Goal: Task Accomplishment & Management: Complete application form

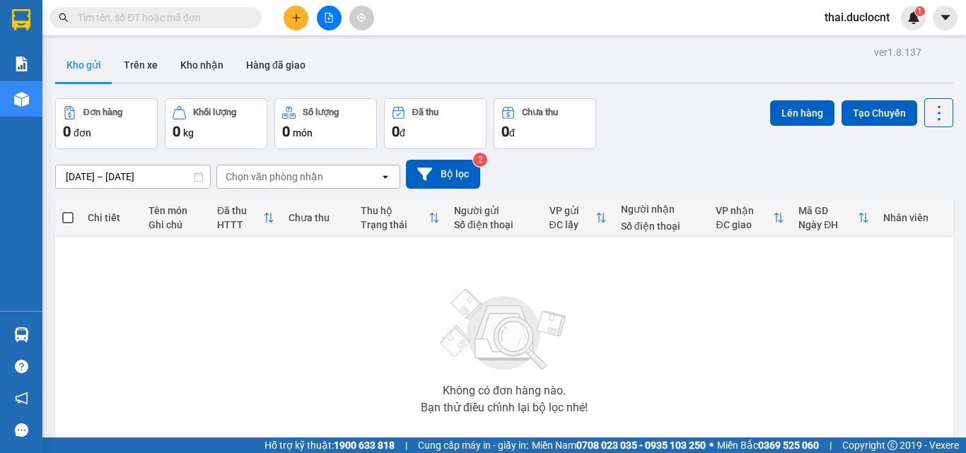
click at [293, 23] on button at bounding box center [295, 18] width 25 height 25
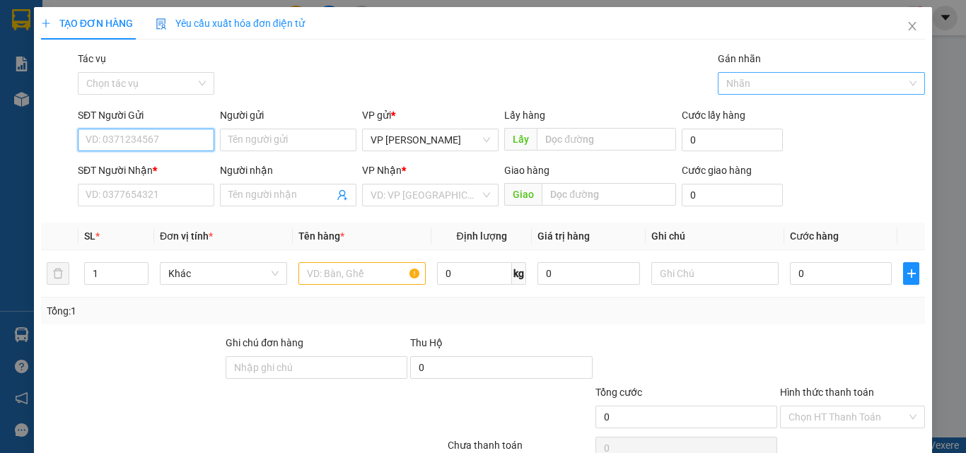
click at [777, 89] on div at bounding box center [814, 83] width 187 height 17
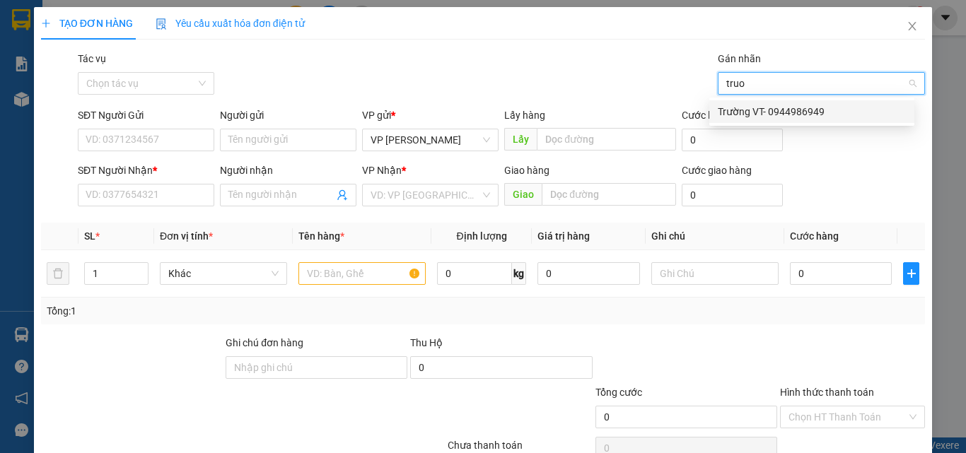
type input "truo"
click at [138, 87] on input "Tác vụ" at bounding box center [141, 83] width 110 height 21
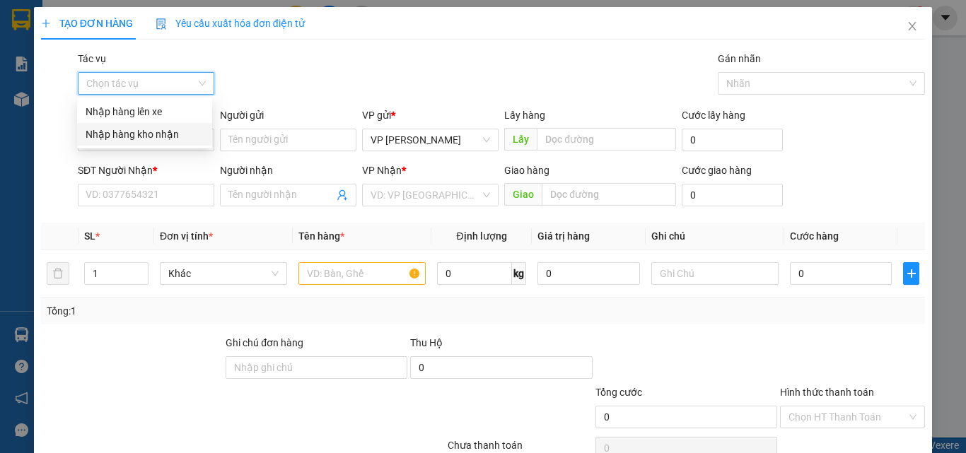
click at [136, 139] on div "Nhập hàng kho nhận" at bounding box center [145, 135] width 118 height 16
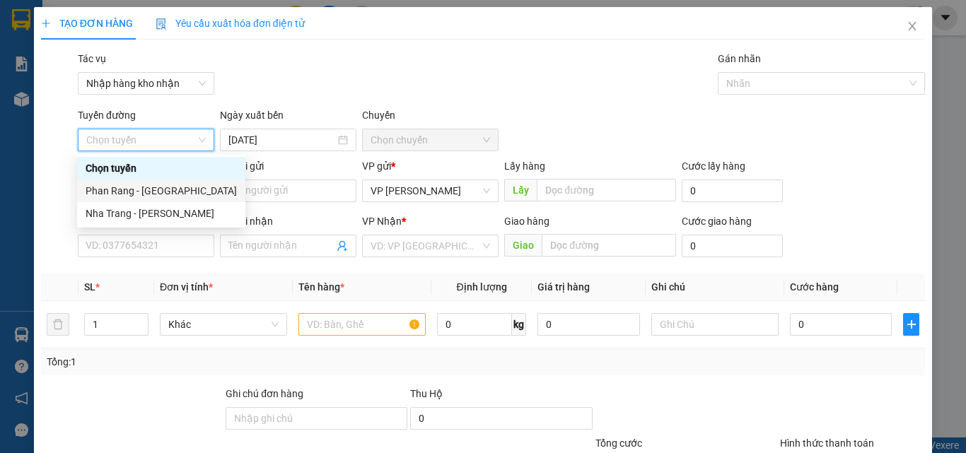
click at [134, 193] on div "Phan Rang - [GEOGRAPHIC_DATA]" at bounding box center [161, 191] width 151 height 16
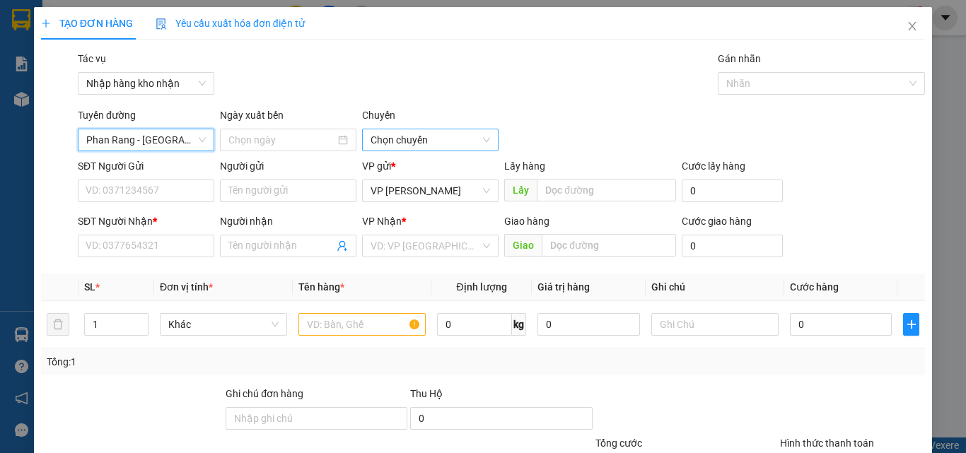
type input "[DATE]"
click at [383, 146] on span "04:30" at bounding box center [429, 139] width 119 height 21
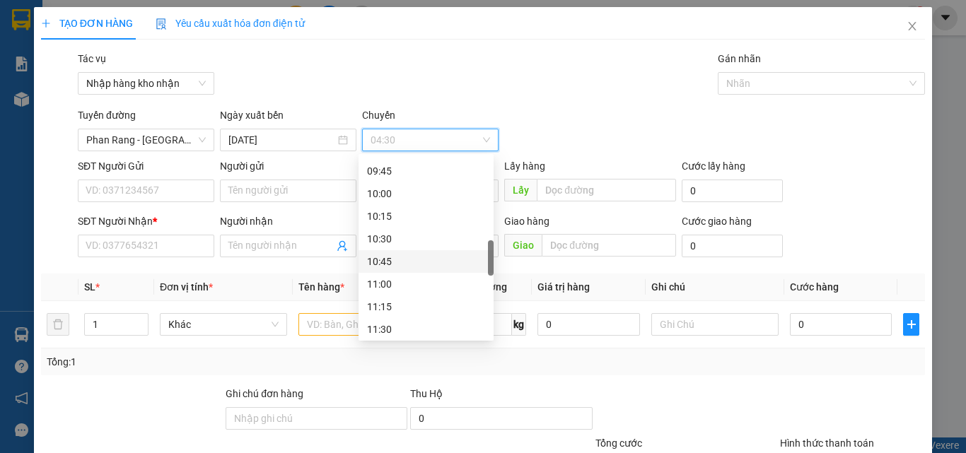
scroll to position [283, 0]
click at [386, 271] on div "08:30" at bounding box center [426, 270] width 118 height 16
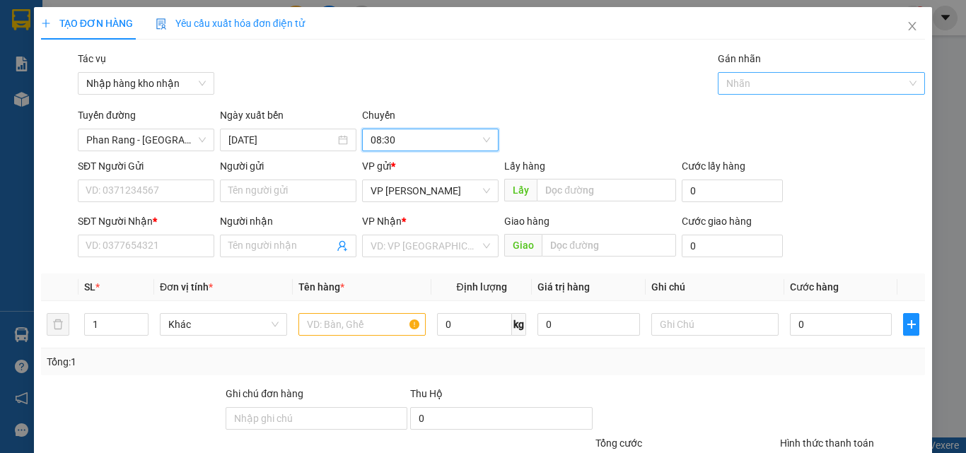
click at [787, 81] on div at bounding box center [814, 83] width 187 height 17
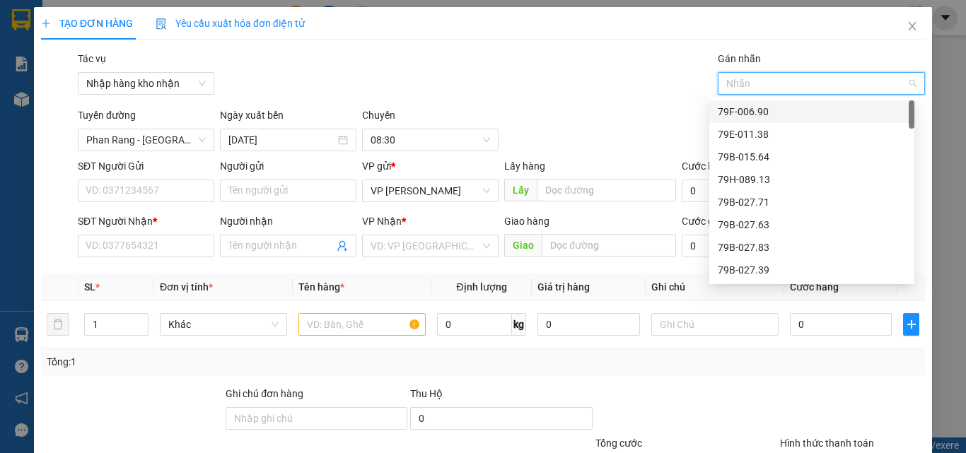
click at [787, 81] on div at bounding box center [814, 83] width 187 height 17
type input "771"
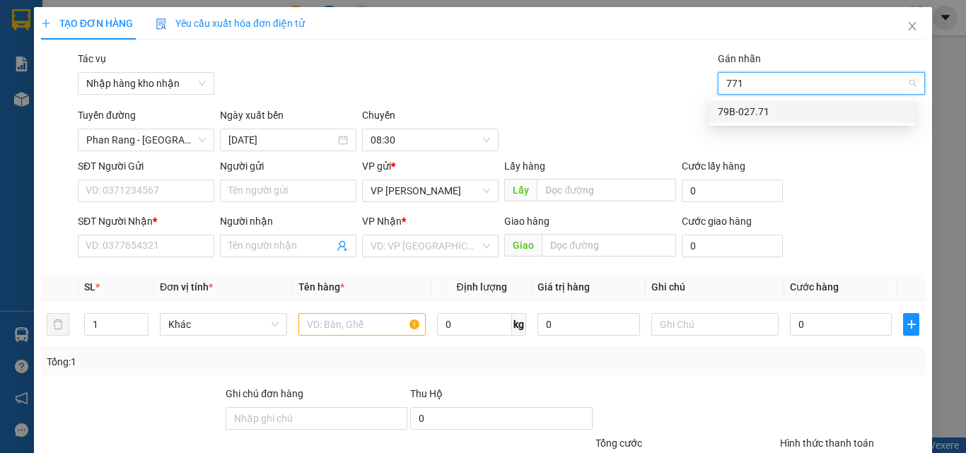
click at [749, 115] on div "79B-027.71" at bounding box center [811, 112] width 188 height 16
type input "tuong"
click at [749, 115] on div "Tường- 0395728902" at bounding box center [811, 112] width 188 height 16
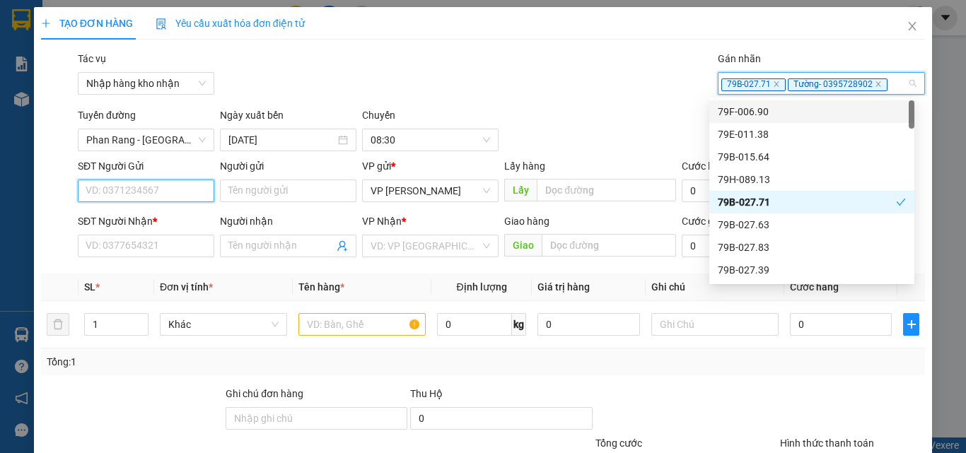
click at [148, 192] on input "SĐT Người Gửi" at bounding box center [146, 191] width 136 height 23
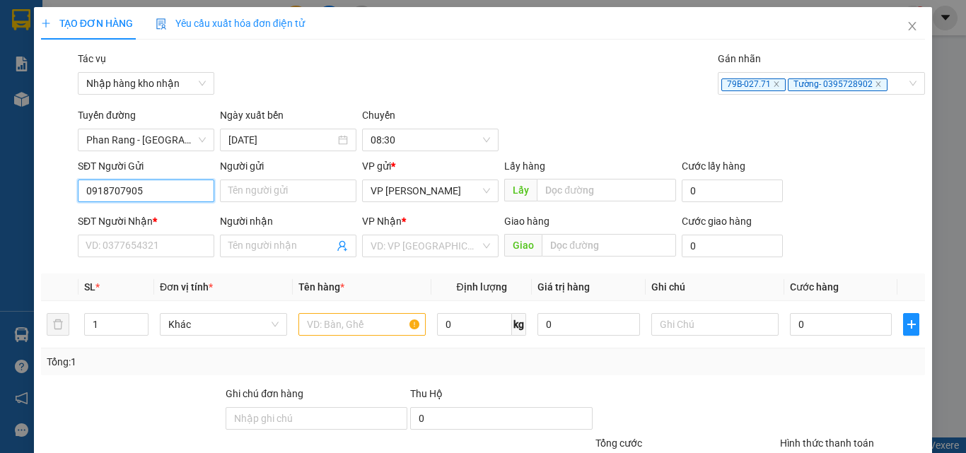
type input "0918707905"
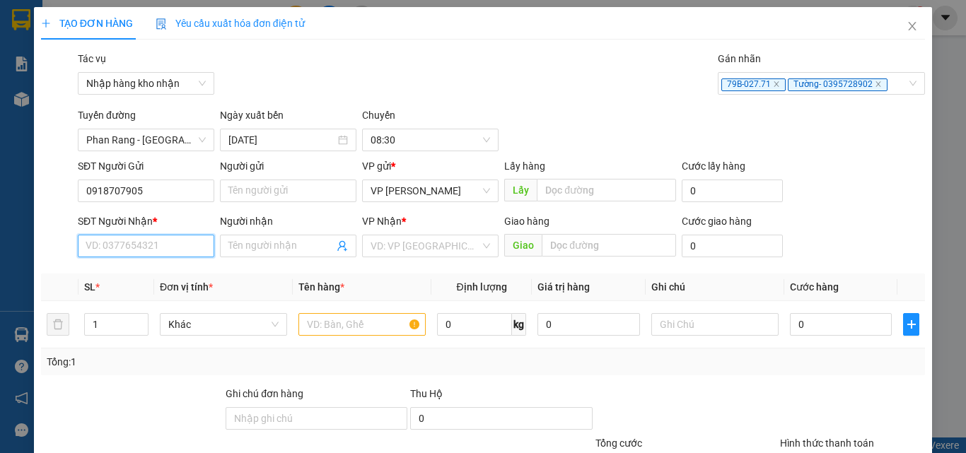
click at [117, 240] on input "SĐT Người Nhận *" at bounding box center [146, 246] width 136 height 23
type input "0348353494"
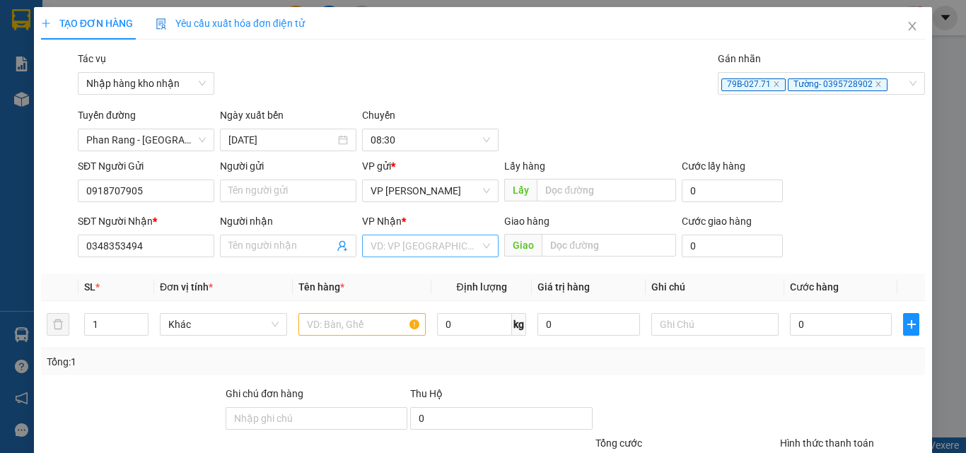
click at [404, 246] on input "search" at bounding box center [425, 245] width 110 height 21
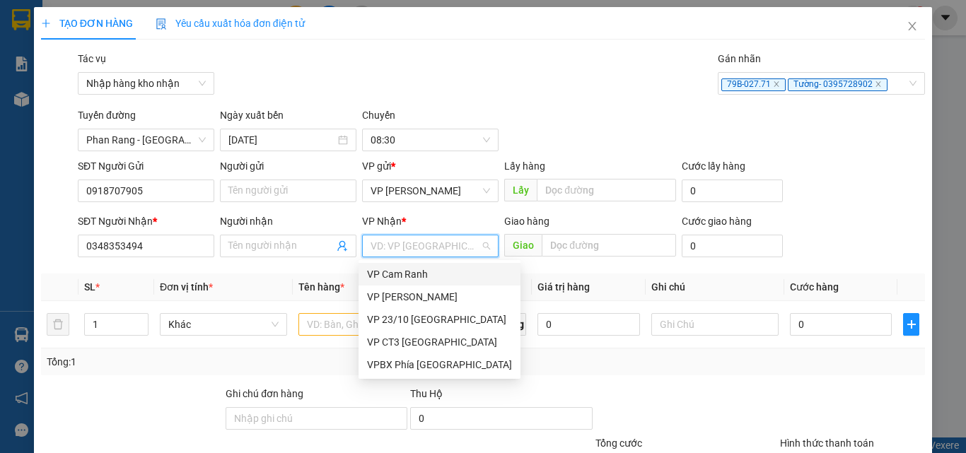
click at [411, 276] on div "VP Cam Ranh" at bounding box center [439, 274] width 145 height 16
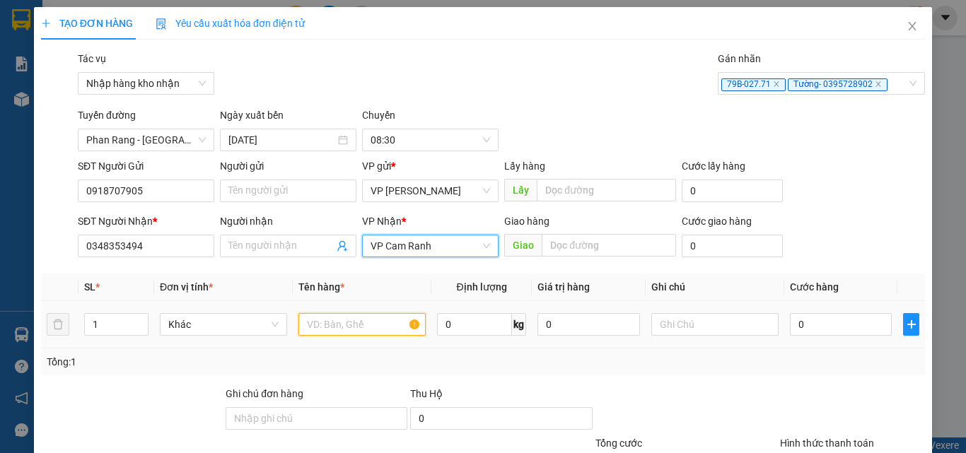
click at [322, 324] on input "text" at bounding box center [361, 324] width 127 height 23
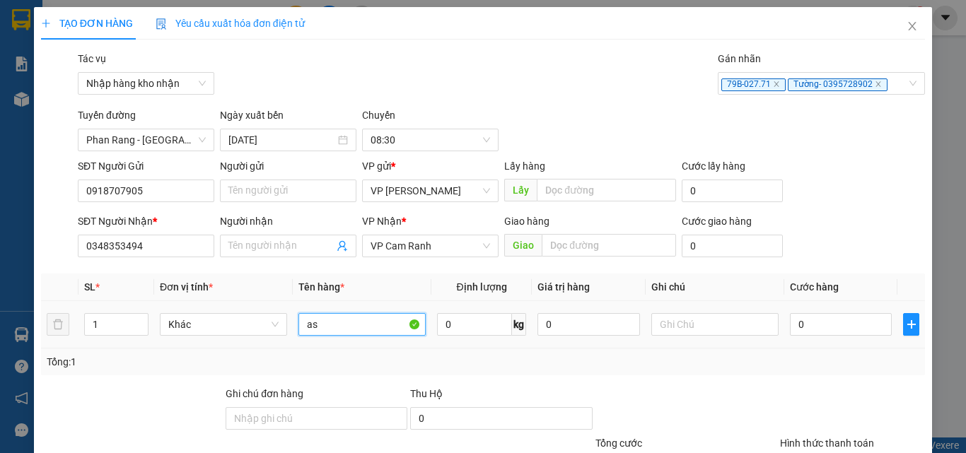
type input "a"
type input "á"
type input "món"
click at [808, 326] on input "0" at bounding box center [841, 324] width 102 height 23
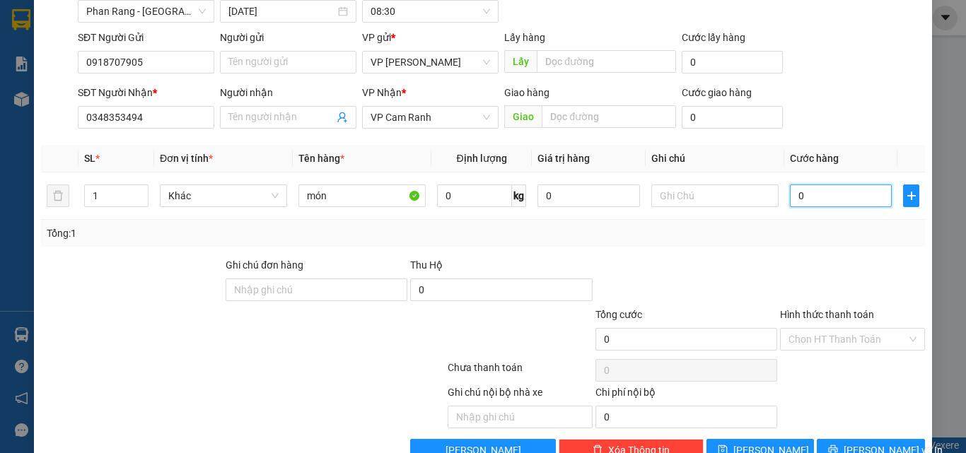
scroll to position [141, 0]
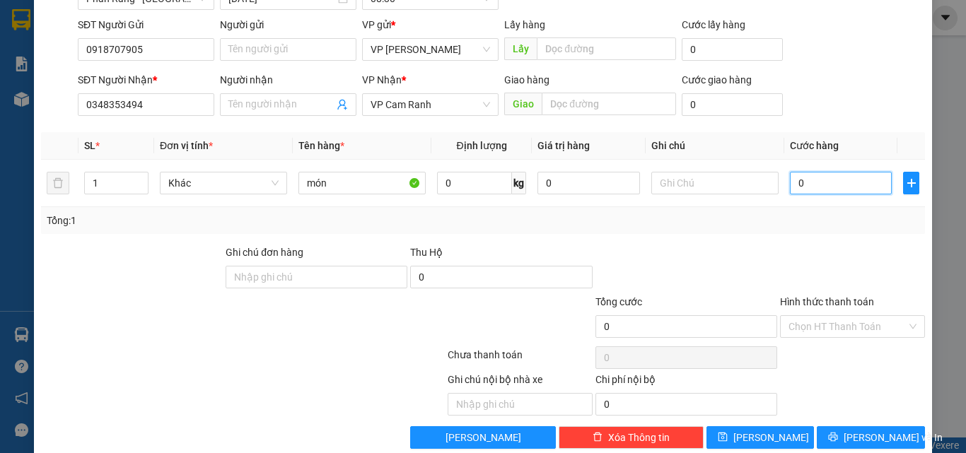
type input "3"
type input "30"
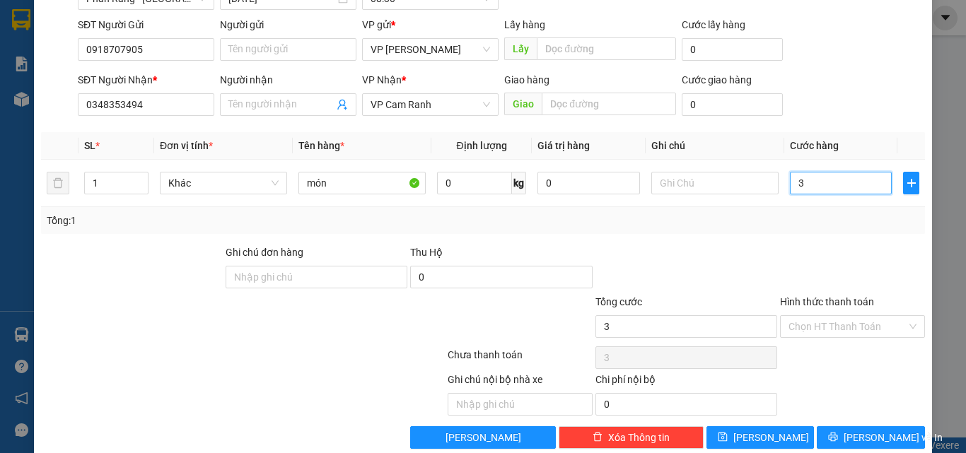
type input "30"
type input "300"
type input "3.000"
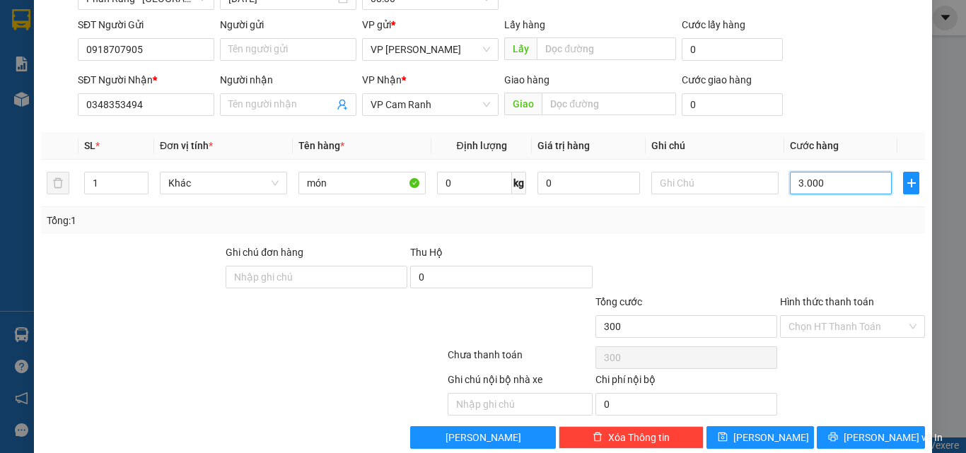
type input "3.000"
type input "30.000"
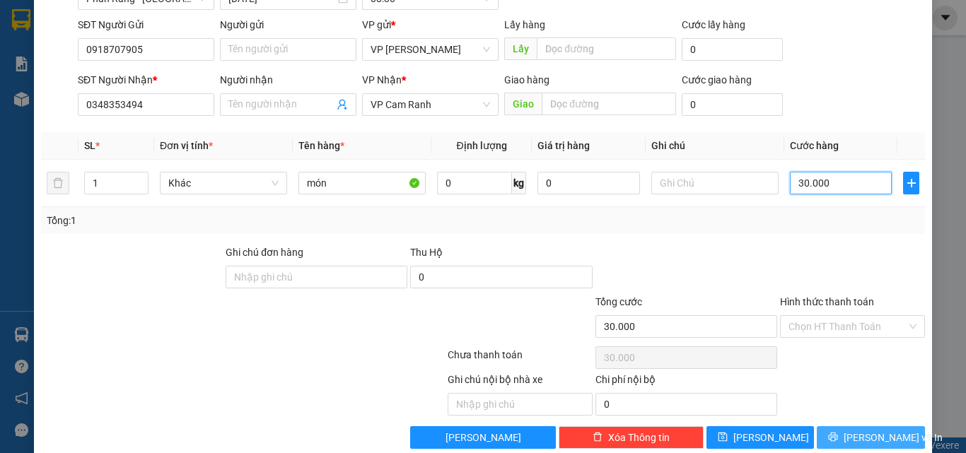
type input "30.000"
click at [845, 439] on button "[PERSON_NAME] và In" at bounding box center [870, 437] width 108 height 23
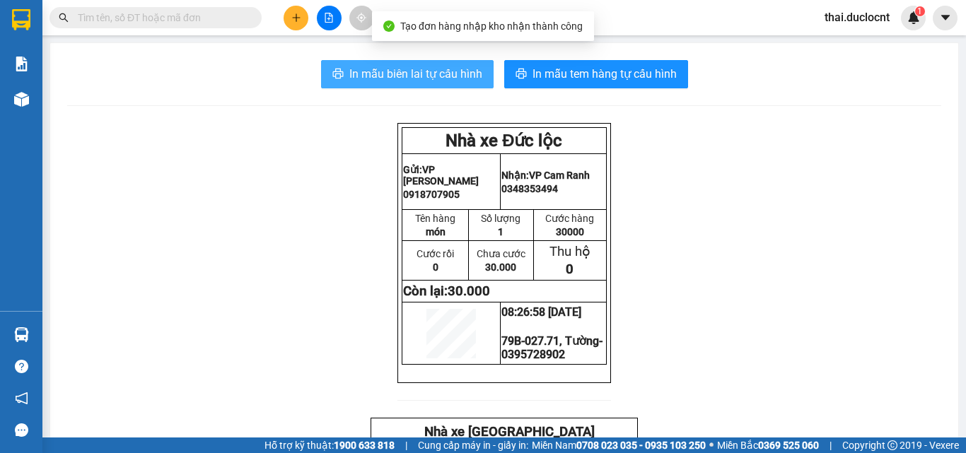
click at [412, 69] on span "In mẫu biên lai tự cấu hình" at bounding box center [415, 74] width 133 height 18
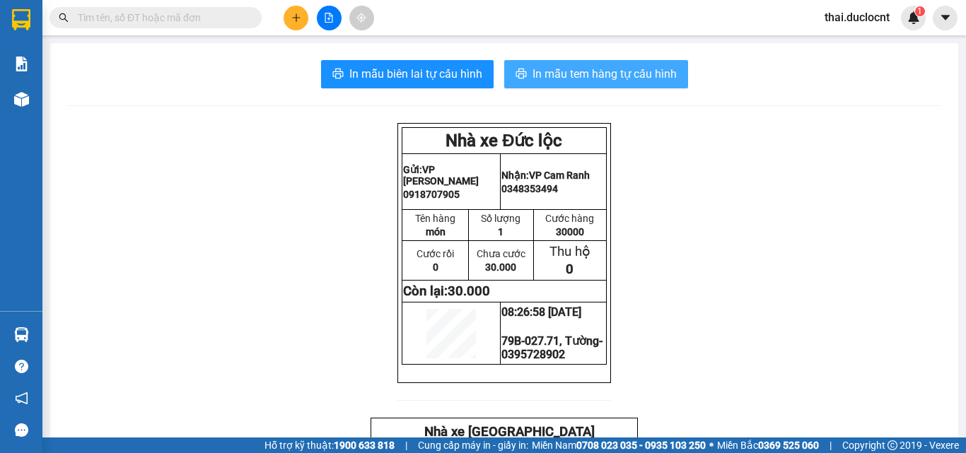
click at [582, 76] on span "In mẫu tem hàng tự cấu hình" at bounding box center [604, 74] width 144 height 18
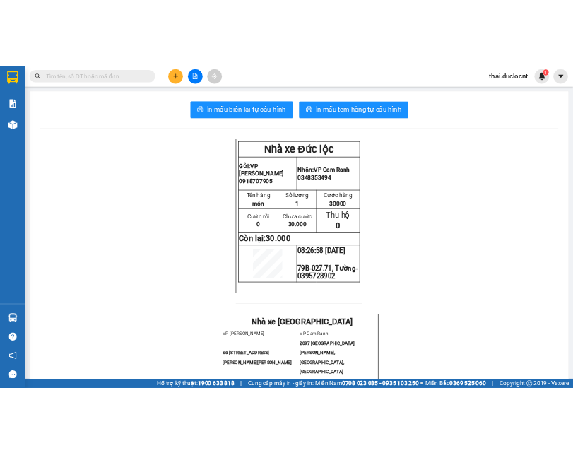
scroll to position [93, 0]
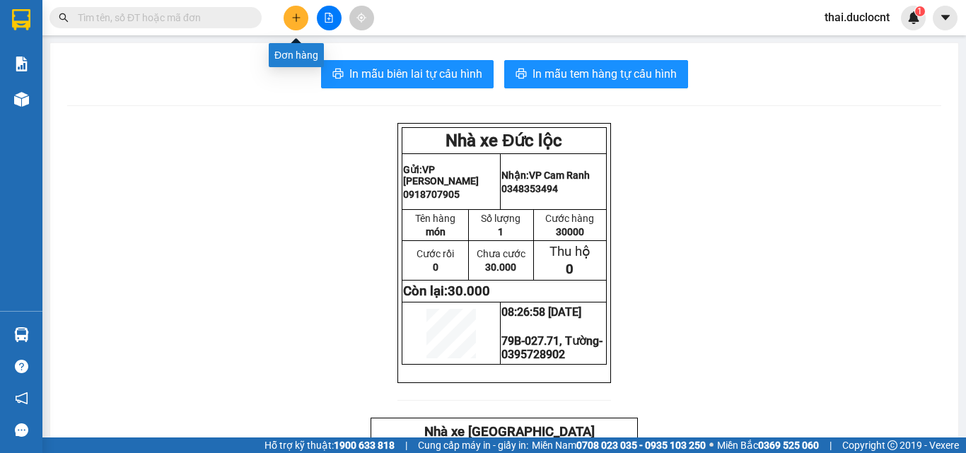
click at [295, 23] on button at bounding box center [295, 18] width 25 height 25
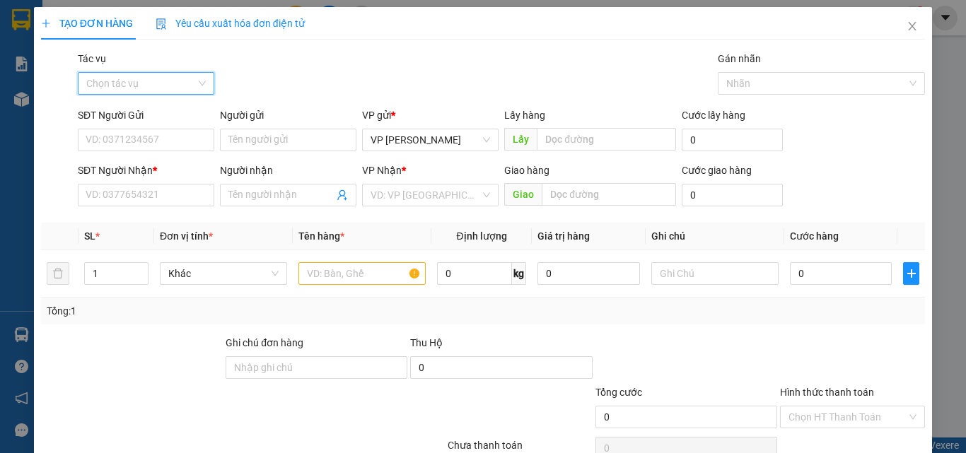
click at [126, 90] on input "Tác vụ" at bounding box center [141, 83] width 110 height 21
click at [130, 134] on div "Nhập hàng kho nhận" at bounding box center [145, 135] width 118 height 16
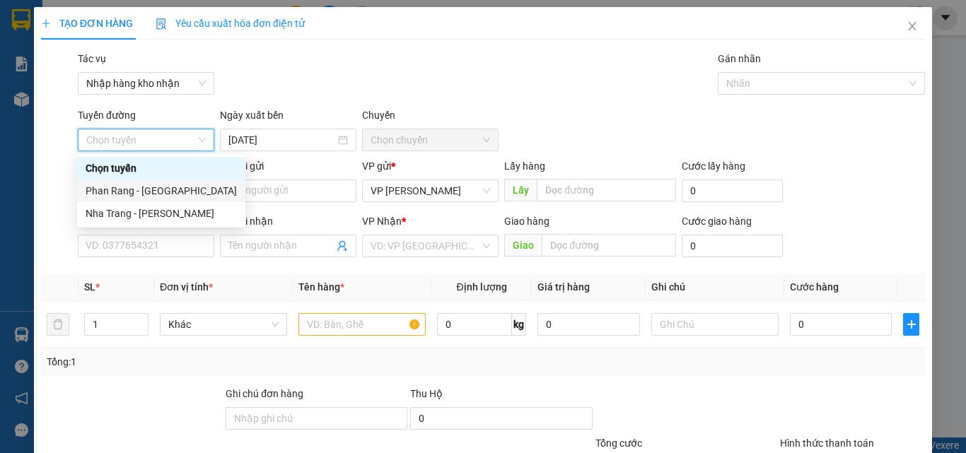
click at [150, 195] on div "Phan Rang - [GEOGRAPHIC_DATA]" at bounding box center [161, 191] width 151 height 16
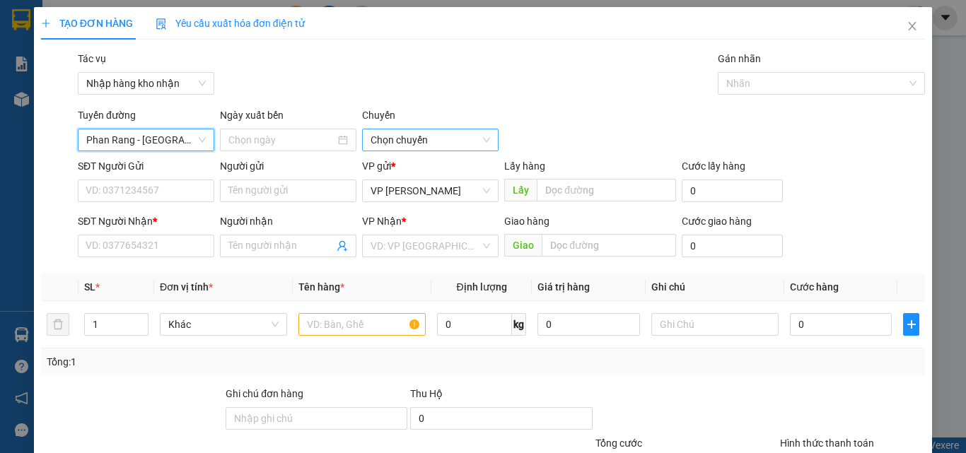
type input "[DATE]"
click at [407, 146] on span "04:30" at bounding box center [429, 139] width 119 height 21
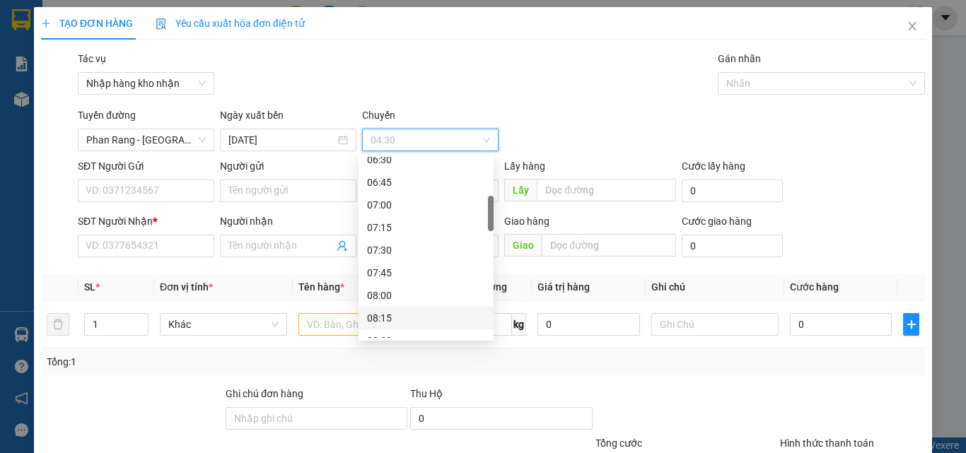
scroll to position [283, 0]
click at [392, 298] on div "08:45" at bounding box center [426, 293] width 118 height 16
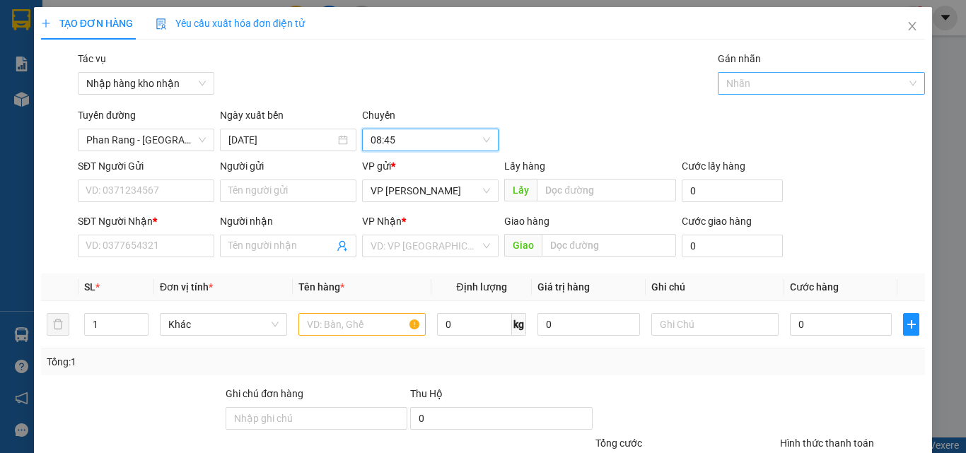
click at [573, 87] on div at bounding box center [814, 83] width 187 height 17
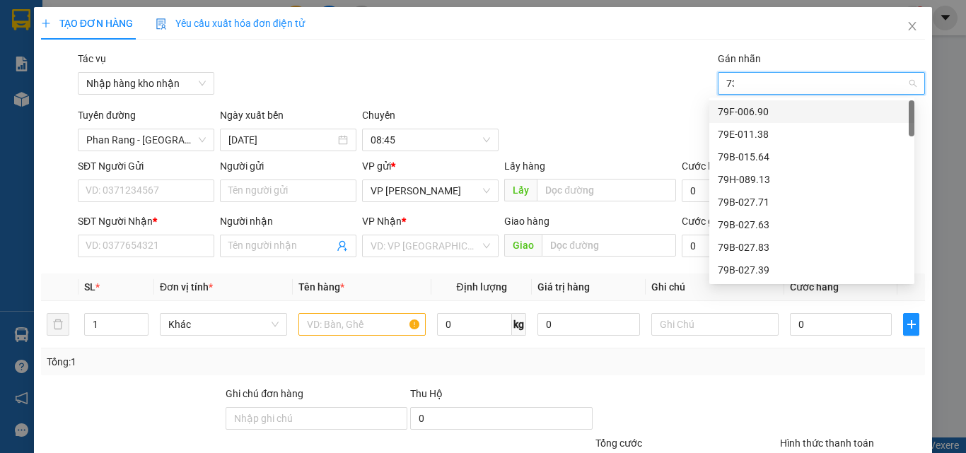
type input "739"
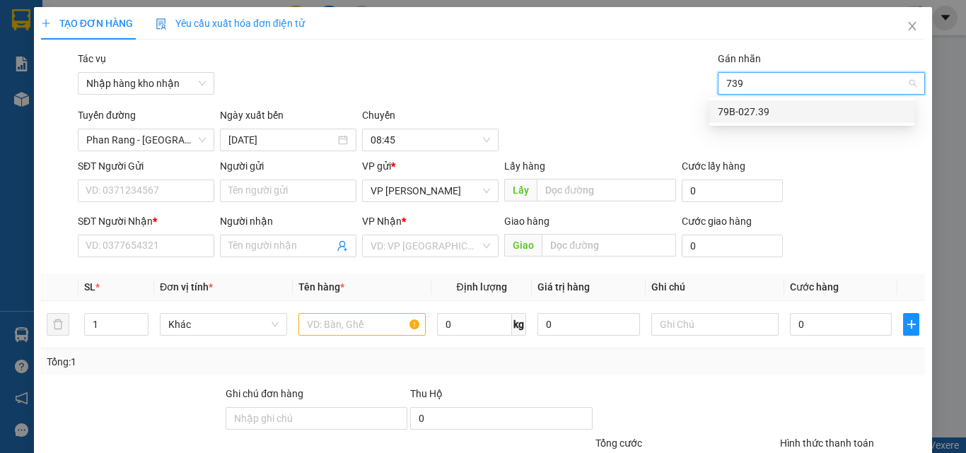
click at [573, 112] on div "79B-027.39" at bounding box center [811, 112] width 188 height 16
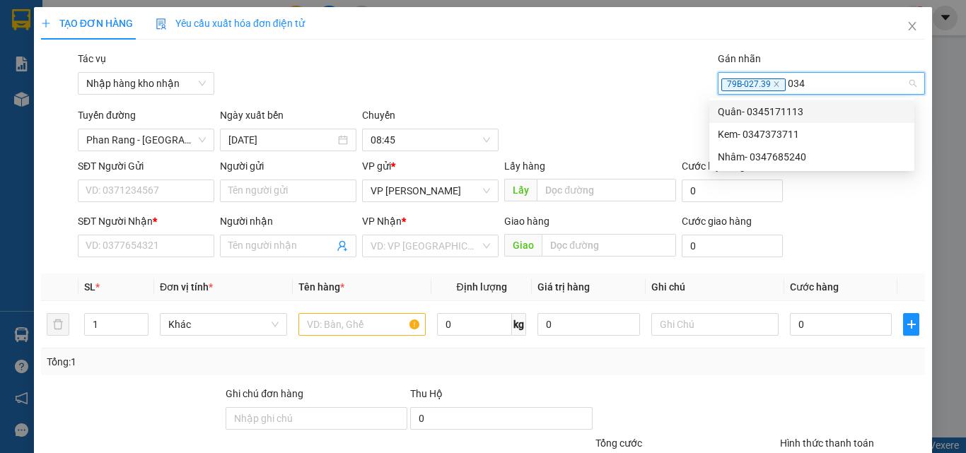
type input "0345"
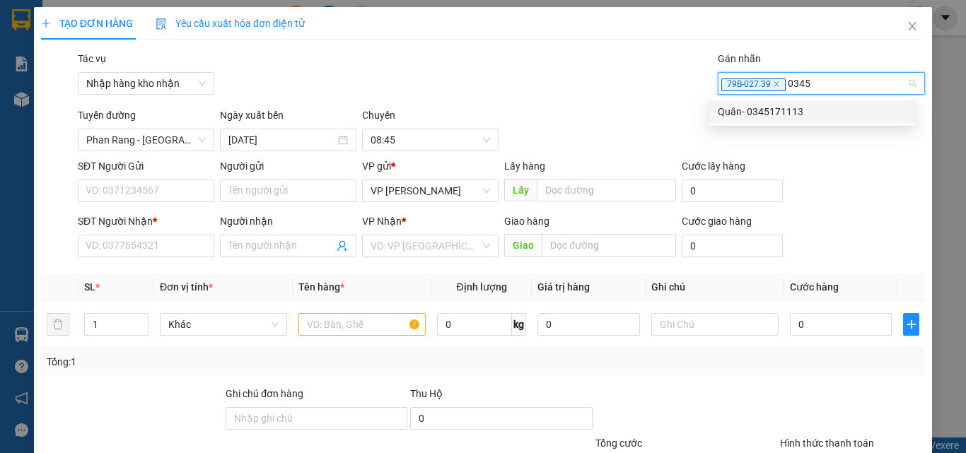
click at [573, 112] on div "Quân- 0345171113" at bounding box center [811, 112] width 188 height 16
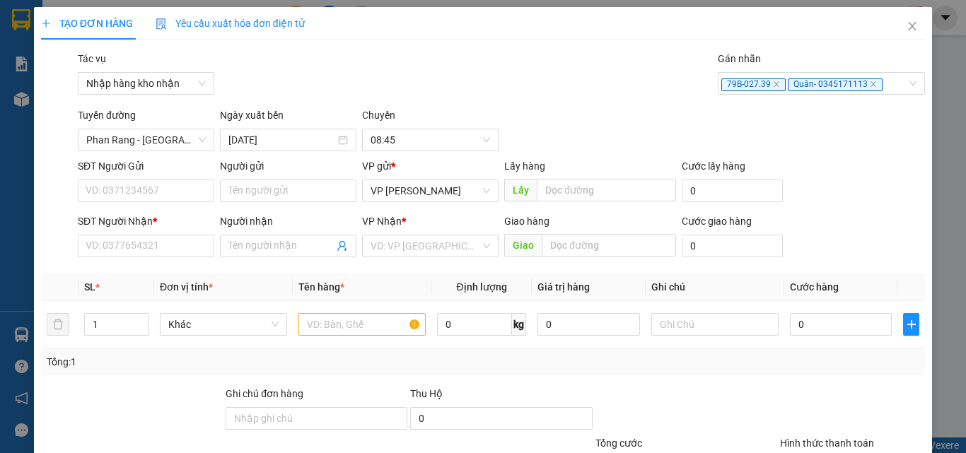
click at [573, 64] on div "Tác vụ Nhập hàng kho nhận Gán nhãn 79B-027.39 Quân- 0345171113" at bounding box center [501, 75] width 853 height 49
click at [131, 189] on input "SĐT Người Gửi" at bounding box center [146, 191] width 136 height 23
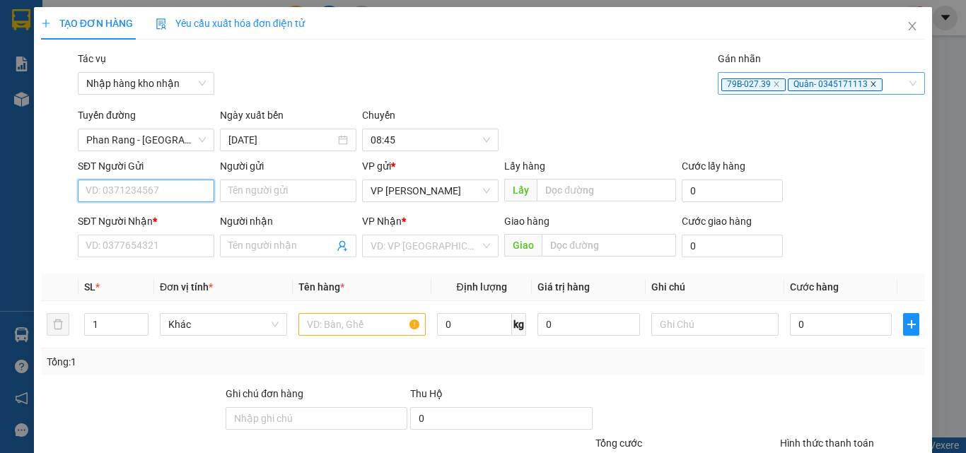
click at [573, 85] on icon "close" at bounding box center [872, 84] width 5 height 5
click at [573, 83] on icon "close" at bounding box center [776, 84] width 7 height 7
click at [127, 192] on input "SĐT Người Gửi" at bounding box center [146, 191] width 136 height 23
drag, startPoint x: 171, startPoint y: 187, endPoint x: 69, endPoint y: 187, distance: 101.8
click at [69, 187] on div "SĐT Người Gửi 0962823181 0962823181 Người gửi Tên người gửi VP gửi * VP [PERSON…" at bounding box center [483, 182] width 886 height 49
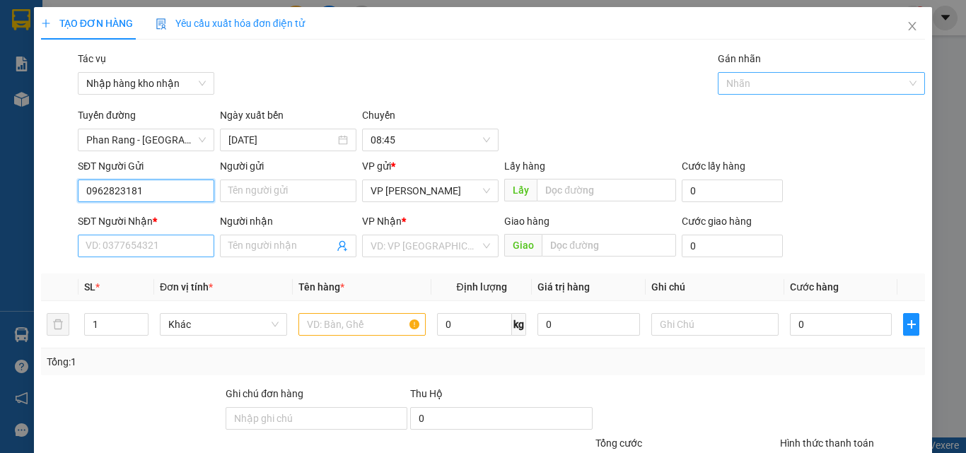
type input "0962823181"
click at [127, 242] on input "SĐT Người Nhận *" at bounding box center [146, 246] width 136 height 23
paste input "0962823181"
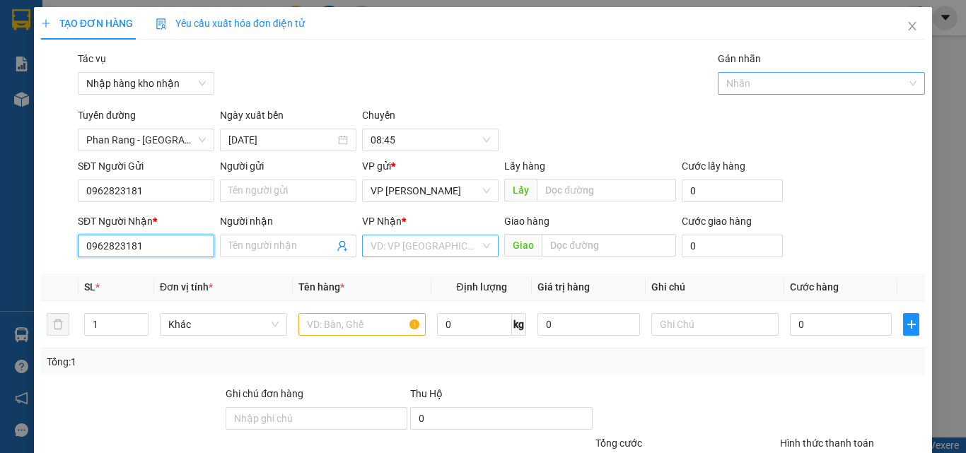
type input "0962823181"
click at [417, 240] on input "search" at bounding box center [425, 245] width 110 height 21
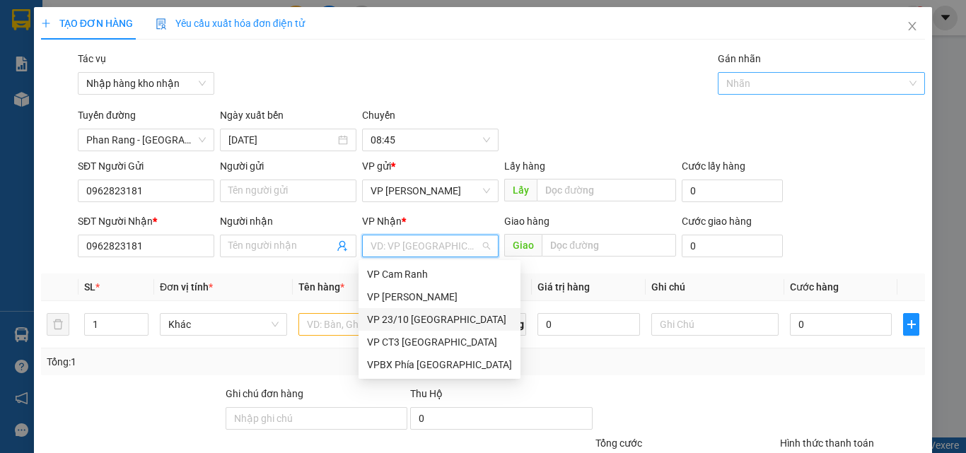
click at [426, 321] on div "VP 23/10 [GEOGRAPHIC_DATA]" at bounding box center [439, 320] width 145 height 16
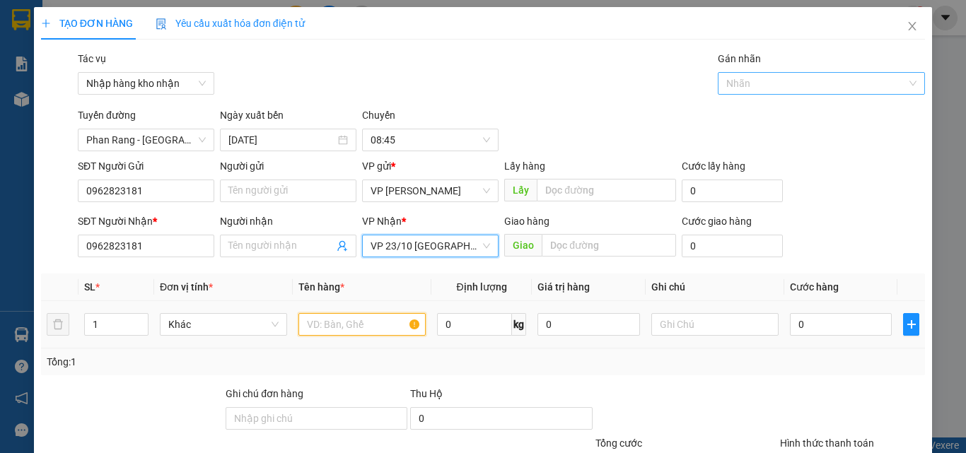
click at [331, 327] on input "text" at bounding box center [361, 324] width 127 height 23
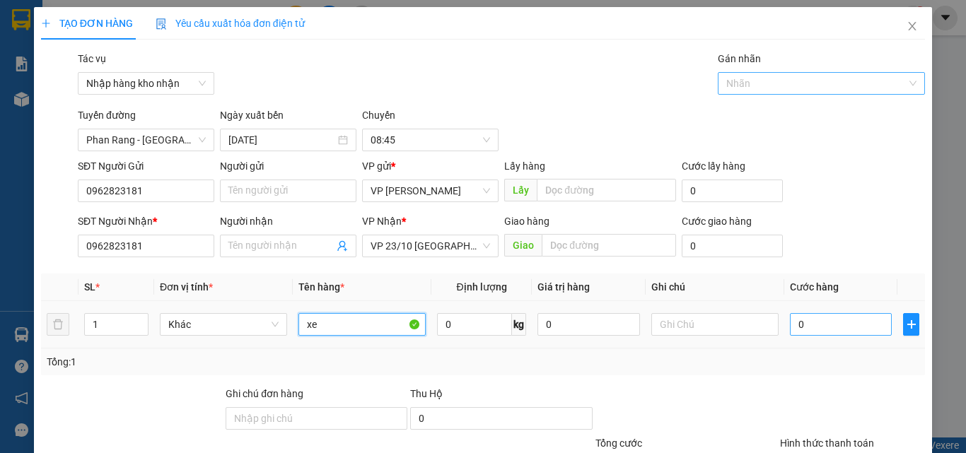
type input "xe"
click at [573, 322] on input "0" at bounding box center [841, 324] width 102 height 23
type input "2"
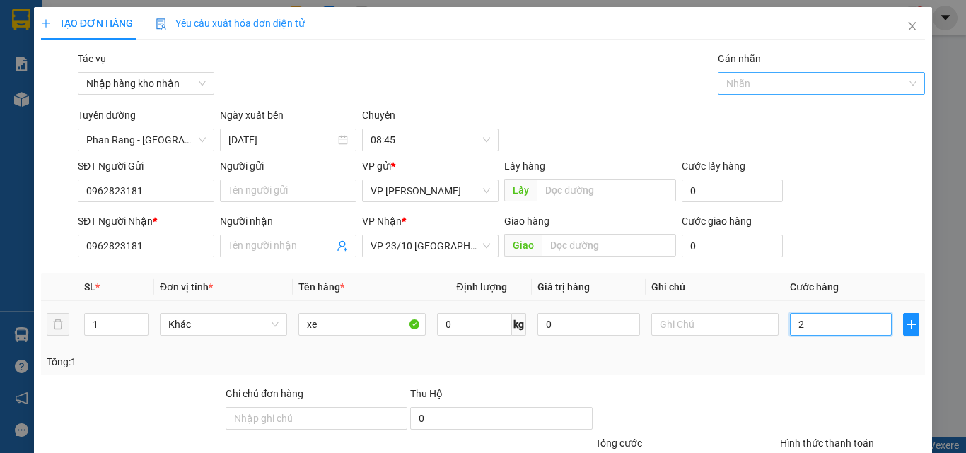
type input "25"
type input "250"
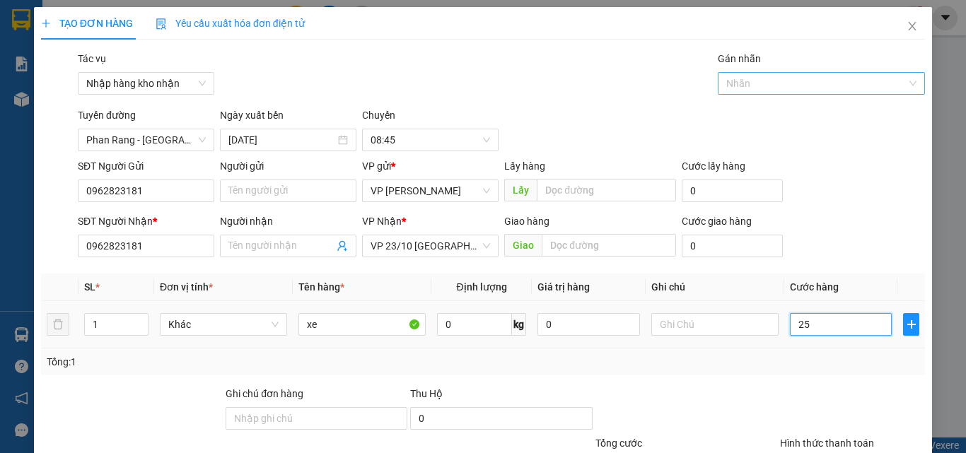
type input "250"
type input "2.500"
type input "25.000"
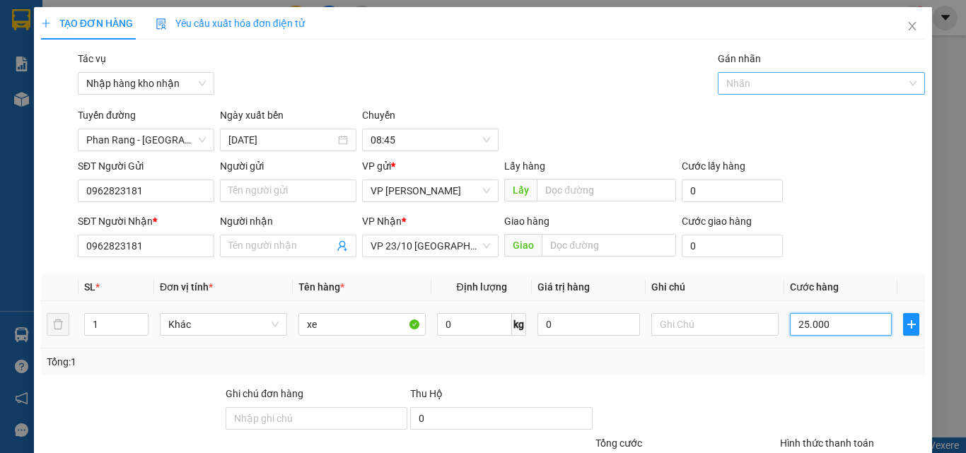
type input "25.000"
type input "250.000"
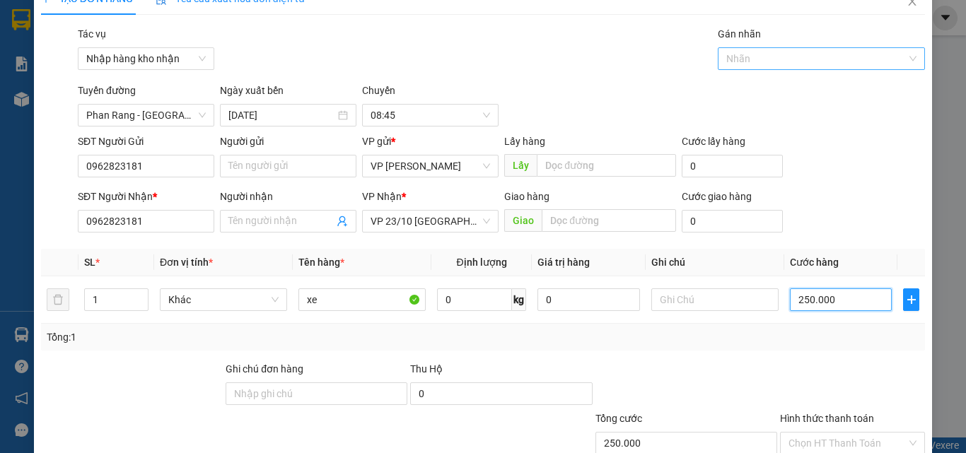
scroll to position [0, 0]
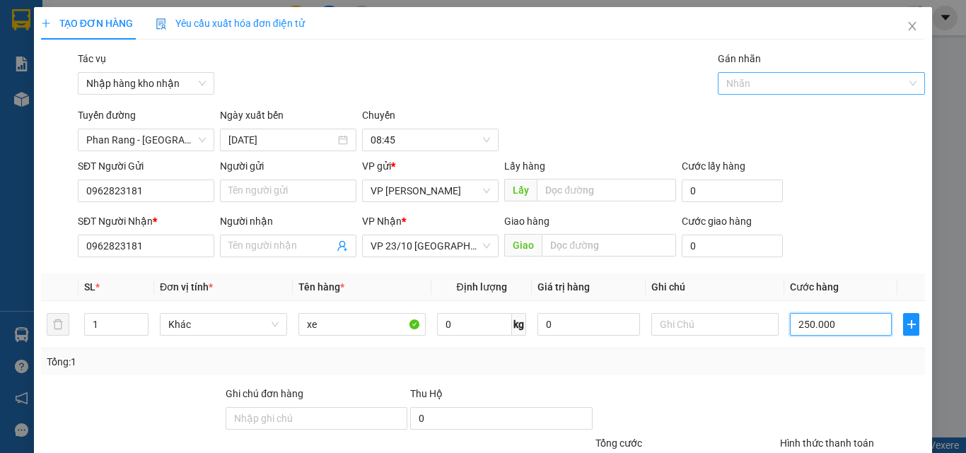
click at [573, 82] on div at bounding box center [814, 83] width 187 height 17
type input "250.000"
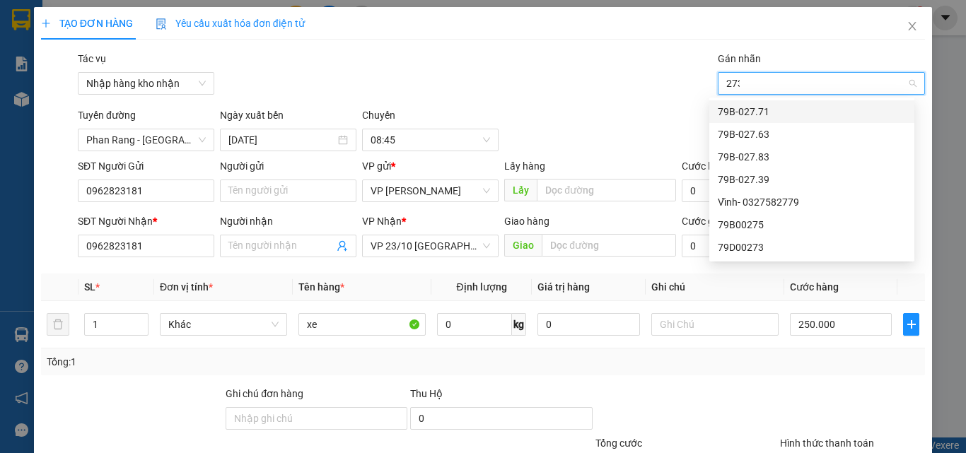
type input "2739"
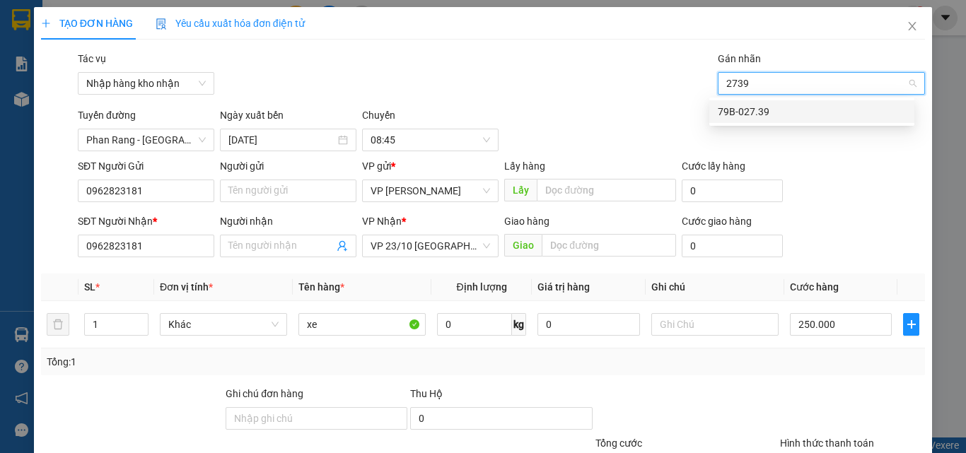
click at [573, 117] on div "79B-027.39" at bounding box center [811, 112] width 188 height 16
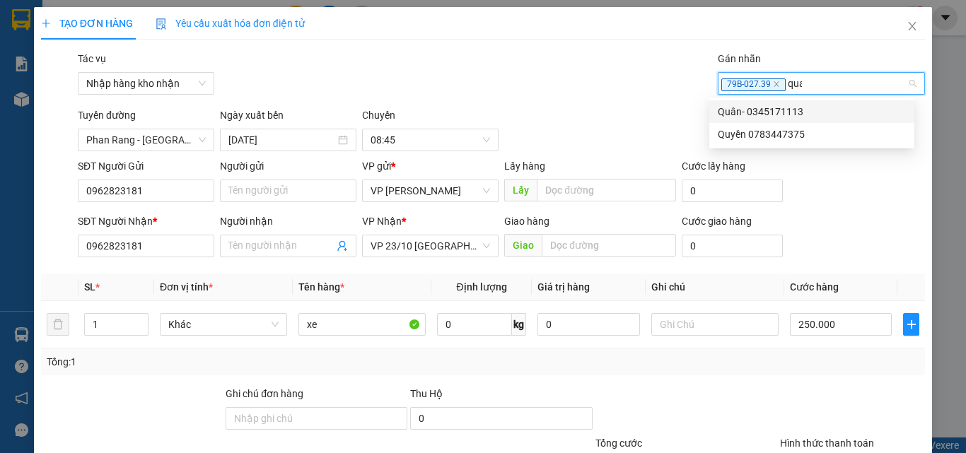
type input "quan"
click at [573, 118] on div "Quân- 0345171113" at bounding box center [811, 112] width 188 height 16
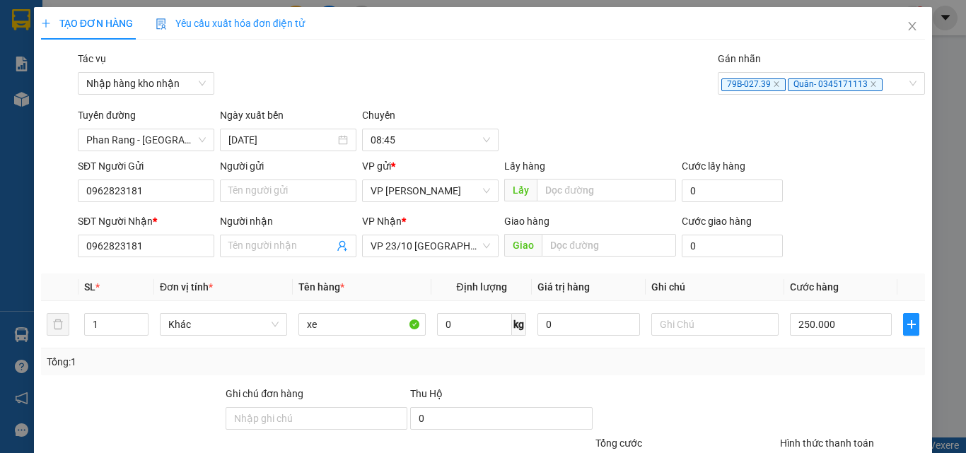
click at [573, 132] on div "Tuyến đường [GEOGRAPHIC_DATA] - [GEOGRAPHIC_DATA] Ngày xuất bến [DATE] [GEOGRAP…" at bounding box center [501, 129] width 853 height 44
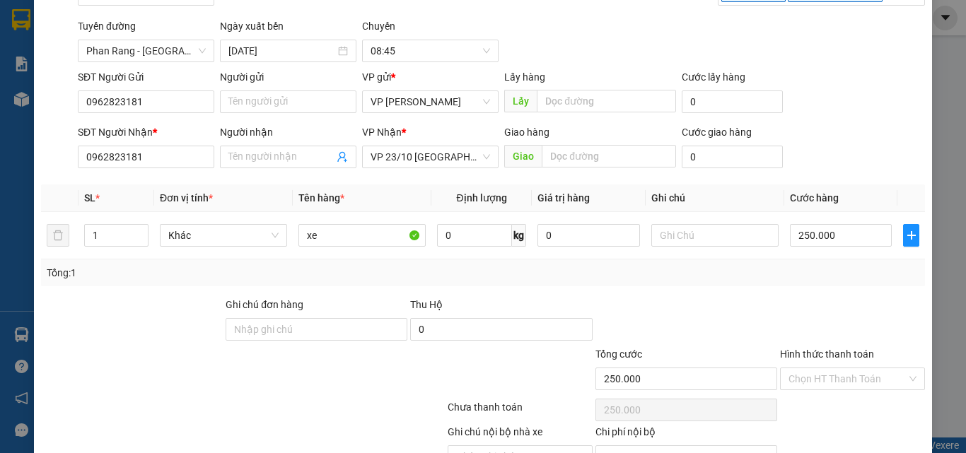
scroll to position [165, 0]
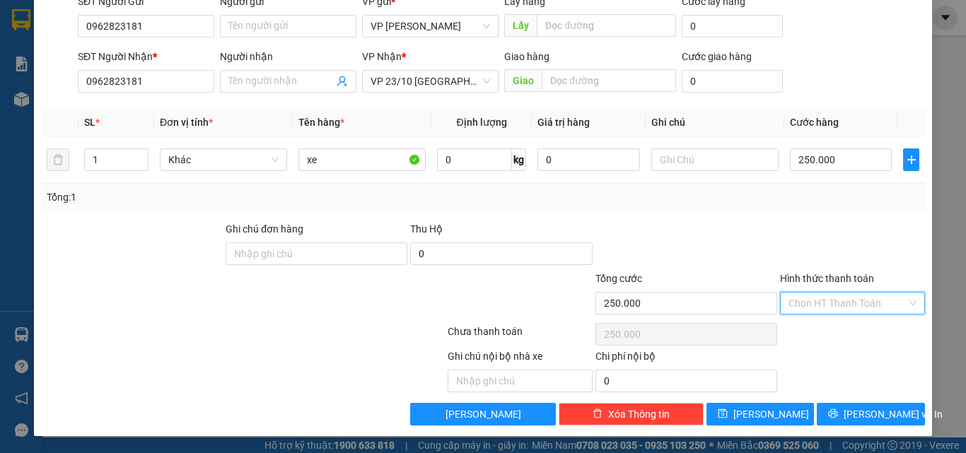
click at [573, 294] on input "Hình thức thanh toán" at bounding box center [847, 303] width 118 height 21
click at [573, 327] on div "Tại văn phòng" at bounding box center [843, 332] width 127 height 16
type input "0"
click at [573, 247] on div at bounding box center [852, 245] width 148 height 49
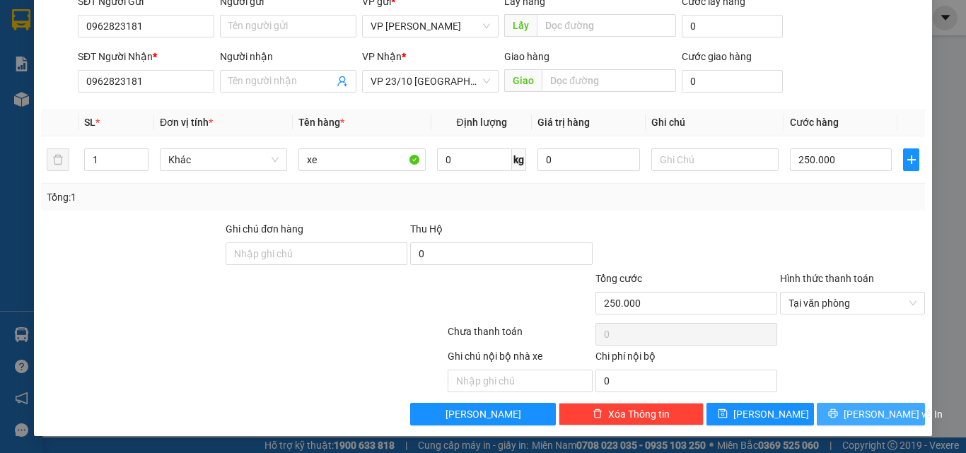
click at [573, 418] on span "[PERSON_NAME] và In" at bounding box center [892, 414] width 99 height 16
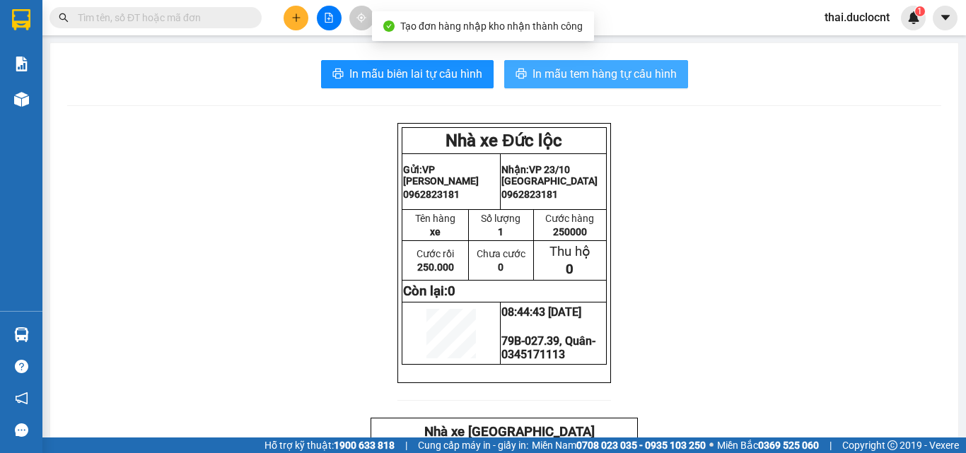
click at [573, 79] on span "In mẫu tem hàng tự cấu hình" at bounding box center [604, 74] width 144 height 18
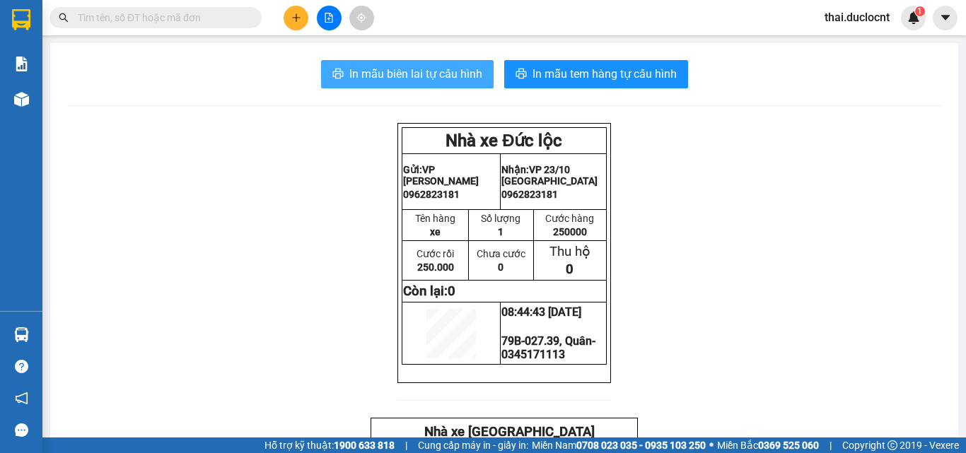
click at [424, 81] on span "In mẫu biên lai tự cấu hình" at bounding box center [415, 74] width 133 height 18
click at [300, 16] on icon "plus" at bounding box center [296, 18] width 10 height 10
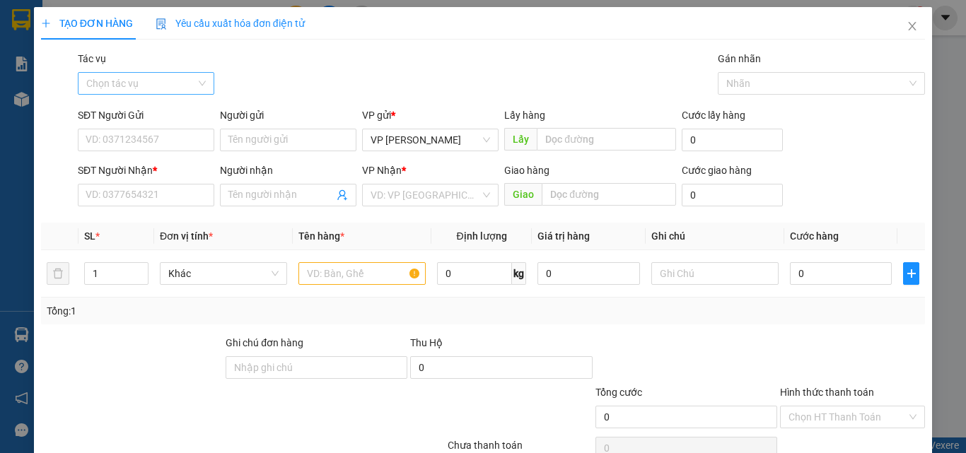
click at [155, 91] on input "Tác vụ" at bounding box center [141, 83] width 110 height 21
click at [136, 138] on div "Nhập hàng kho nhận" at bounding box center [145, 135] width 118 height 16
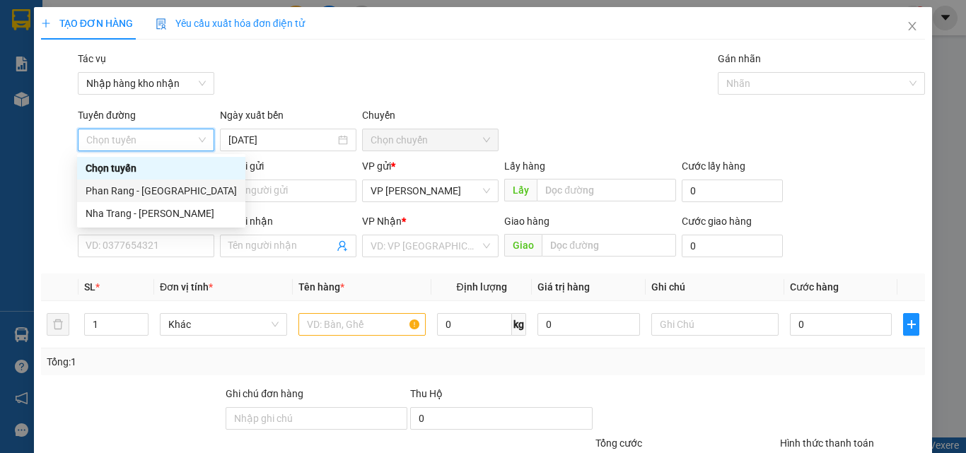
click at [151, 192] on div "Phan Rang - [GEOGRAPHIC_DATA]" at bounding box center [161, 191] width 151 height 16
type input "[DATE]"
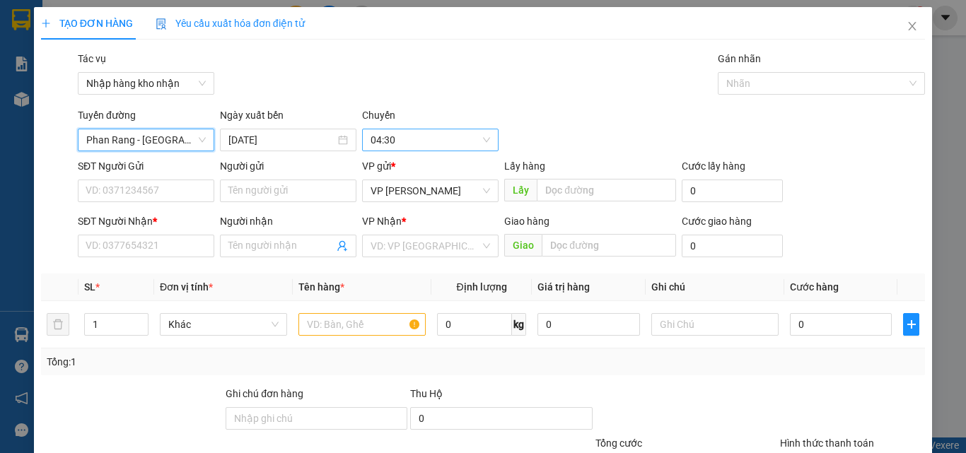
click at [428, 139] on span "04:30" at bounding box center [429, 139] width 119 height 21
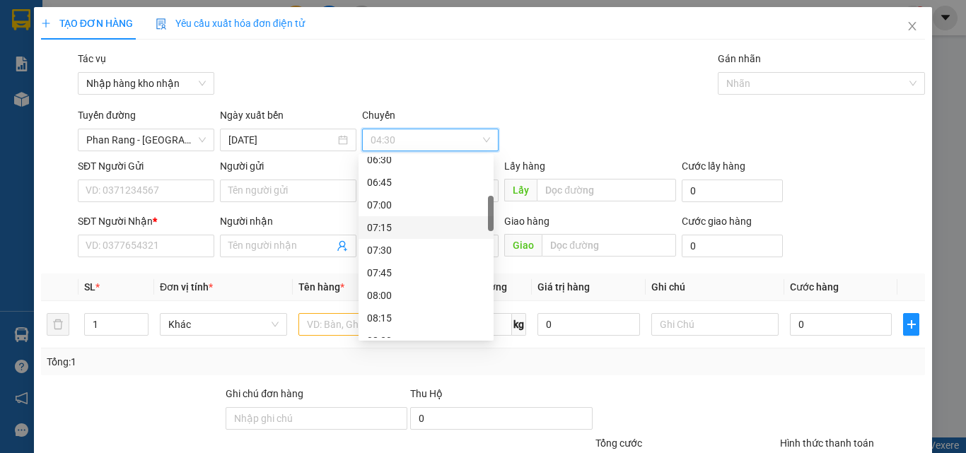
scroll to position [353, 0]
click at [390, 222] on div "08:45" at bounding box center [426, 222] width 118 height 16
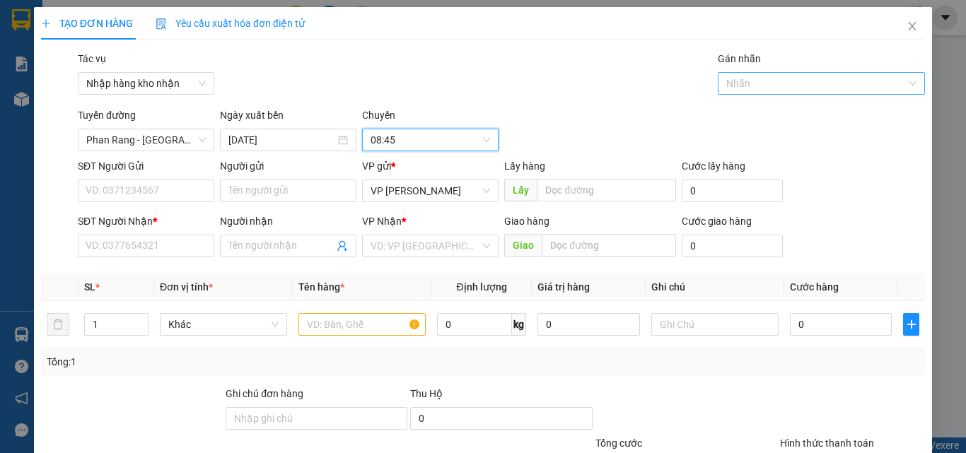
click at [573, 86] on div at bounding box center [814, 83] width 187 height 17
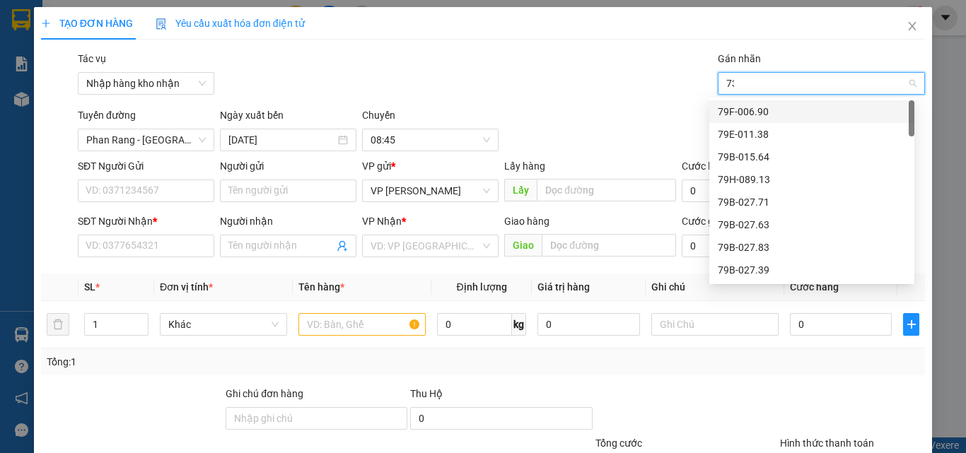
type input "739"
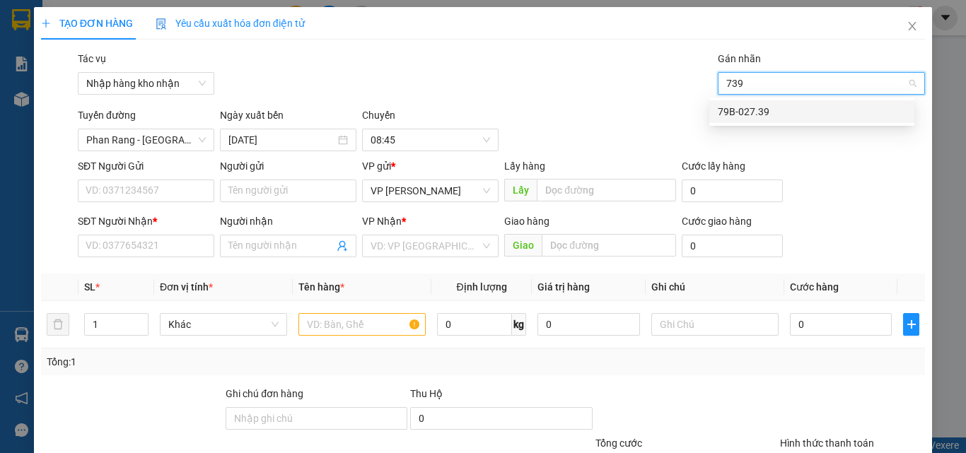
click at [573, 110] on div "79B-027.39" at bounding box center [811, 112] width 188 height 16
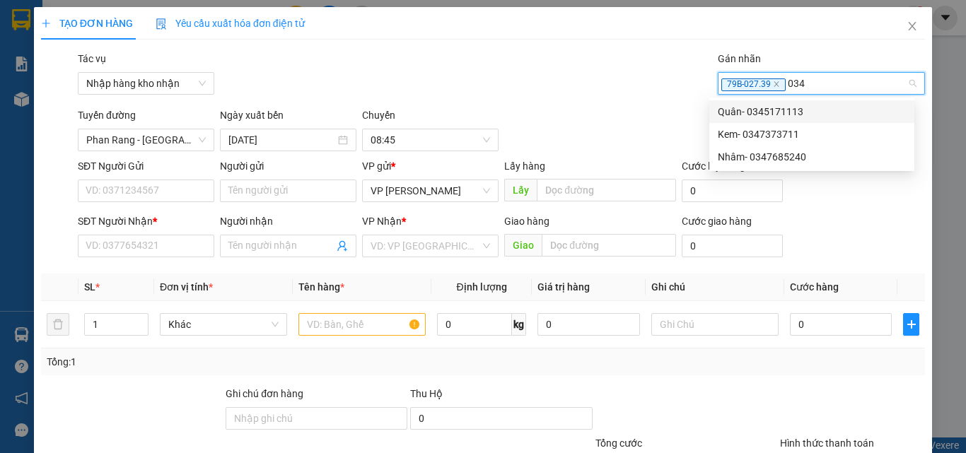
type input "0345"
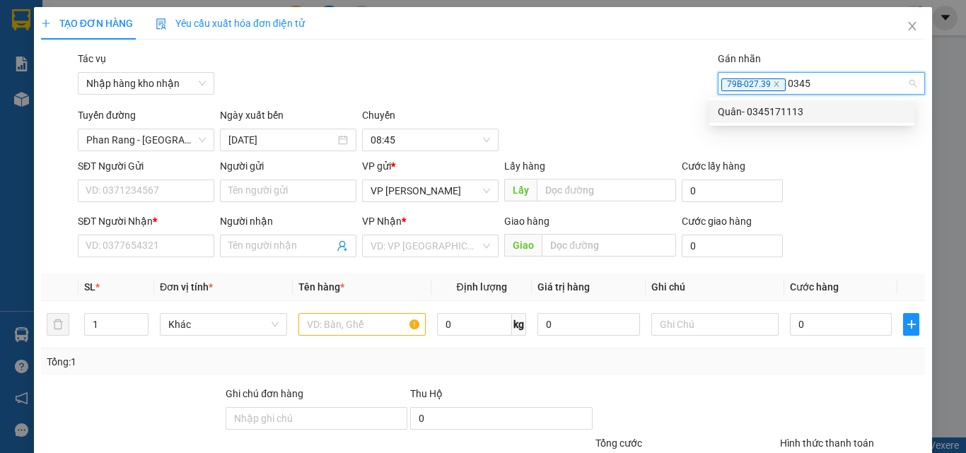
click at [573, 110] on div "Quân- 0345171113" at bounding box center [811, 112] width 188 height 16
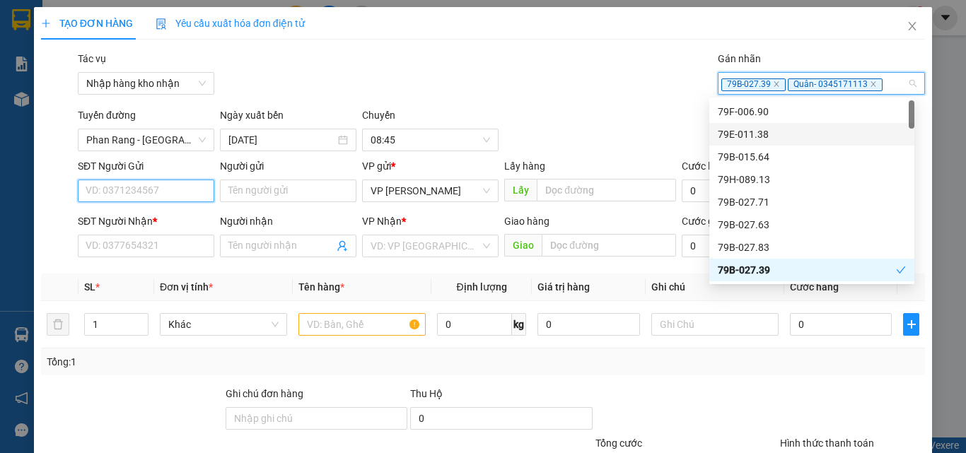
click at [179, 192] on input "SĐT Người Gửi" at bounding box center [146, 191] width 136 height 23
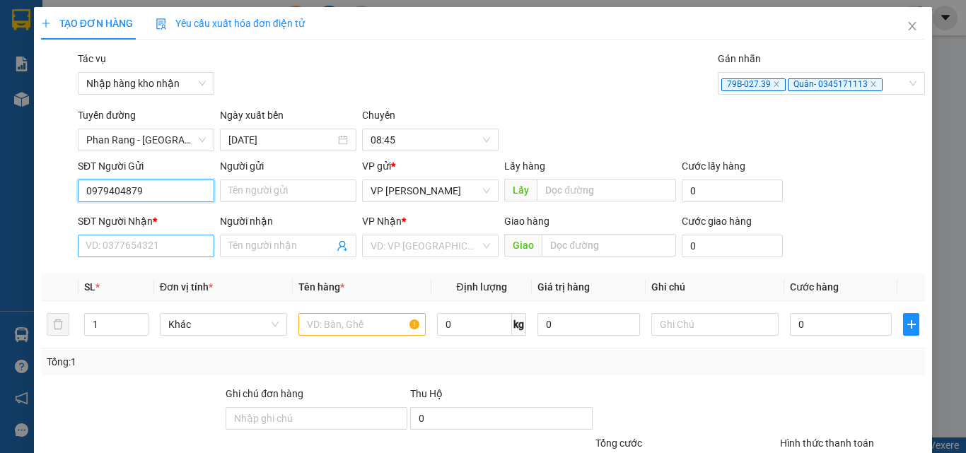
type input "0979404879"
click at [129, 254] on input "SĐT Người Nhận *" at bounding box center [146, 246] width 136 height 23
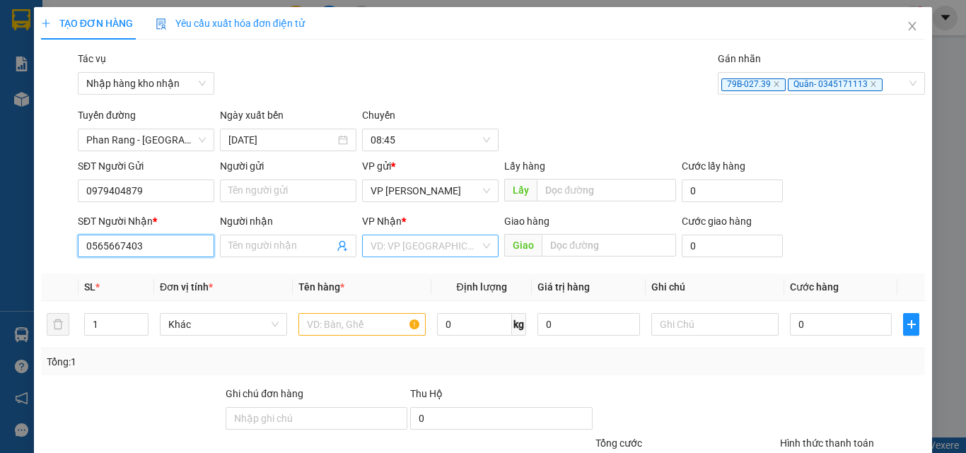
type input "0565667403"
click at [383, 250] on input "search" at bounding box center [425, 245] width 110 height 21
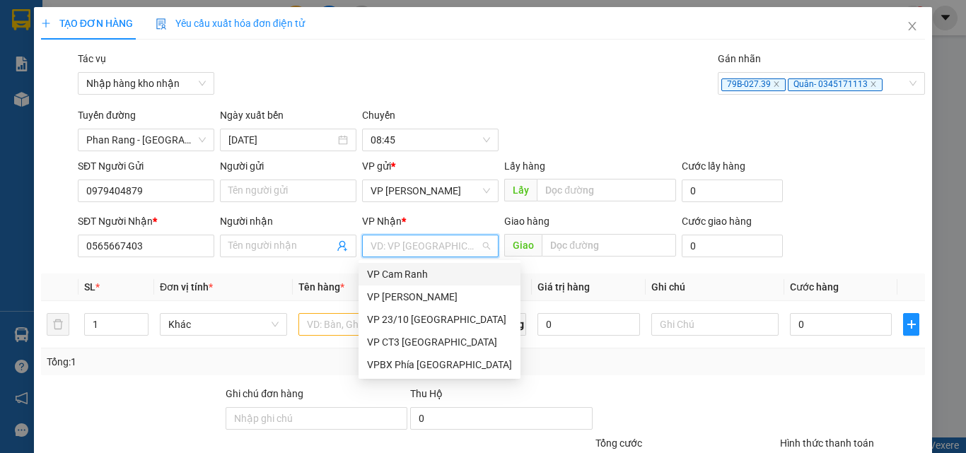
click at [406, 276] on div "VP Cam Ranh" at bounding box center [439, 274] width 145 height 16
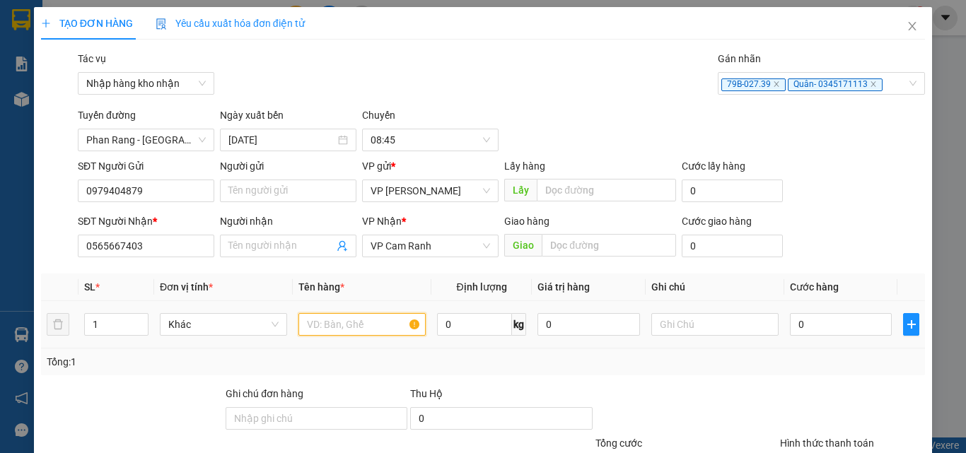
click at [356, 327] on input "text" at bounding box center [361, 324] width 127 height 23
type input "bị"
click at [573, 329] on input "0" at bounding box center [841, 324] width 102 height 23
type input "3"
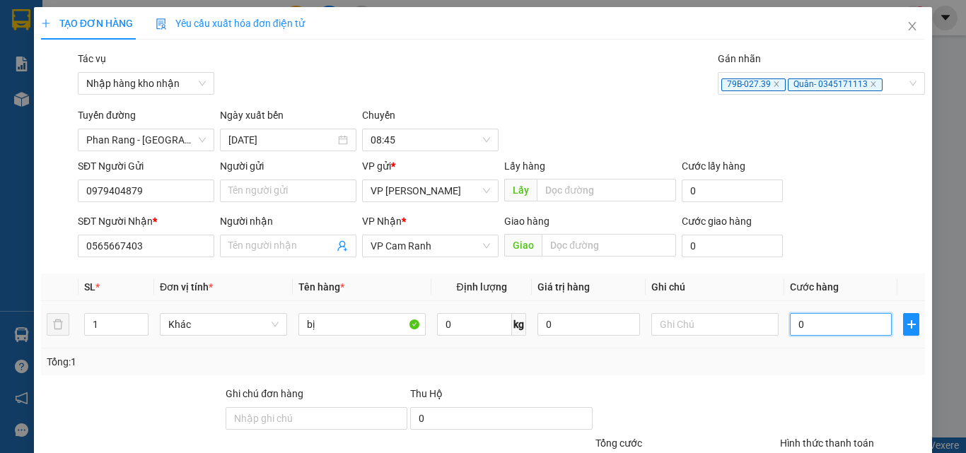
type input "3"
type input "30"
type input "300"
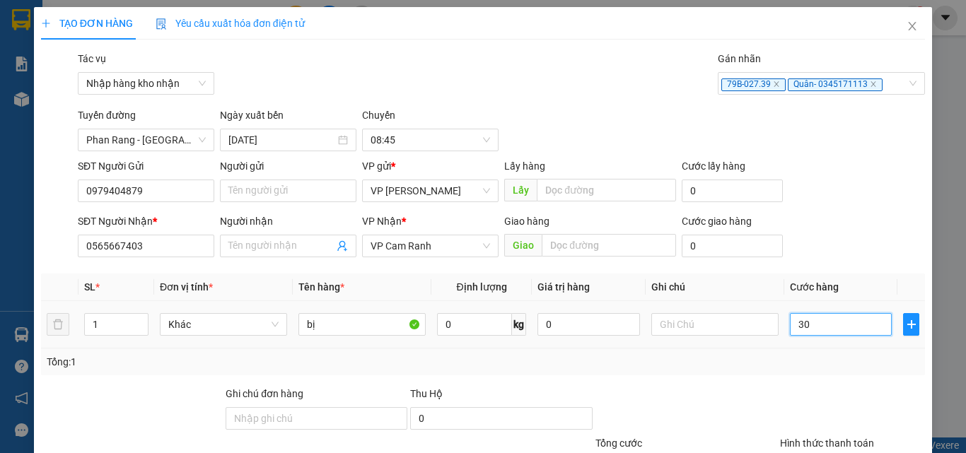
type input "300"
type input "3.000"
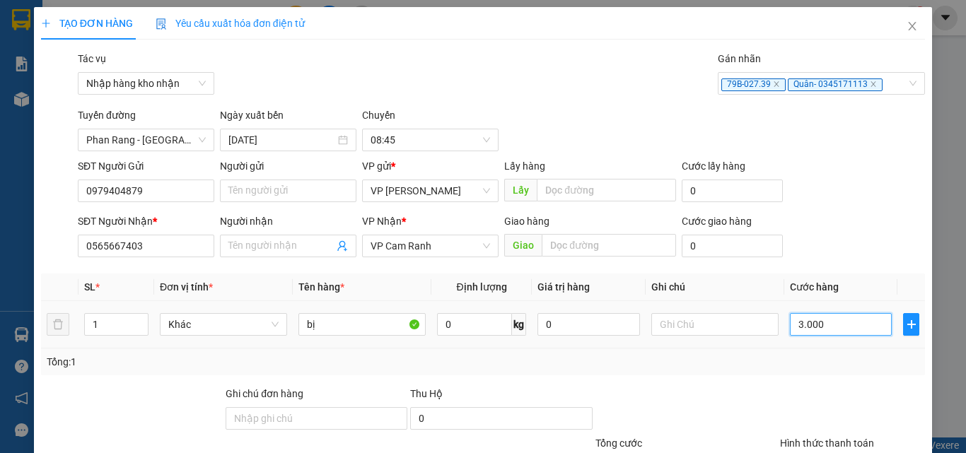
type input "30.000"
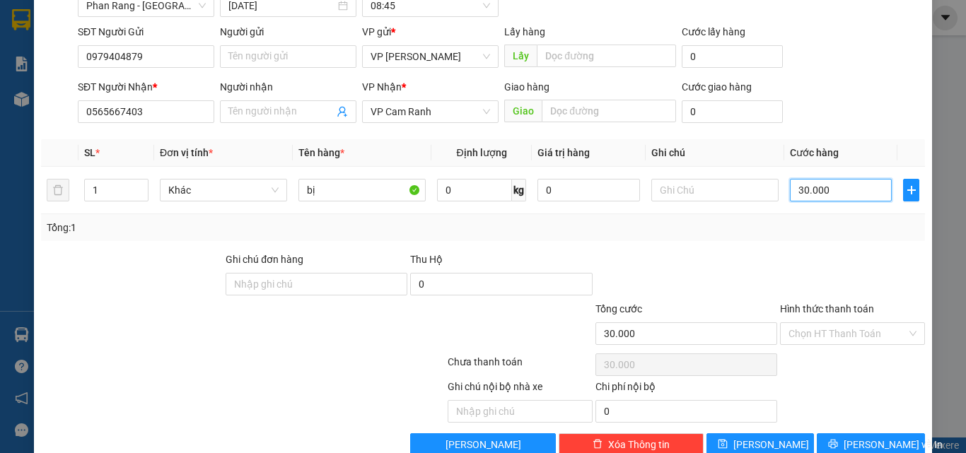
scroll to position [165, 0]
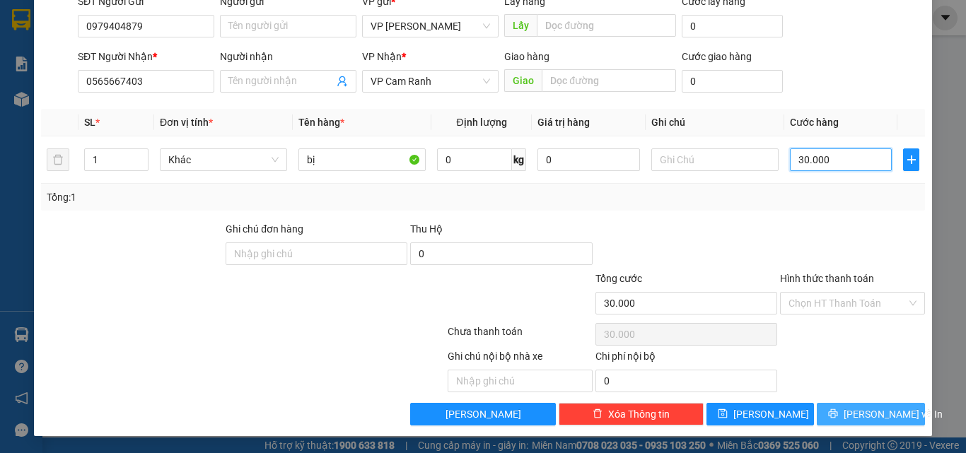
type input "30.000"
click at [573, 423] on button "[PERSON_NAME] và In" at bounding box center [870, 414] width 108 height 23
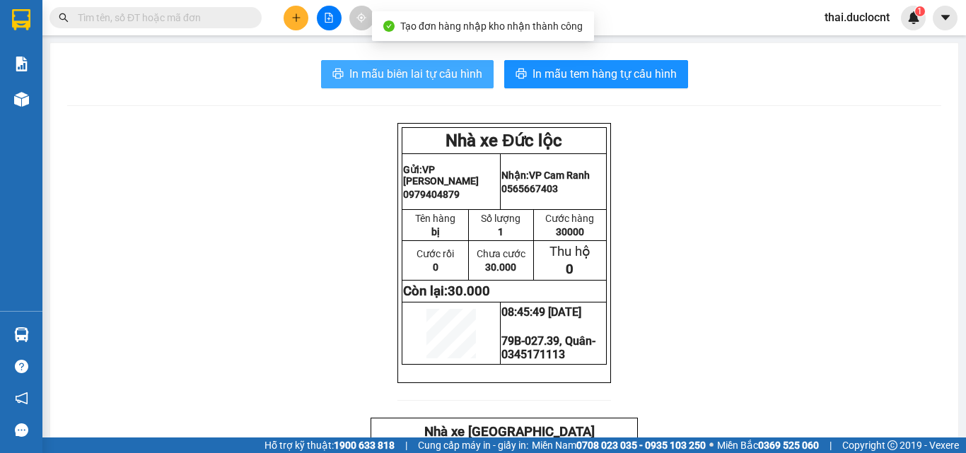
click at [422, 72] on span "In mẫu biên lai tự cấu hình" at bounding box center [415, 74] width 133 height 18
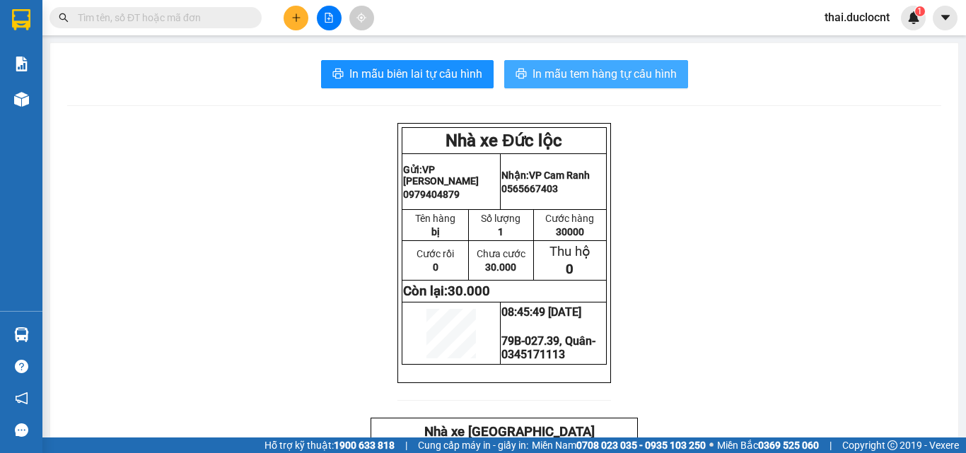
click at [573, 69] on span "In mẫu tem hàng tự cấu hình" at bounding box center [604, 74] width 144 height 18
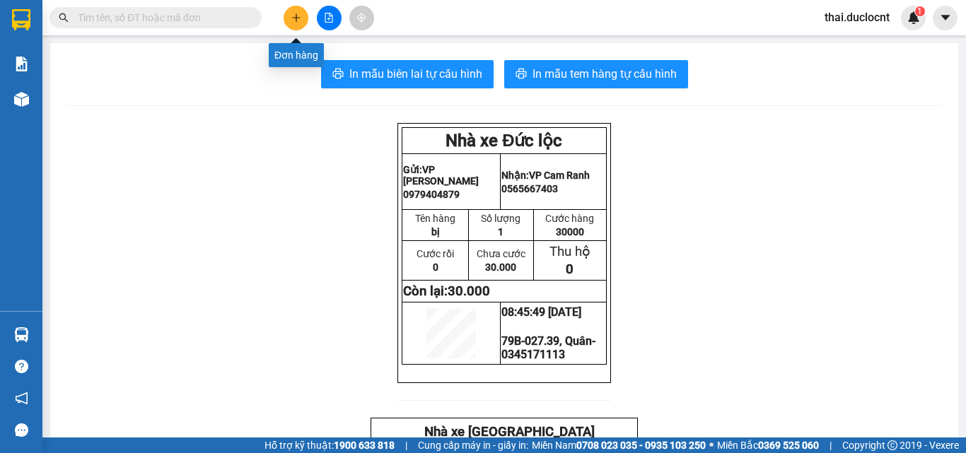
click at [295, 16] on icon "plus" at bounding box center [296, 18] width 10 height 10
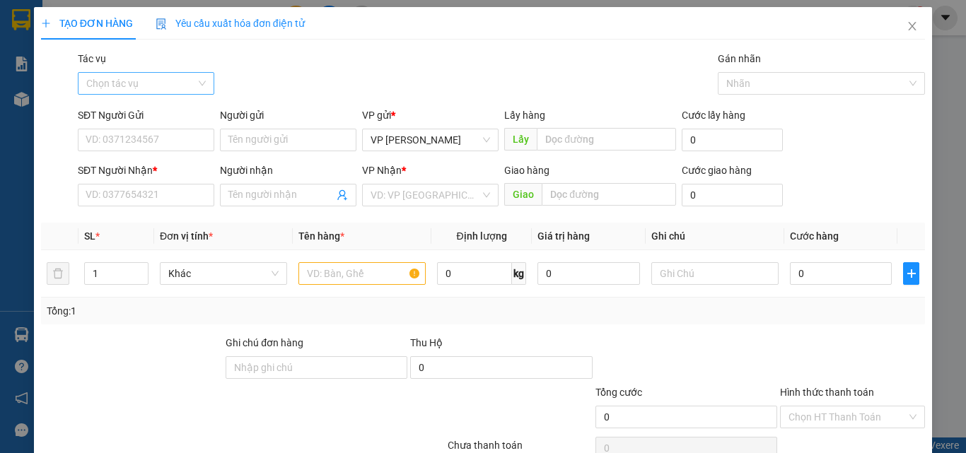
click at [154, 83] on input "Tác vụ" at bounding box center [141, 83] width 110 height 21
click at [140, 134] on div "Nhập hàng kho nhận" at bounding box center [145, 135] width 118 height 16
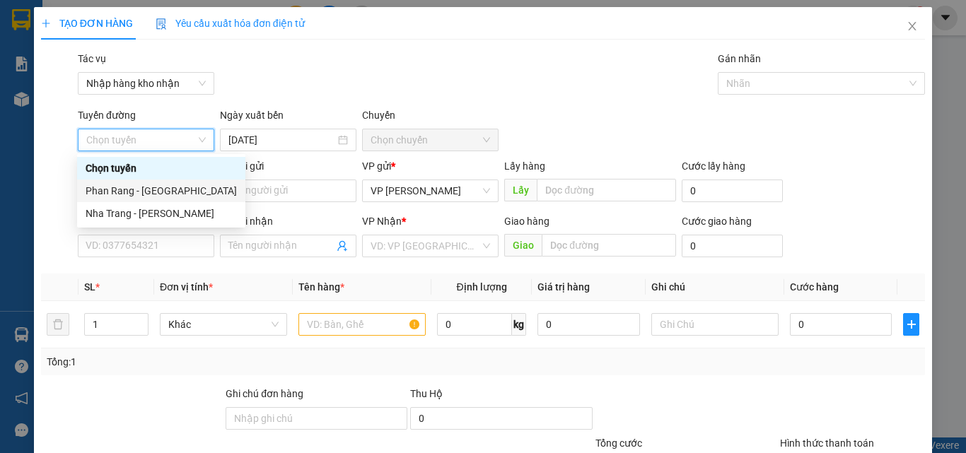
click at [125, 187] on div "Phan Rang - [GEOGRAPHIC_DATA]" at bounding box center [161, 191] width 151 height 16
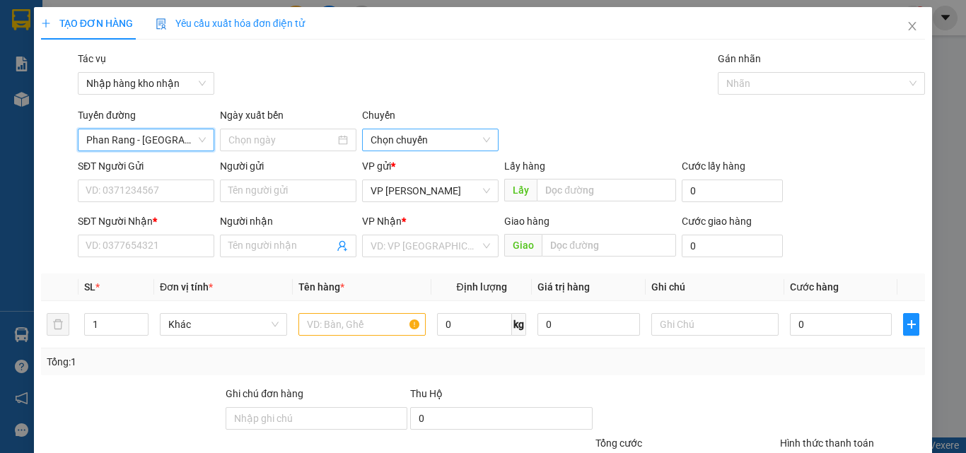
type input "[DATE]"
click at [426, 139] on span "04:30" at bounding box center [429, 139] width 119 height 21
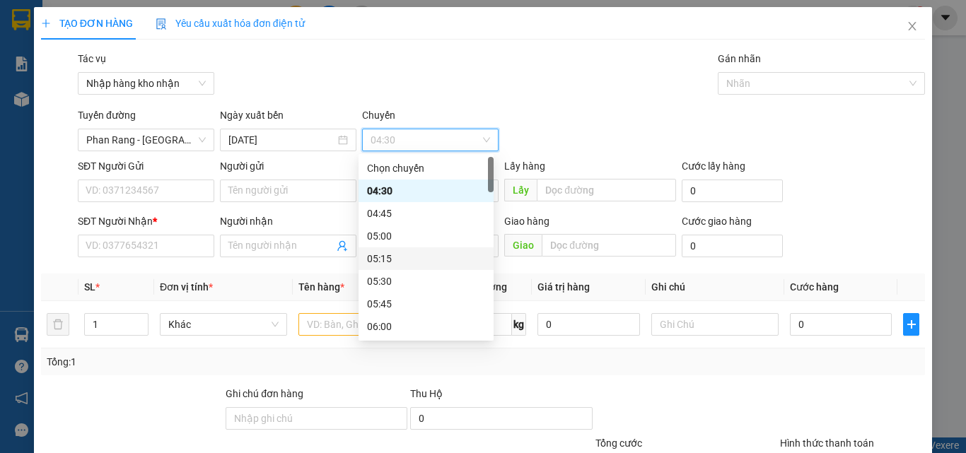
scroll to position [283, 0]
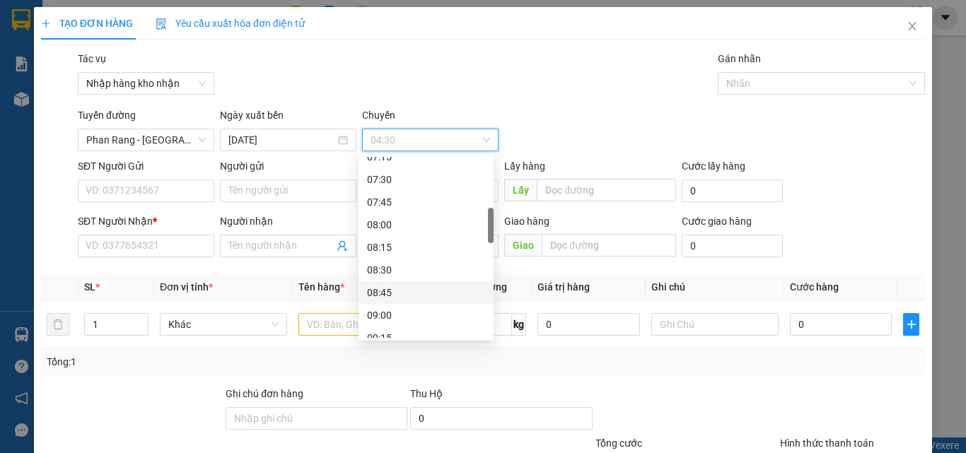
click at [394, 289] on div "08:45" at bounding box center [426, 293] width 118 height 16
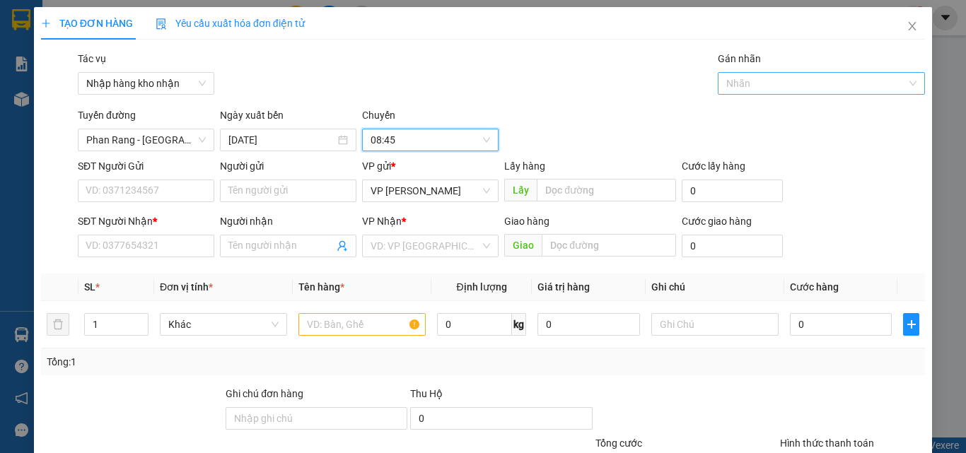
click at [573, 89] on div at bounding box center [814, 83] width 187 height 17
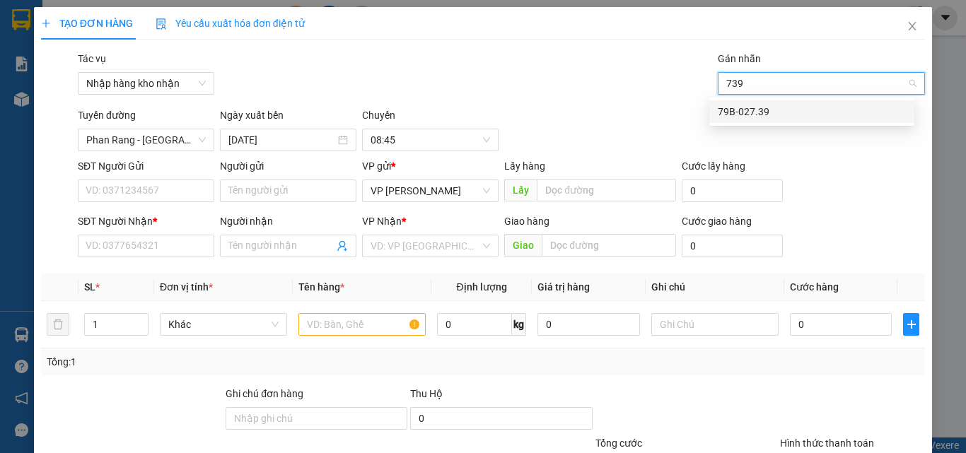
type input "739"
click at [573, 125] on body "Kết quả tìm kiếm ( 0 ) Bộ lọc No Data thai.duclocnt 1 Báo cáo Kho hàng mới Hàng…" at bounding box center [483, 226] width 966 height 453
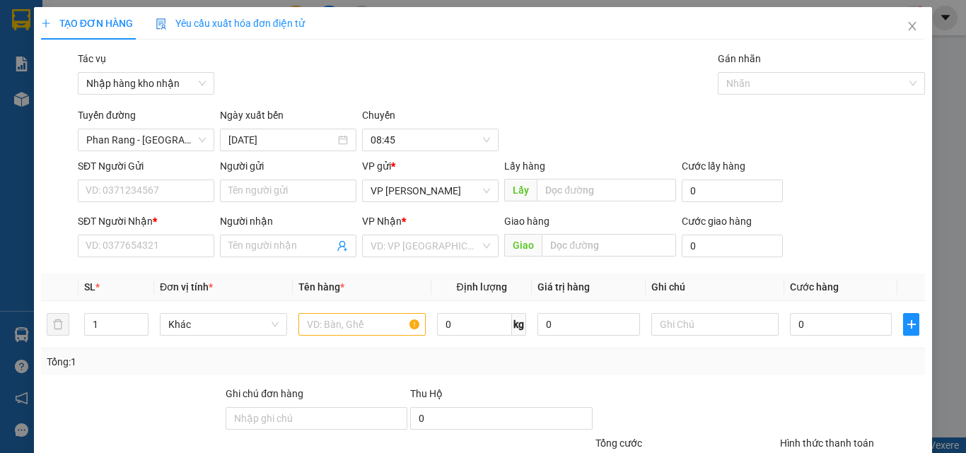
click at [573, 119] on div "Tuyến đường [GEOGRAPHIC_DATA] - [GEOGRAPHIC_DATA] Ngày xuất bến [DATE] [GEOGRAP…" at bounding box center [501, 129] width 853 height 44
click at [573, 88] on div at bounding box center [814, 83] width 187 height 17
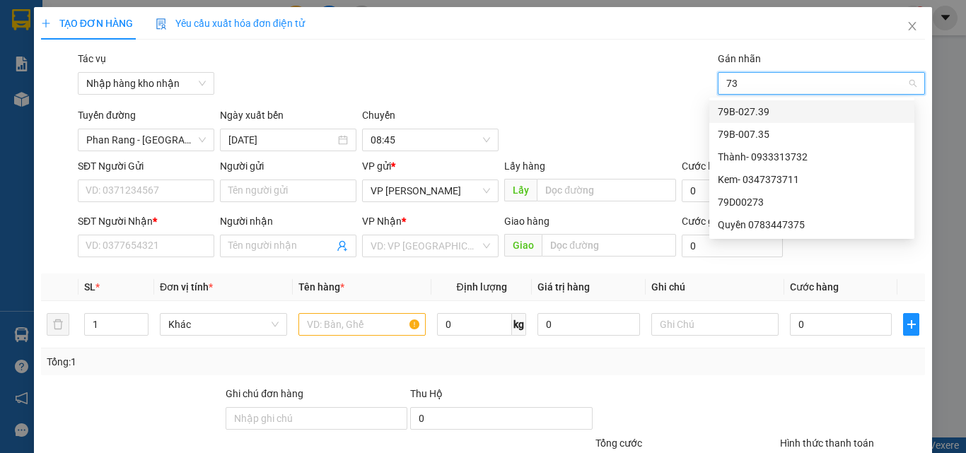
type input "739"
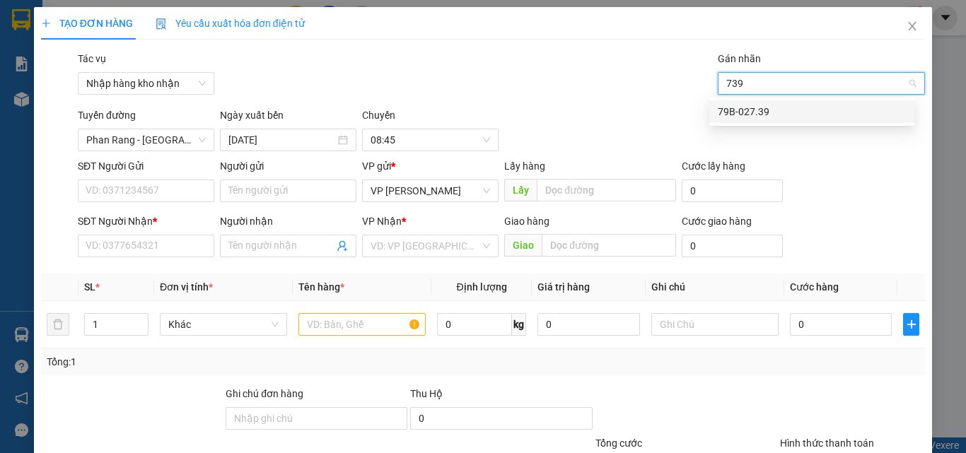
click at [573, 116] on div "79B-027.39" at bounding box center [811, 112] width 188 height 16
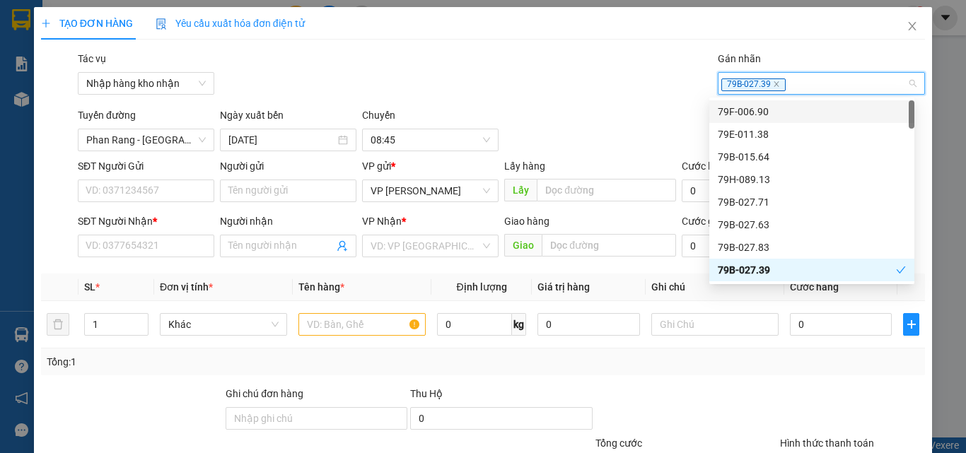
type input "q"
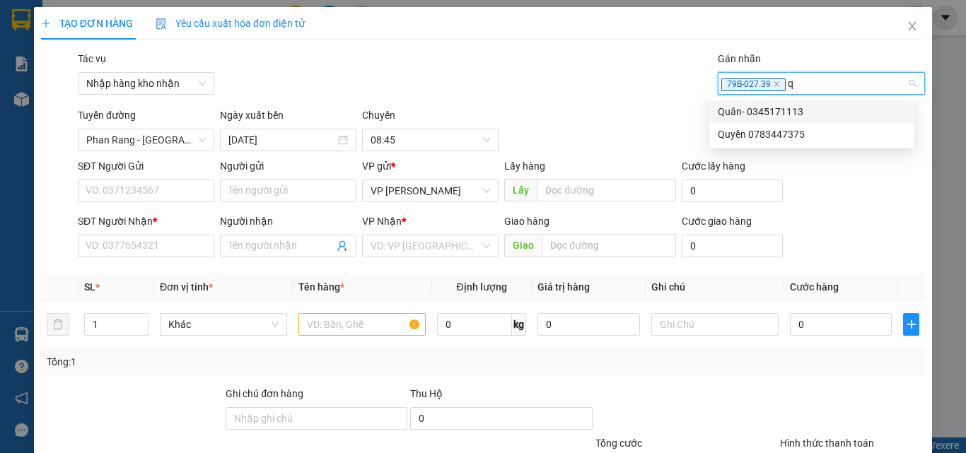
click at [573, 115] on div "Quân- 0345171113" at bounding box center [811, 112] width 188 height 16
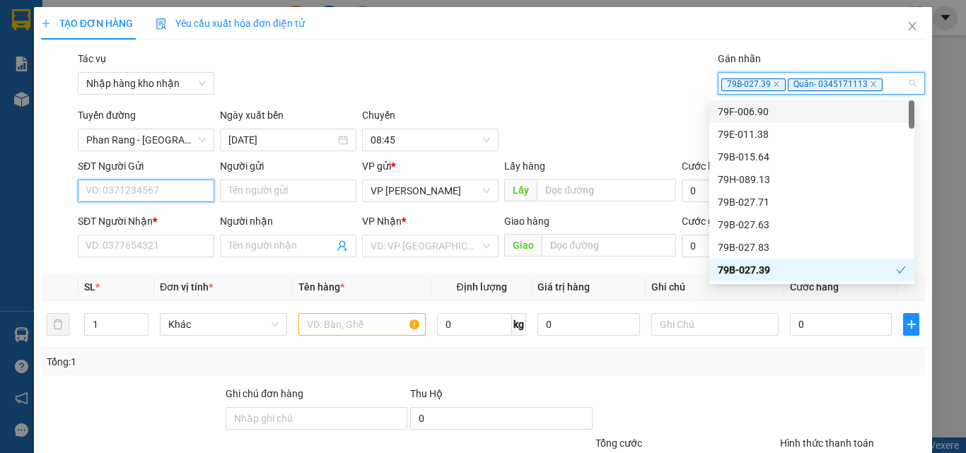
click at [124, 194] on input "SĐT Người Gửi" at bounding box center [146, 191] width 136 height 23
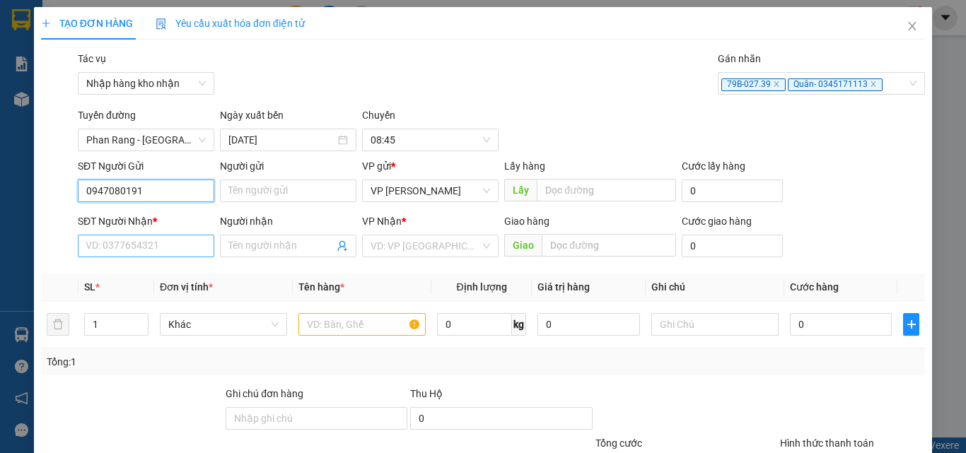
type input "0947080191"
click at [102, 253] on input "SĐT Người Nhận *" at bounding box center [146, 246] width 136 height 23
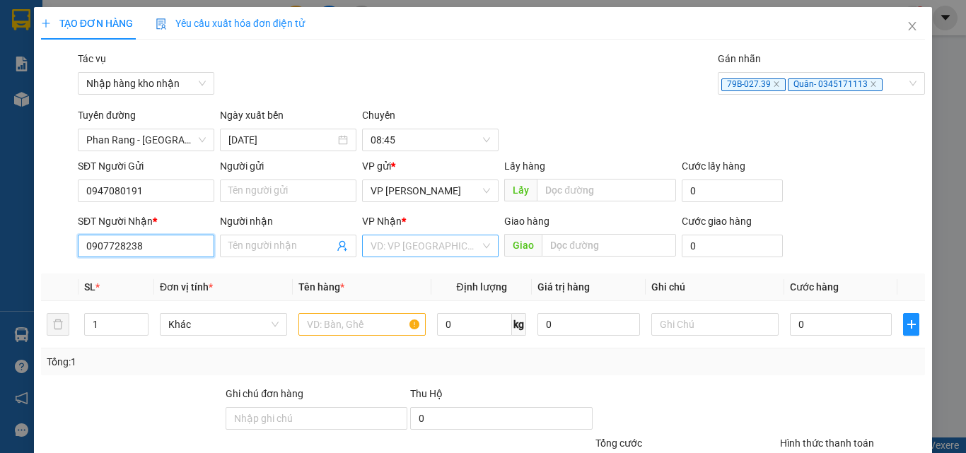
type input "0907728238"
click at [419, 244] on input "search" at bounding box center [425, 245] width 110 height 21
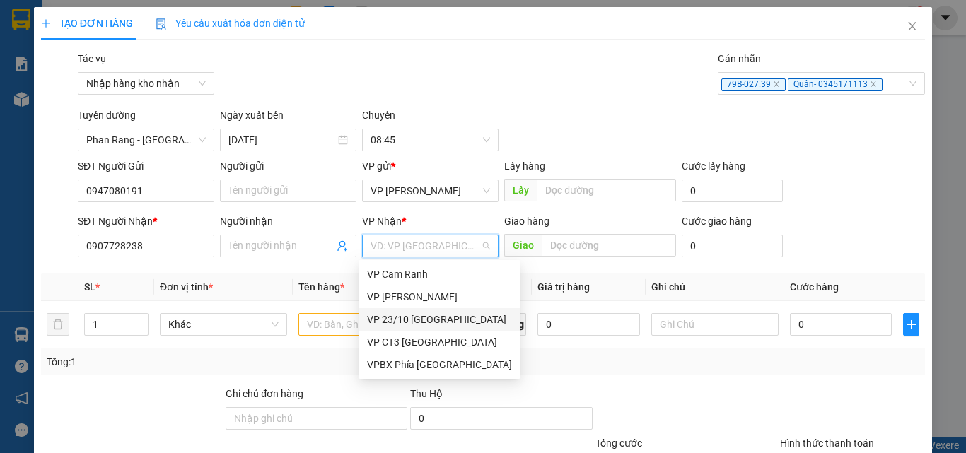
click at [410, 317] on div "VP 23/10 [GEOGRAPHIC_DATA]" at bounding box center [439, 320] width 145 height 16
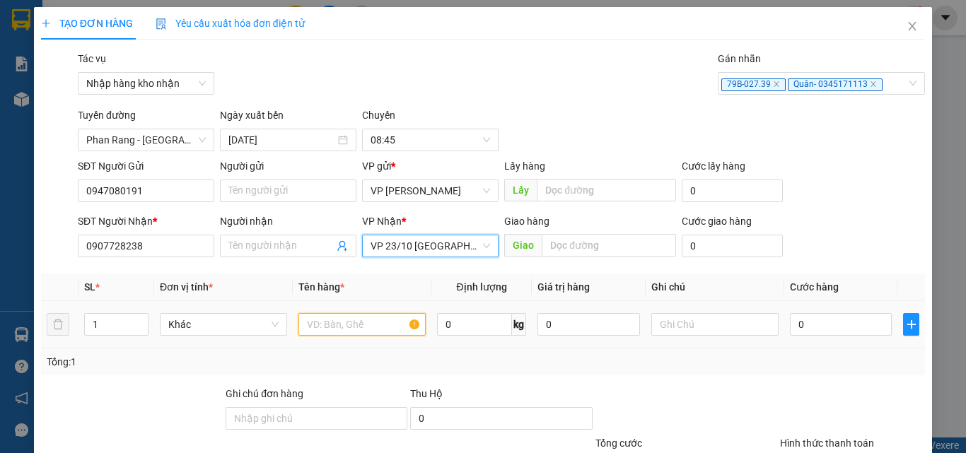
click at [321, 325] on input "text" at bounding box center [361, 324] width 127 height 23
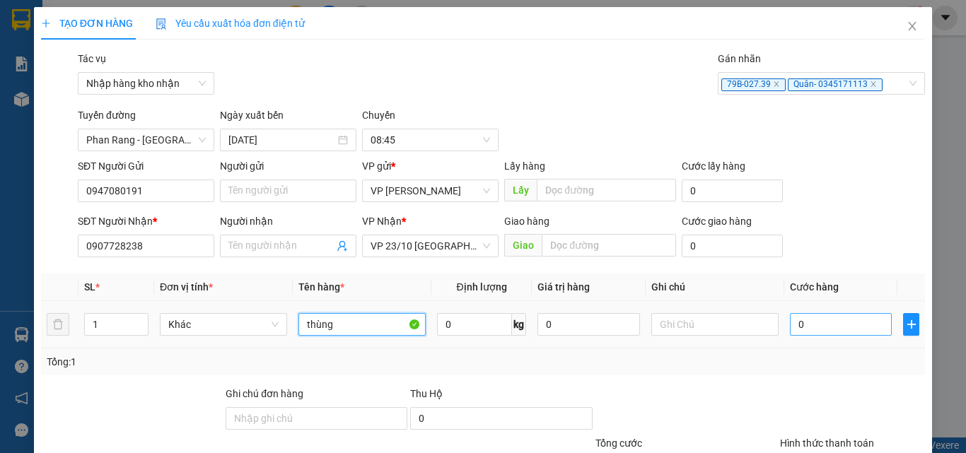
type input "thùng"
click at [573, 329] on input "0" at bounding box center [841, 324] width 102 height 23
type input "3"
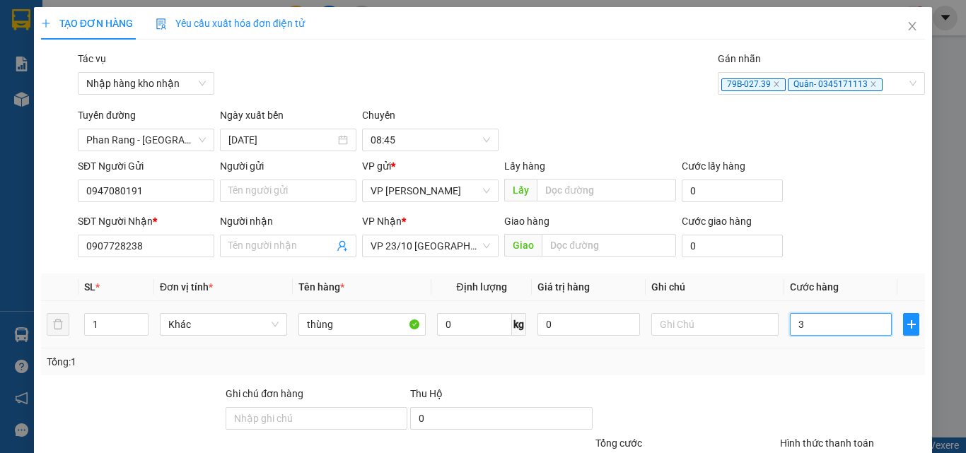
type input "30"
type input "300"
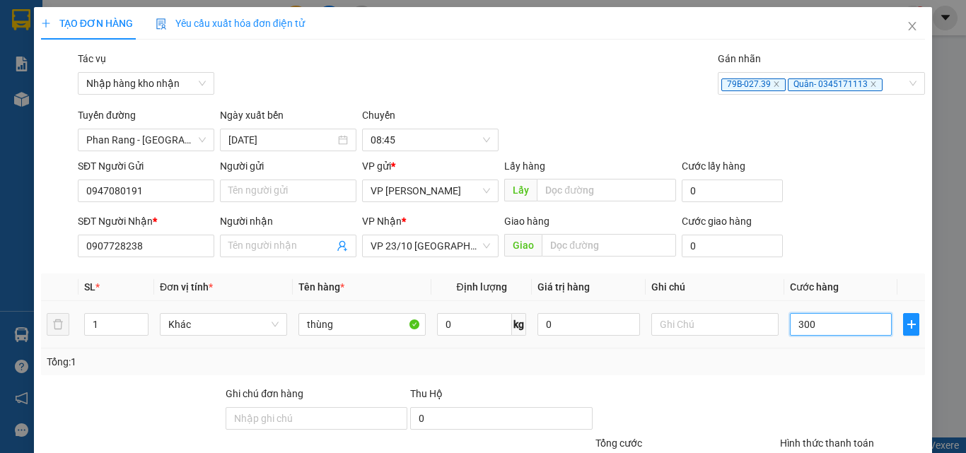
type input "300"
type input "3.000"
type input "30.000"
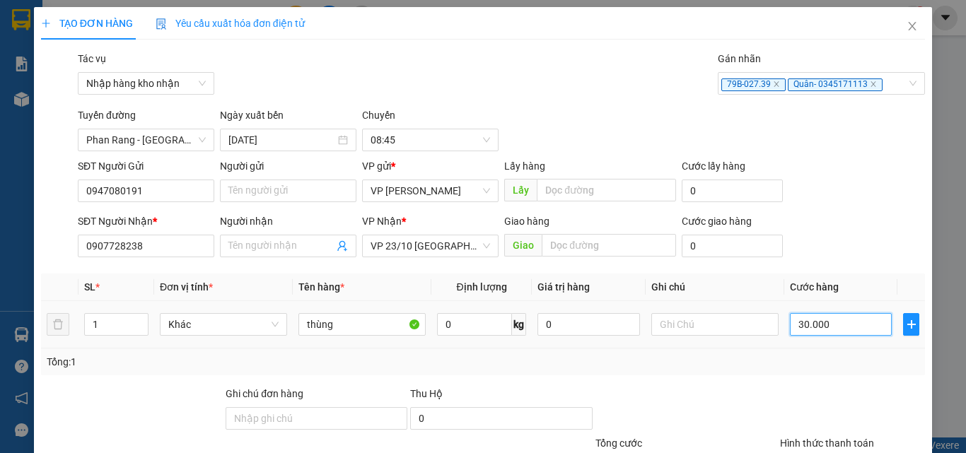
type input "30.000"
click at [573, 361] on div "Tổng: 1" at bounding box center [483, 362] width 872 height 16
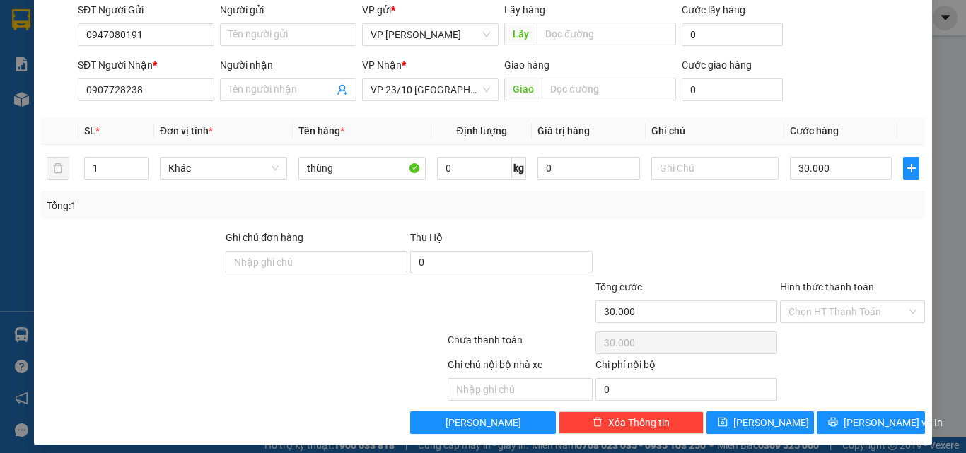
scroll to position [165, 0]
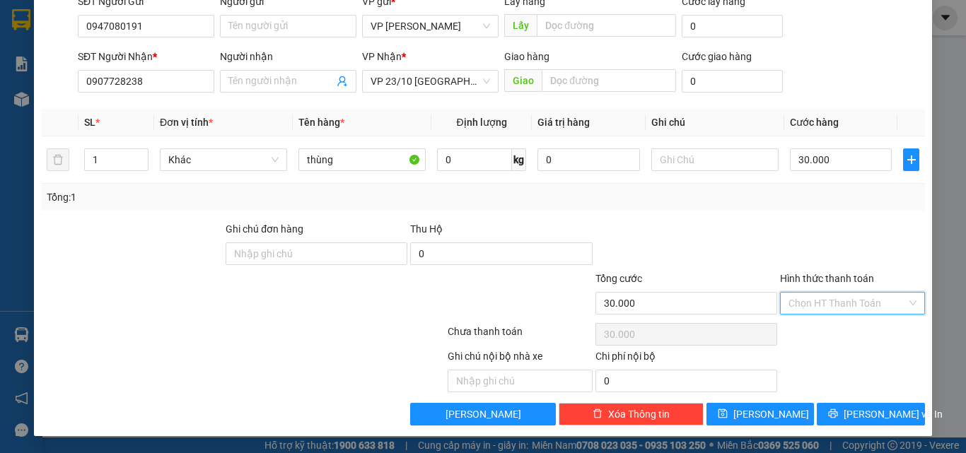
click at [573, 302] on input "Hình thức thanh toán" at bounding box center [847, 303] width 118 height 21
click at [573, 330] on div "Tại văn phòng" at bounding box center [843, 332] width 127 height 16
type input "0"
click at [573, 232] on div at bounding box center [852, 245] width 148 height 49
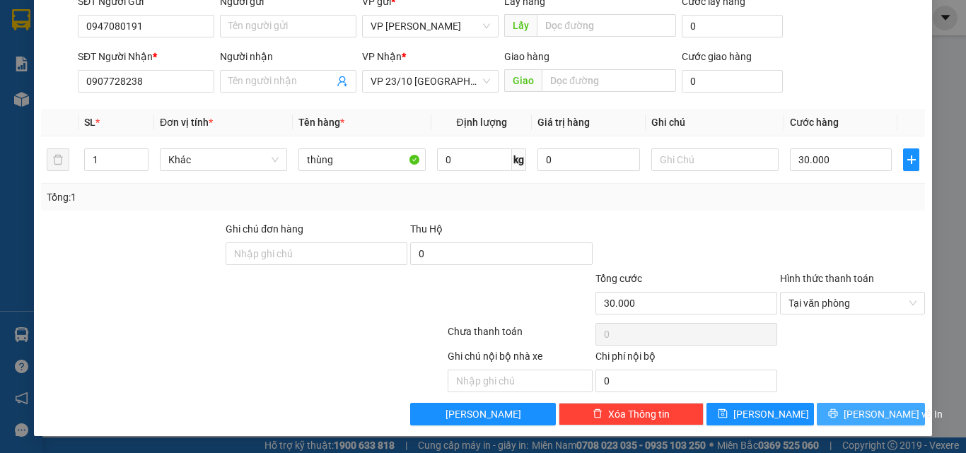
click at [573, 416] on span "[PERSON_NAME] và In" at bounding box center [892, 414] width 99 height 16
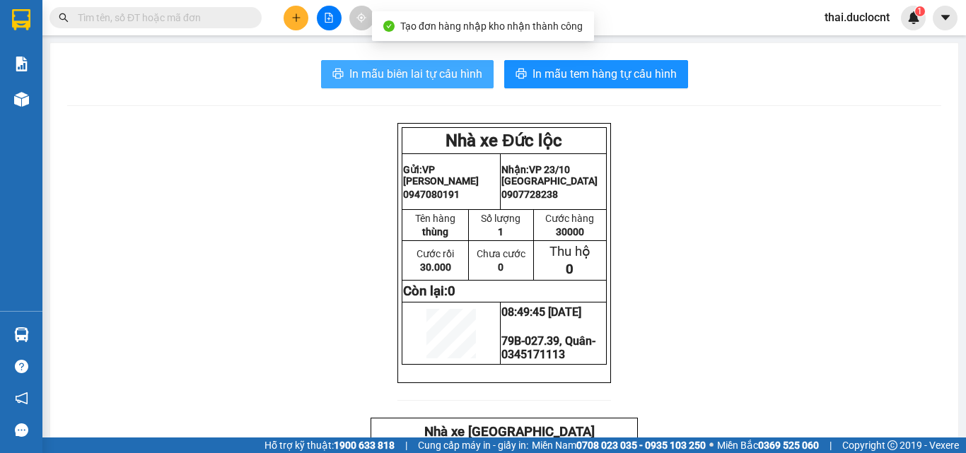
click at [420, 74] on span "In mẫu biên lai tự cấu hình" at bounding box center [415, 74] width 133 height 18
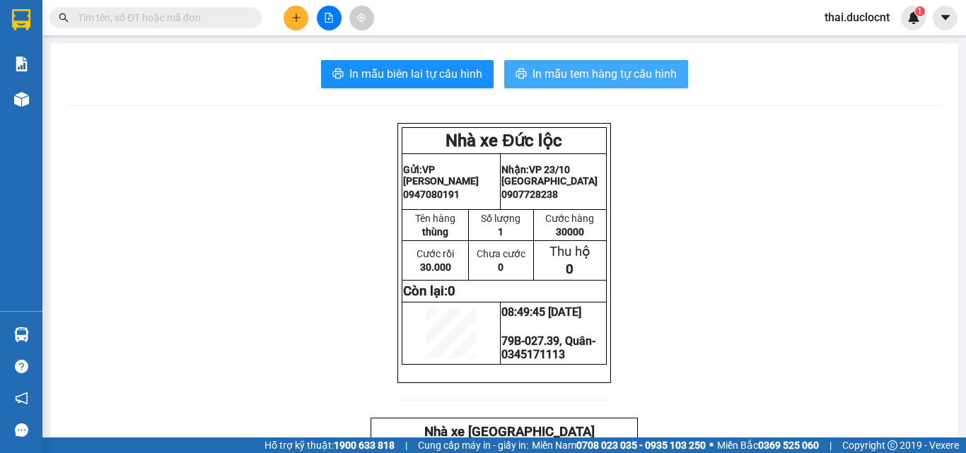
click at [573, 73] on span "In mẫu tem hàng tự cấu hình" at bounding box center [604, 74] width 144 height 18
click at [294, 23] on button at bounding box center [295, 18] width 25 height 25
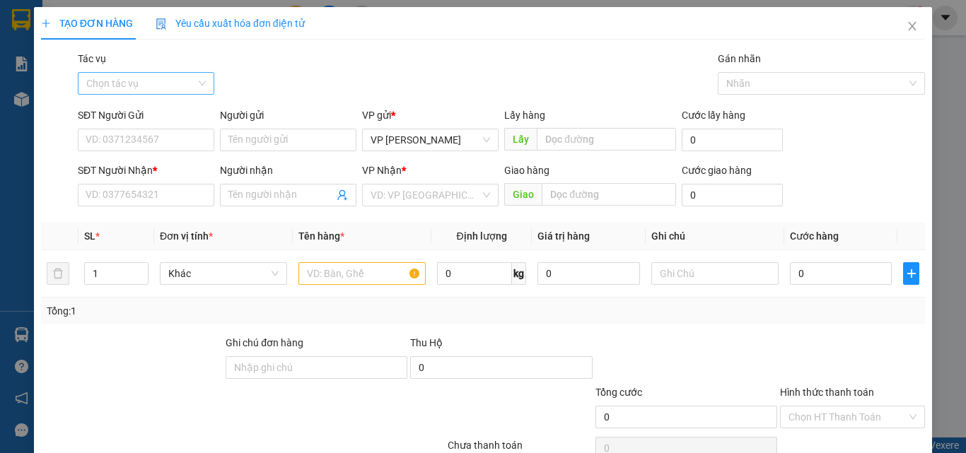
click at [142, 76] on input "Tác vụ" at bounding box center [141, 83] width 110 height 21
click at [132, 135] on div "Nhập hàng kho nhận" at bounding box center [145, 135] width 118 height 16
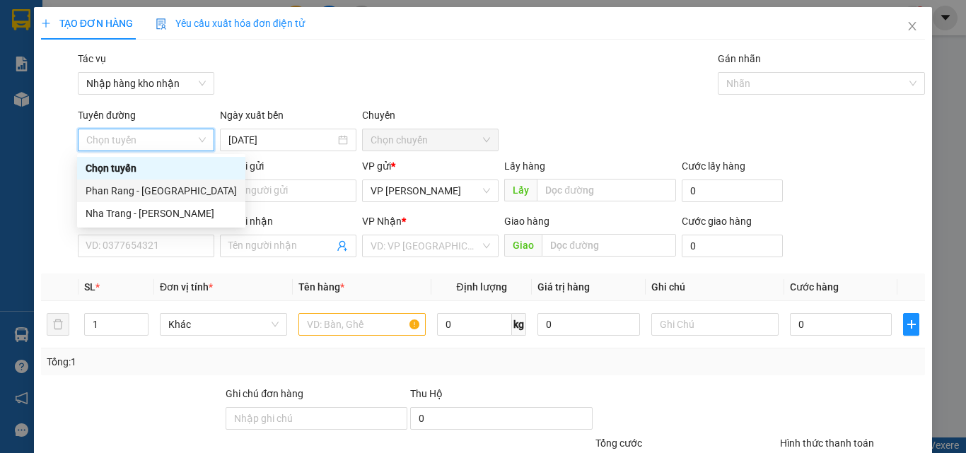
click at [142, 189] on div "Phan Rang - [GEOGRAPHIC_DATA]" at bounding box center [161, 191] width 151 height 16
type input "[DATE]"
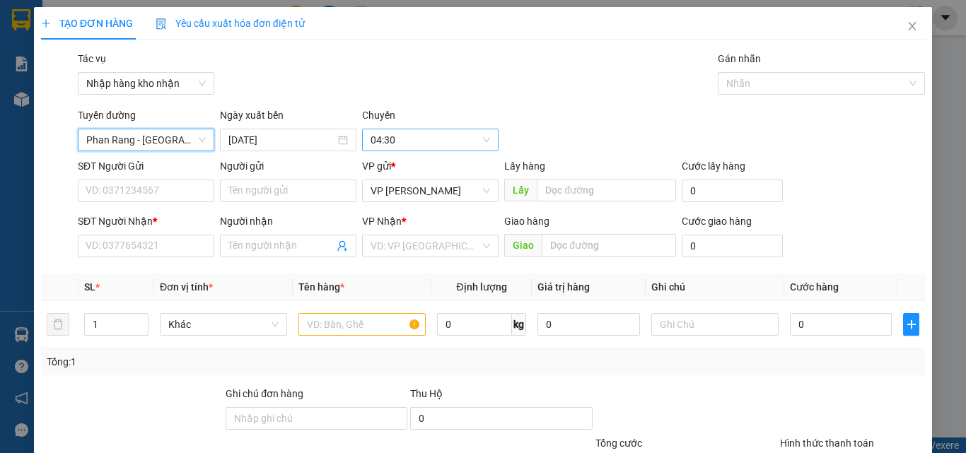
click at [407, 131] on span "04:30" at bounding box center [429, 139] width 119 height 21
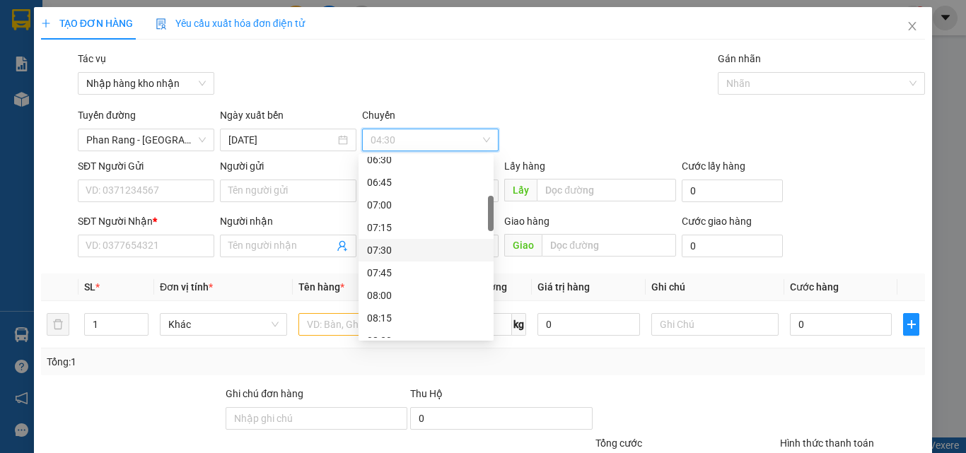
scroll to position [283, 0]
click at [387, 313] on div "09:00" at bounding box center [426, 315] width 118 height 16
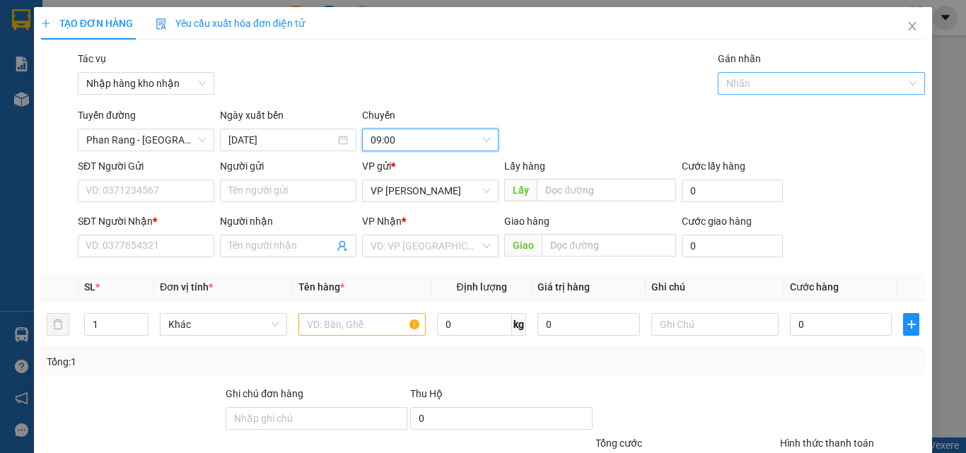
click at [573, 76] on div at bounding box center [814, 83] width 187 height 17
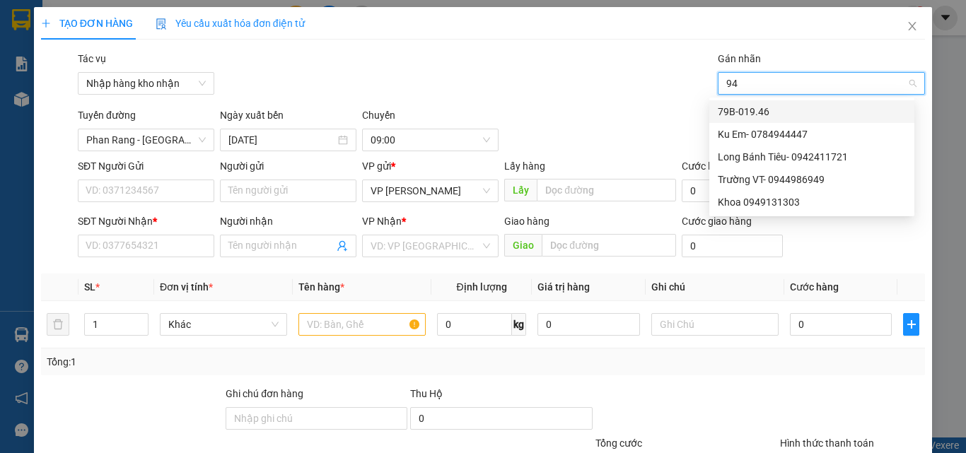
type input "946"
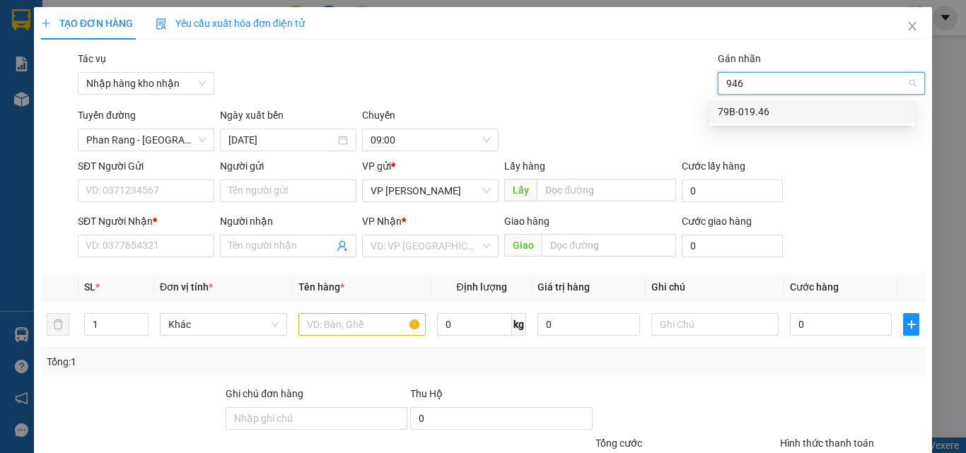
click at [573, 112] on div "79B-019.46" at bounding box center [811, 112] width 188 height 16
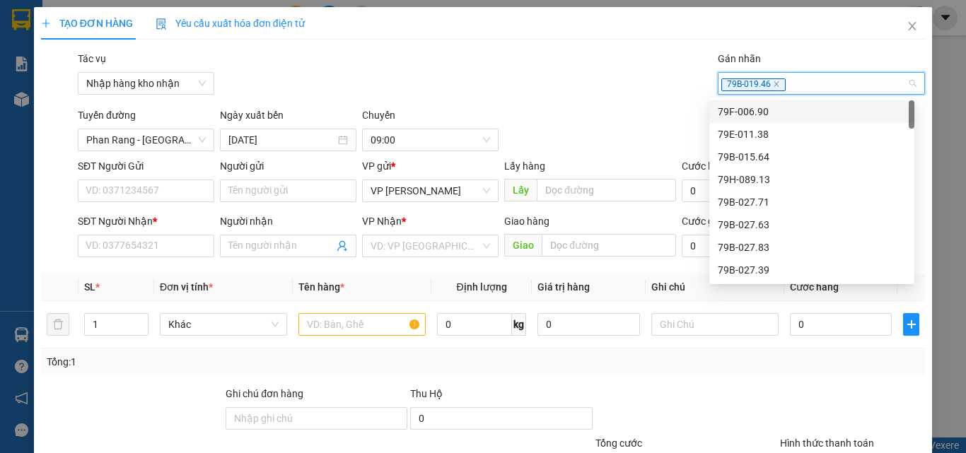
click at [573, 86] on div "79B-019.46" at bounding box center [814, 83] width 187 height 17
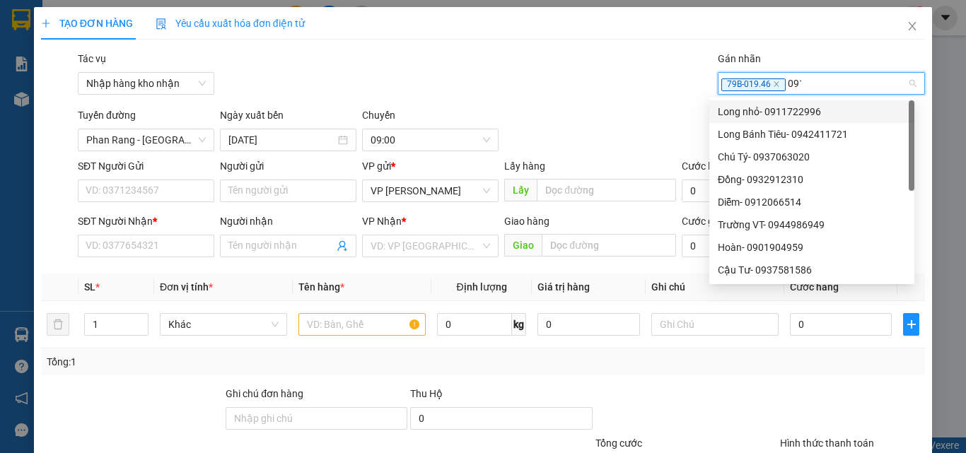
type input "0912"
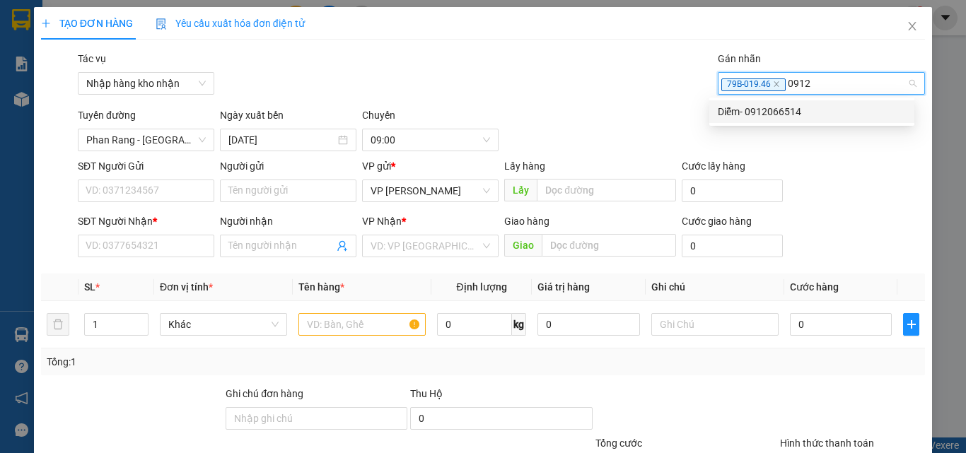
click at [573, 118] on div "Diễm- 0912066514" at bounding box center [811, 112] width 188 height 16
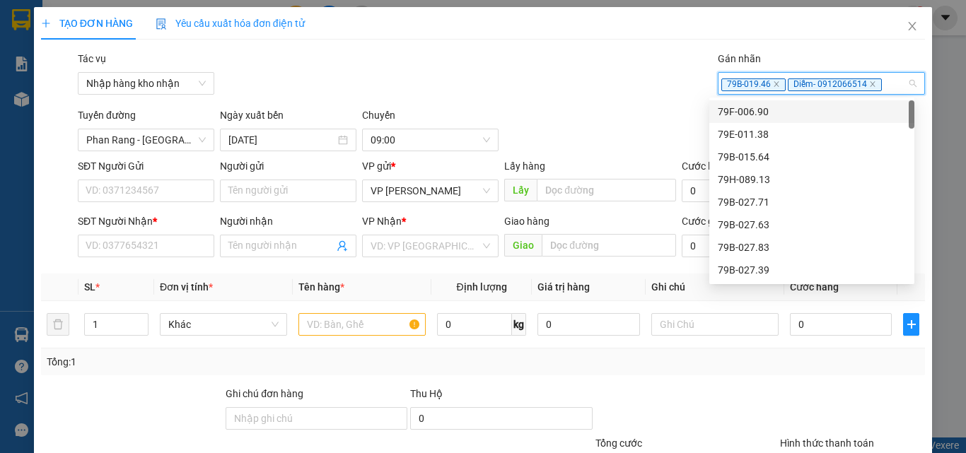
click at [573, 95] on div "Tác vụ Nhập hàng kho nhận Gán nhãn 79B-019.46 Diễm- 0912066514" at bounding box center [501, 75] width 853 height 49
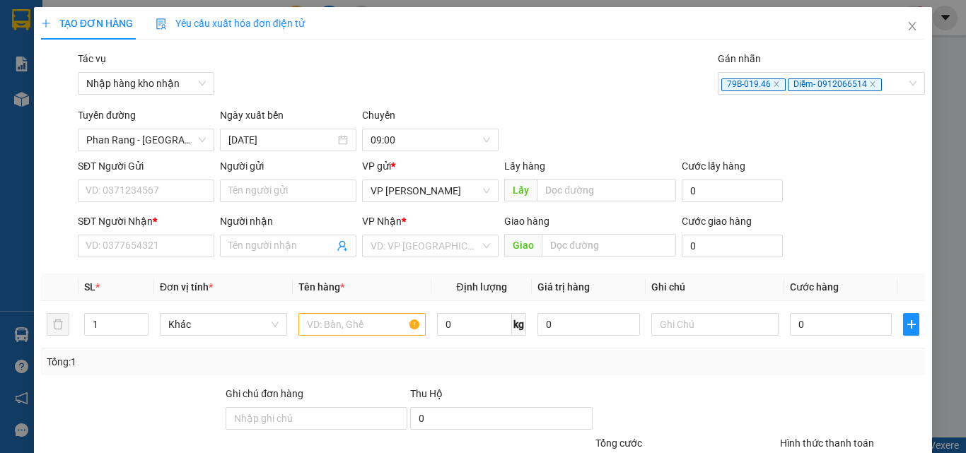
click at [486, 90] on div "Tác vụ Nhập hàng kho nhận Gán nhãn 79B-019.46 Diễm- 0912066514" at bounding box center [501, 75] width 853 height 49
click at [143, 196] on input "SĐT Người Gửi" at bounding box center [146, 191] width 136 height 23
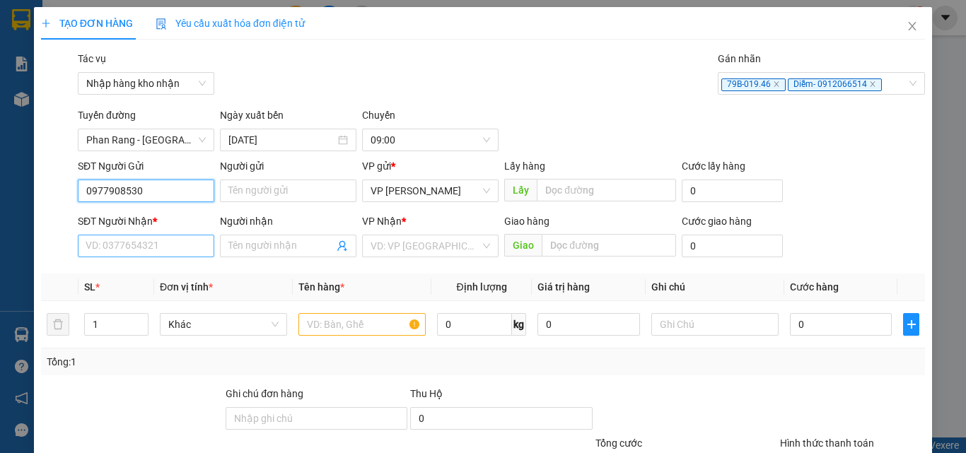
type input "0977908530"
click at [131, 247] on input "SĐT Người Nhận *" at bounding box center [146, 246] width 136 height 23
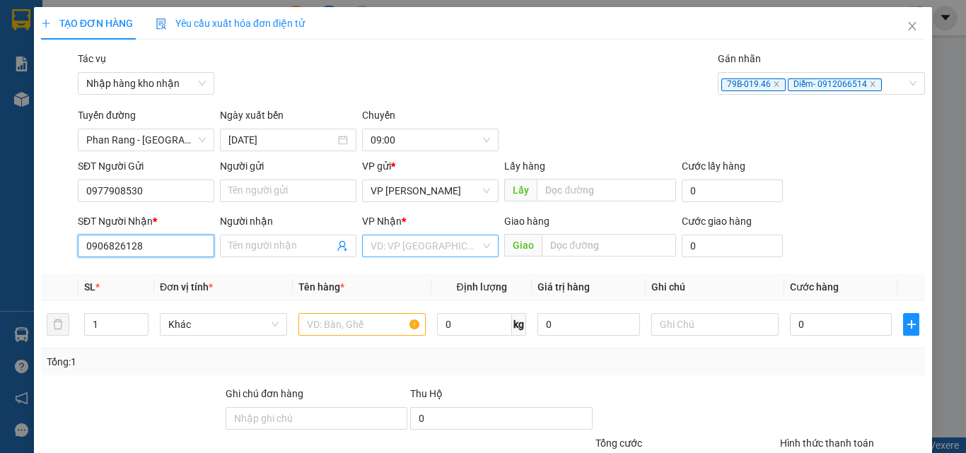
type input "0906826128"
click at [385, 245] on input "search" at bounding box center [425, 245] width 110 height 21
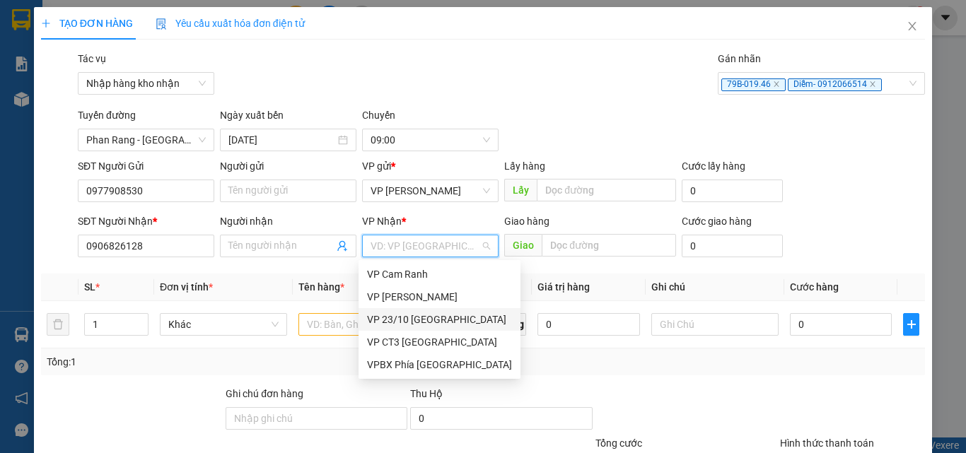
click at [423, 317] on div "VP 23/10 [GEOGRAPHIC_DATA]" at bounding box center [439, 320] width 145 height 16
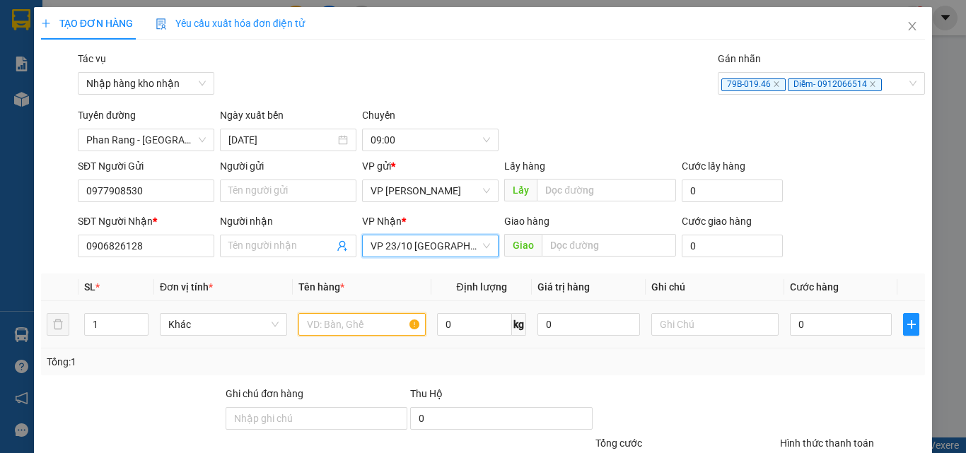
click at [343, 326] on input "text" at bounding box center [361, 324] width 127 height 23
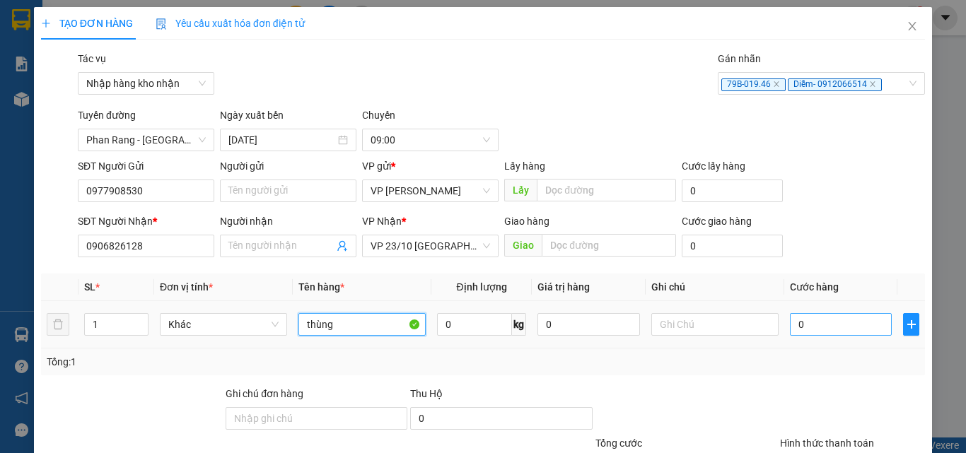
type input "thùng"
click at [573, 324] on input "0" at bounding box center [841, 324] width 102 height 23
type input "3"
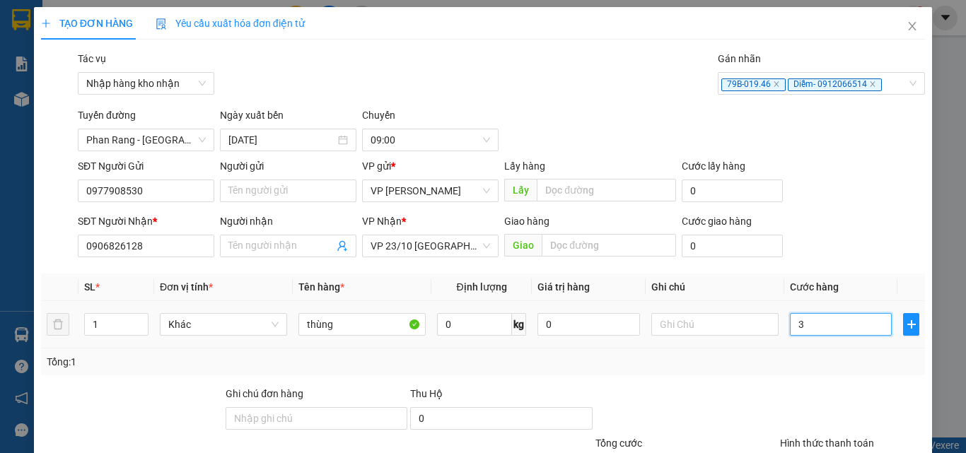
type input "30"
type input "300"
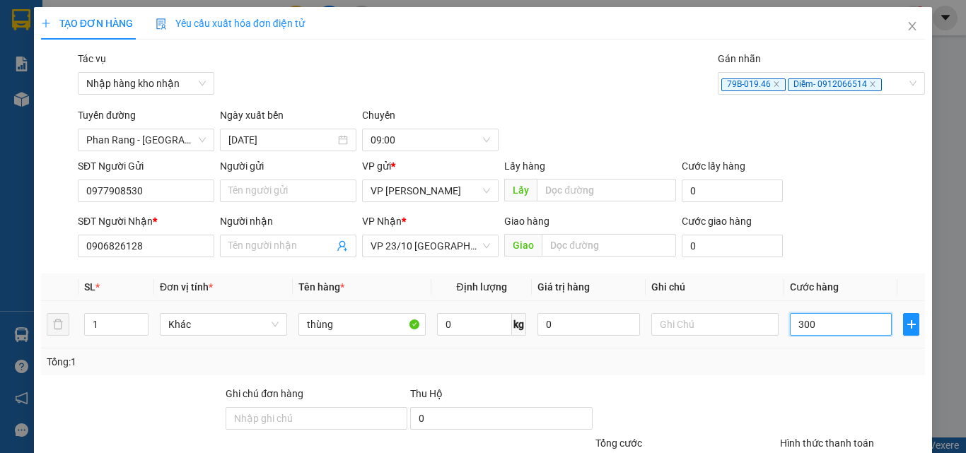
type input "300"
type input "3.000"
type input "30.000"
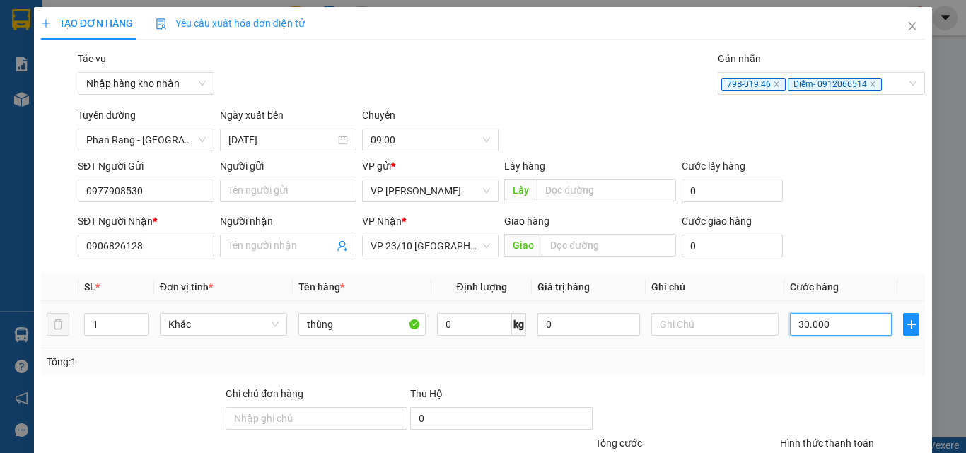
type input "30.000"
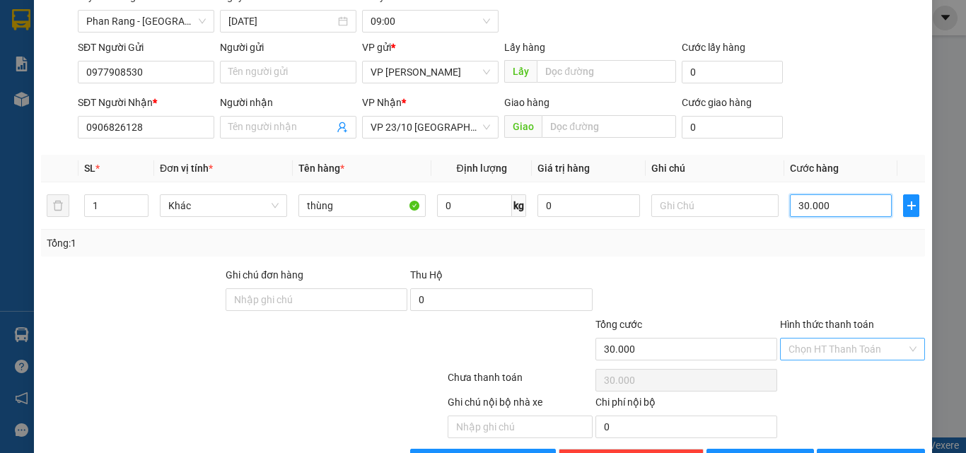
scroll to position [141, 0]
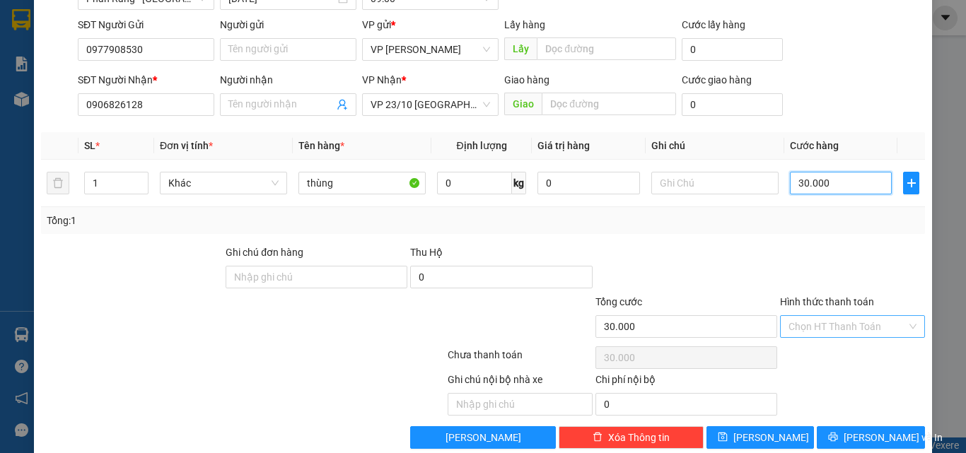
type input "30.000"
click at [573, 319] on input "Hình thức thanh toán" at bounding box center [847, 326] width 118 height 21
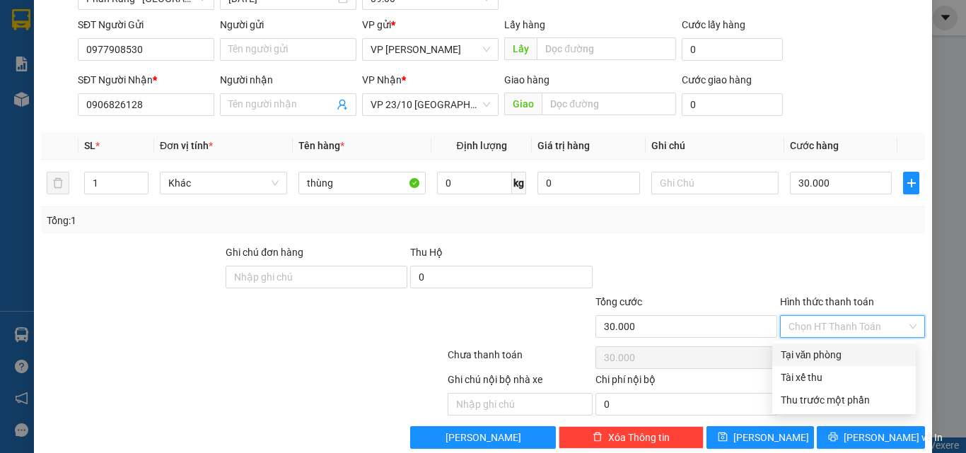
click at [573, 354] on div "Tại văn phòng" at bounding box center [843, 355] width 127 height 16
type input "0"
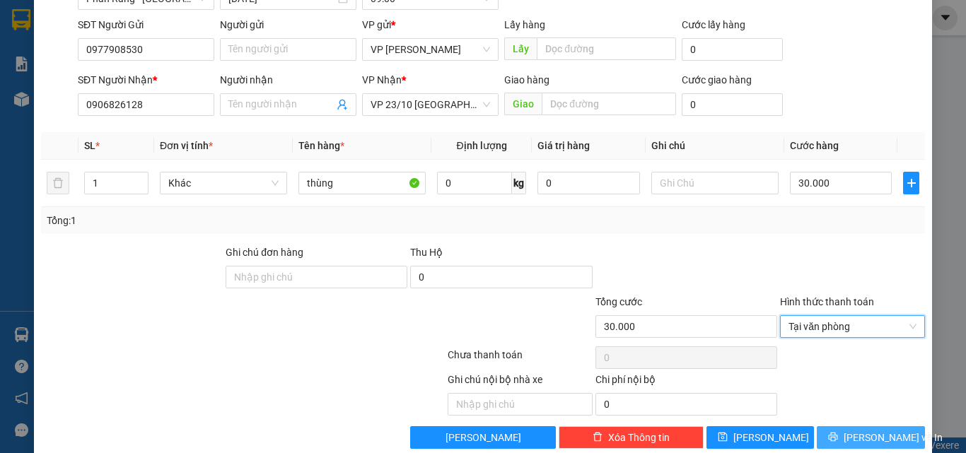
click at [573, 442] on icon "printer" at bounding box center [833, 437] width 10 height 10
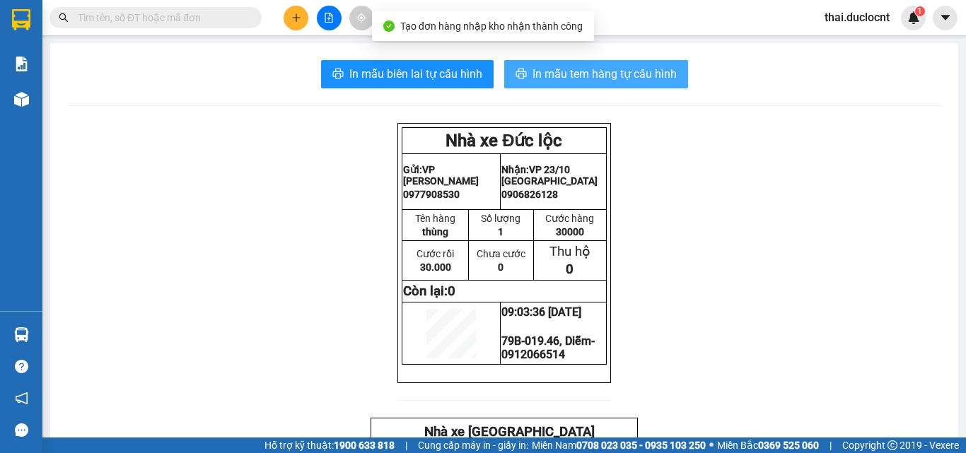
click at [573, 69] on span "In mẫu tem hàng tự cấu hình" at bounding box center [604, 74] width 144 height 18
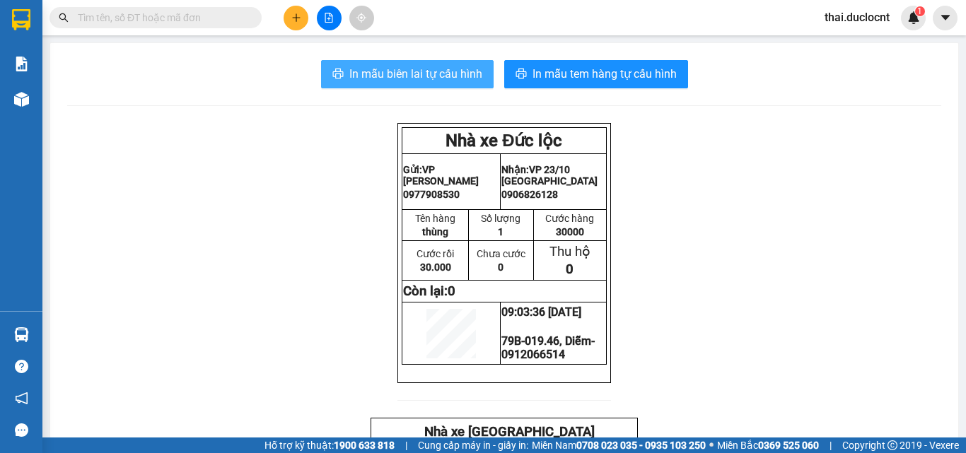
click at [410, 80] on span "In mẫu biên lai tự cấu hình" at bounding box center [415, 74] width 133 height 18
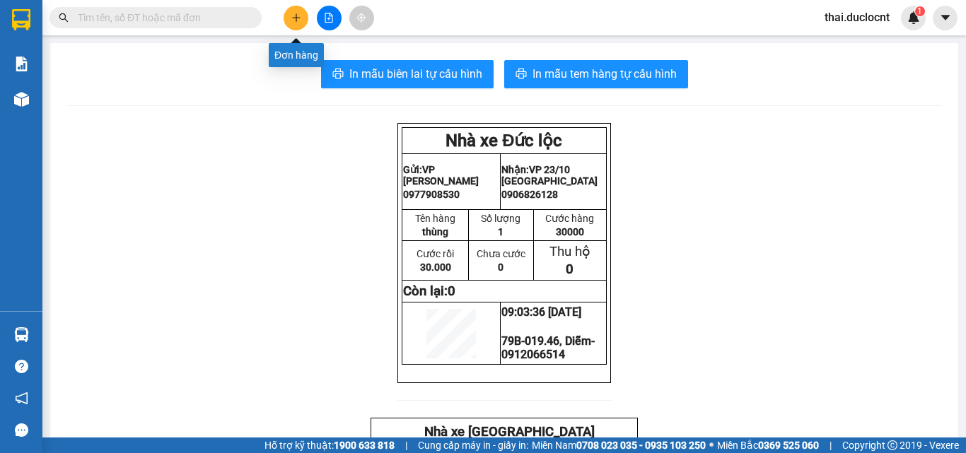
click at [291, 22] on icon "plus" at bounding box center [296, 18] width 10 height 10
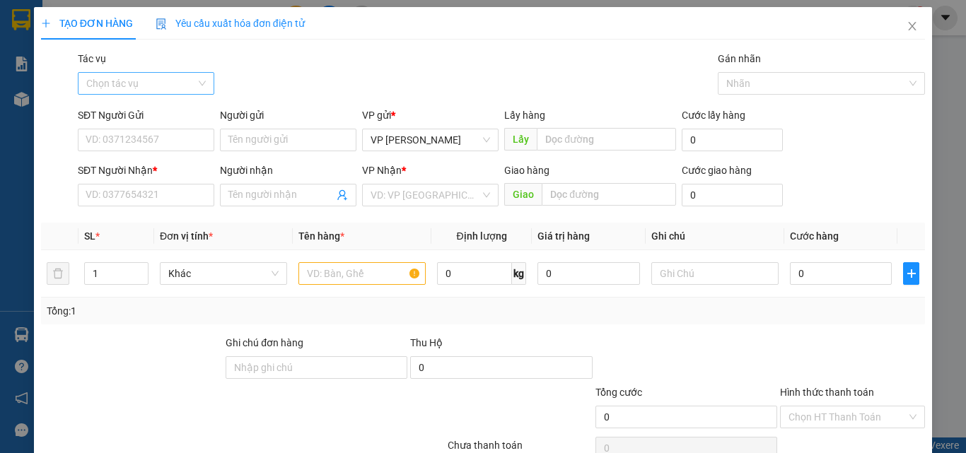
click at [149, 74] on input "Tác vụ" at bounding box center [141, 83] width 110 height 21
click at [139, 134] on div "Nhập hàng kho nhận" at bounding box center [145, 135] width 118 height 16
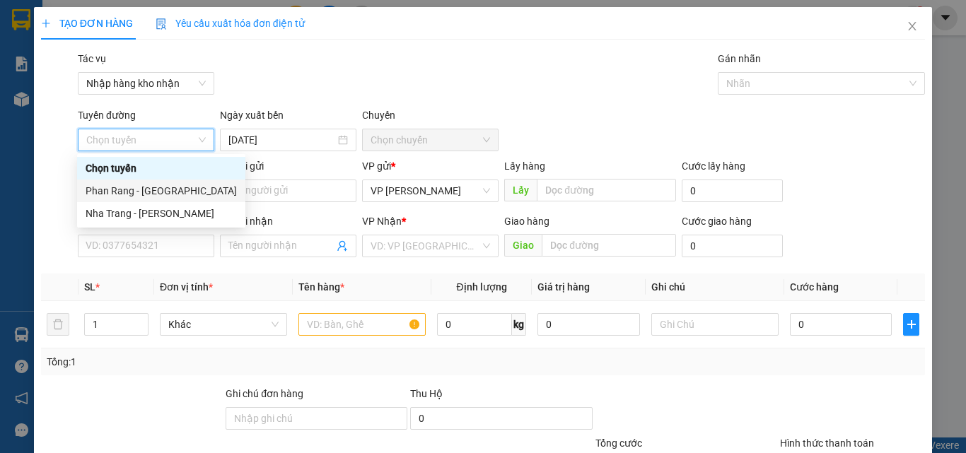
click at [131, 191] on div "Phan Rang - [GEOGRAPHIC_DATA]" at bounding box center [161, 191] width 151 height 16
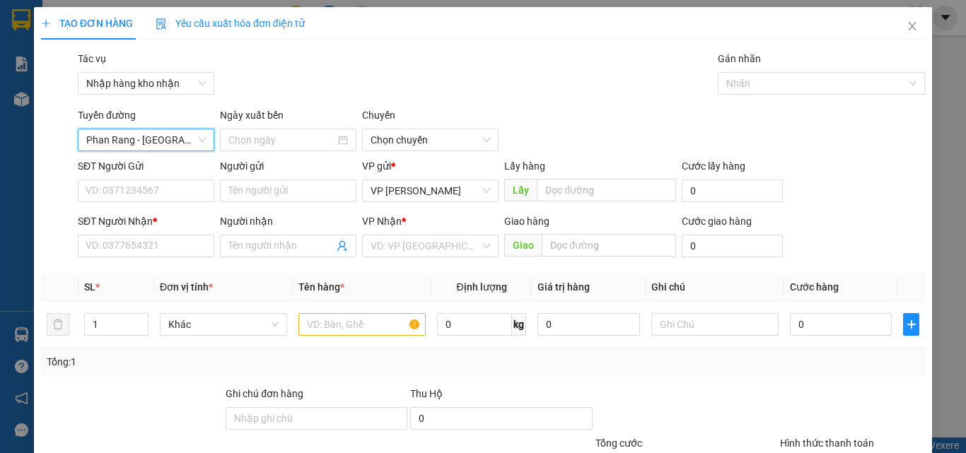
type input "[DATE]"
click at [431, 141] on span "04:30" at bounding box center [429, 139] width 119 height 21
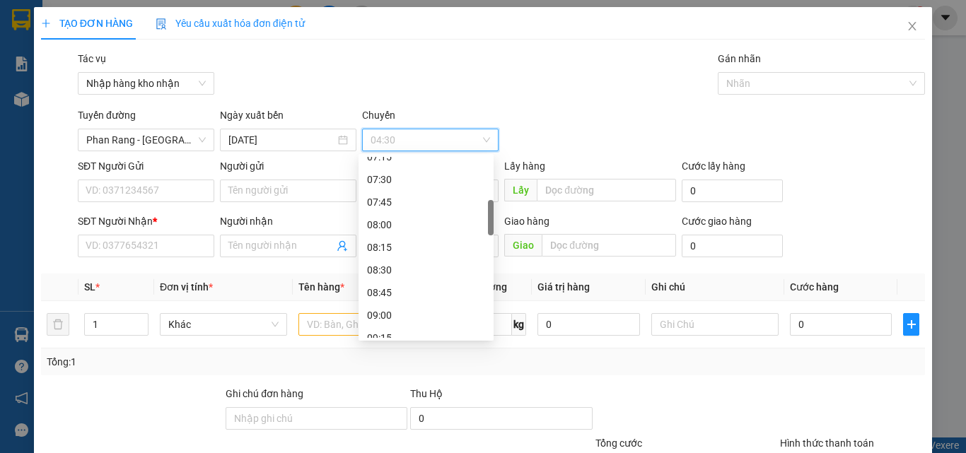
scroll to position [353, 0]
click at [394, 242] on div "09:00" at bounding box center [426, 245] width 118 height 16
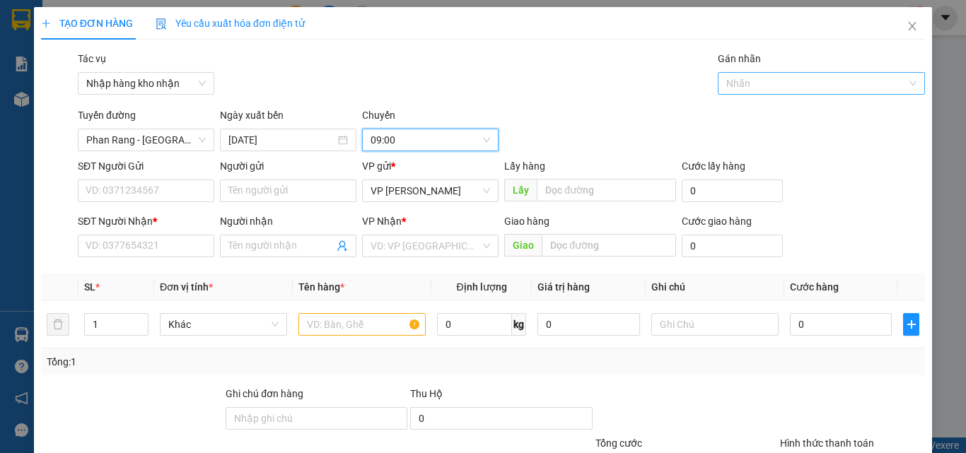
click at [573, 87] on div at bounding box center [814, 83] width 187 height 17
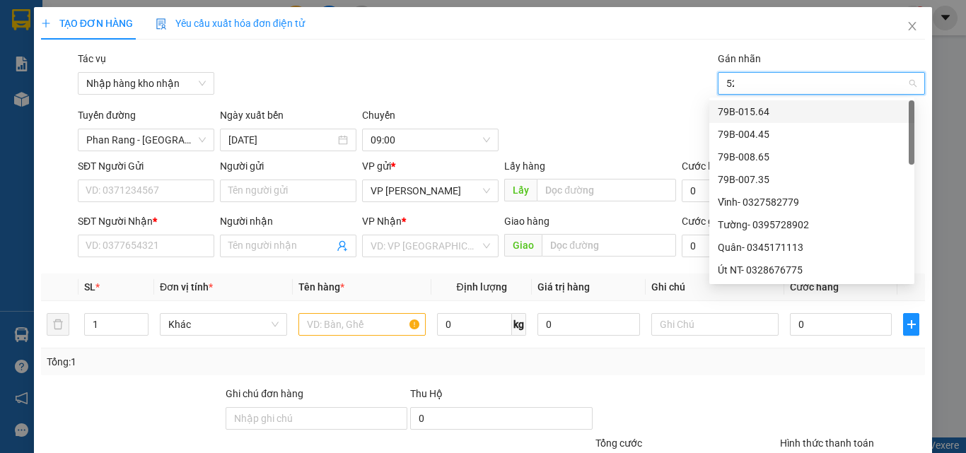
type input "521"
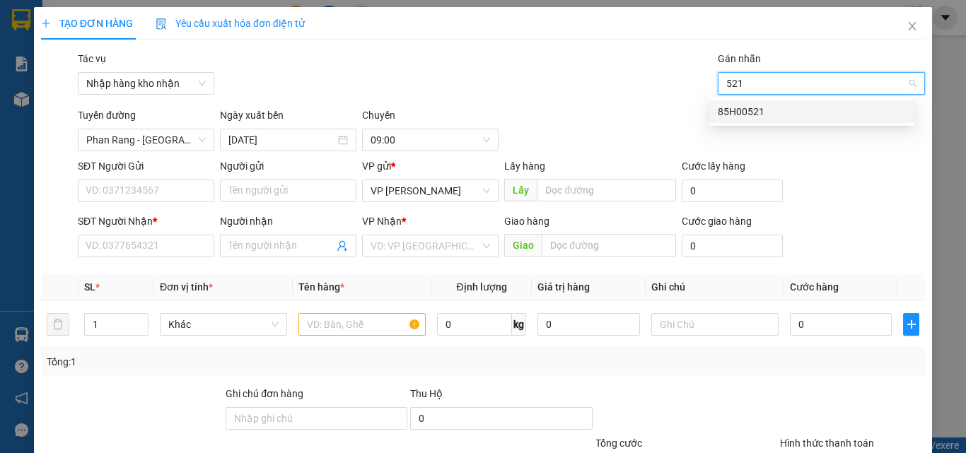
click at [573, 116] on div "85H00521" at bounding box center [811, 112] width 188 height 16
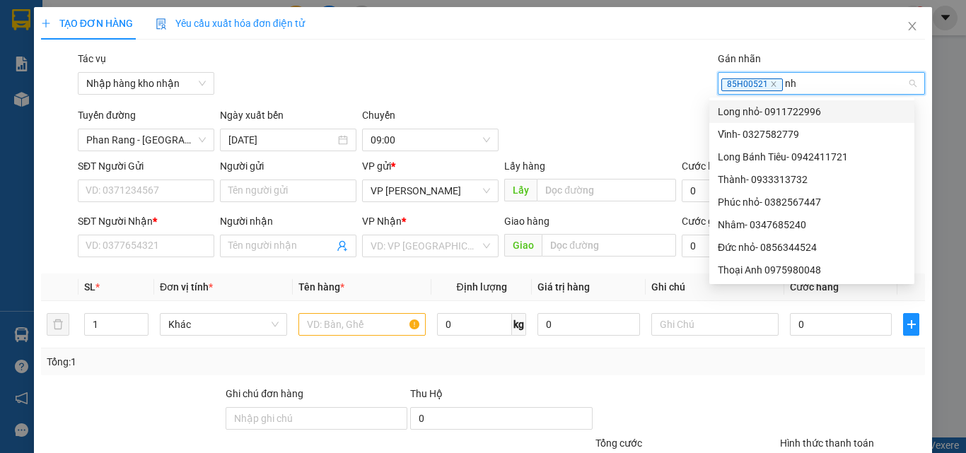
type input "nha"
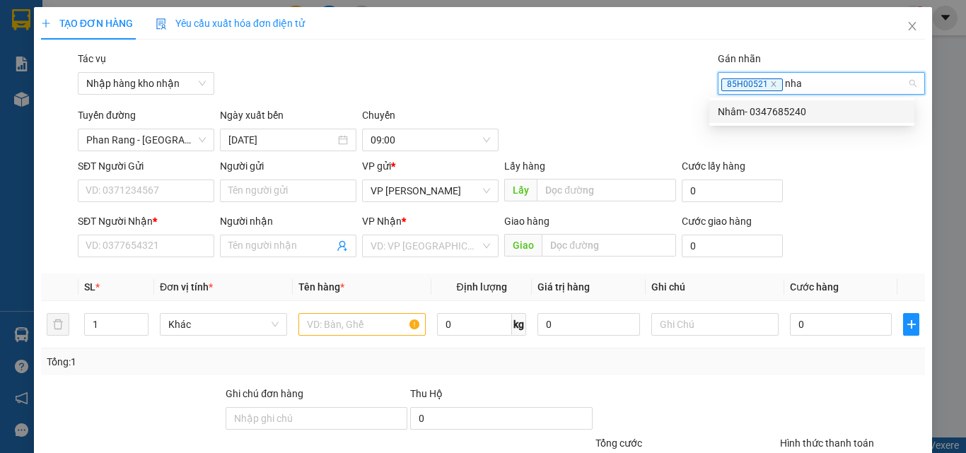
click at [573, 116] on div "Nhâm- 0347685240" at bounding box center [811, 112] width 188 height 16
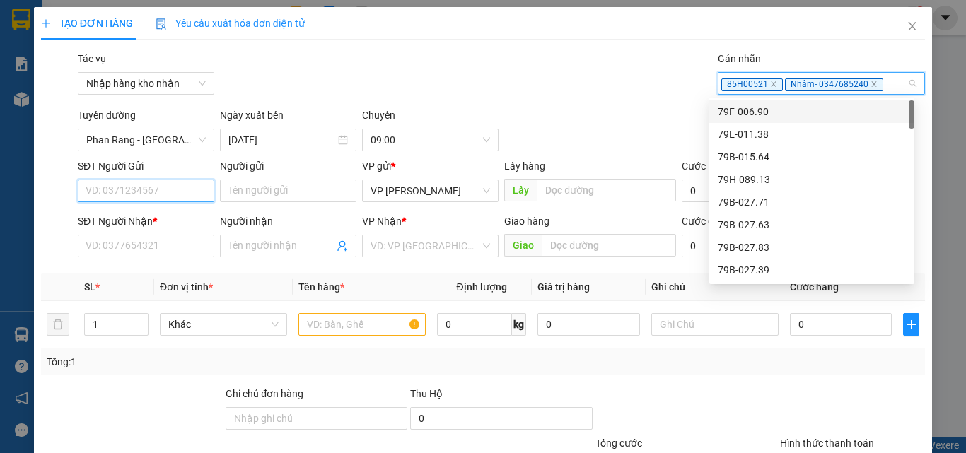
click at [143, 187] on input "SĐT Người Gửi" at bounding box center [146, 191] width 136 height 23
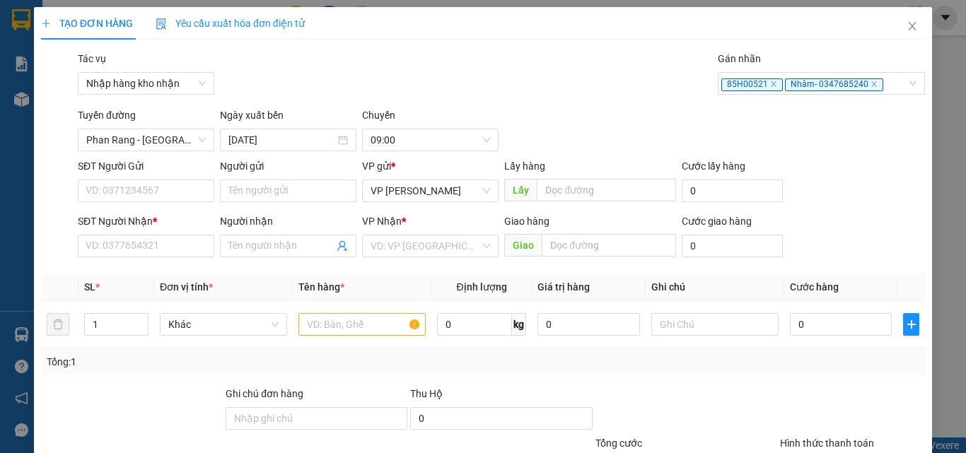
click at [58, 194] on div at bounding box center [58, 182] width 37 height 49
click at [96, 189] on input "SĐT Người Gửi" at bounding box center [146, 191] width 136 height 23
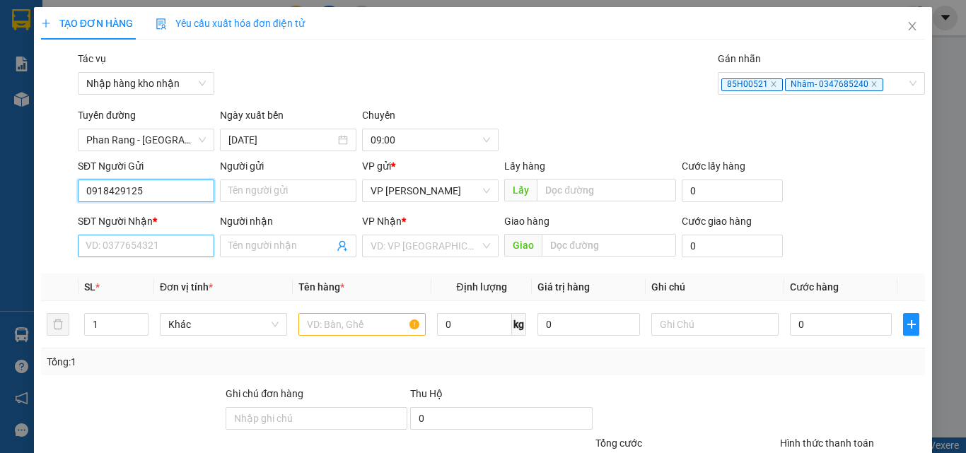
type input "0918429125"
click at [111, 247] on input "SĐT Người Nhận *" at bounding box center [146, 246] width 136 height 23
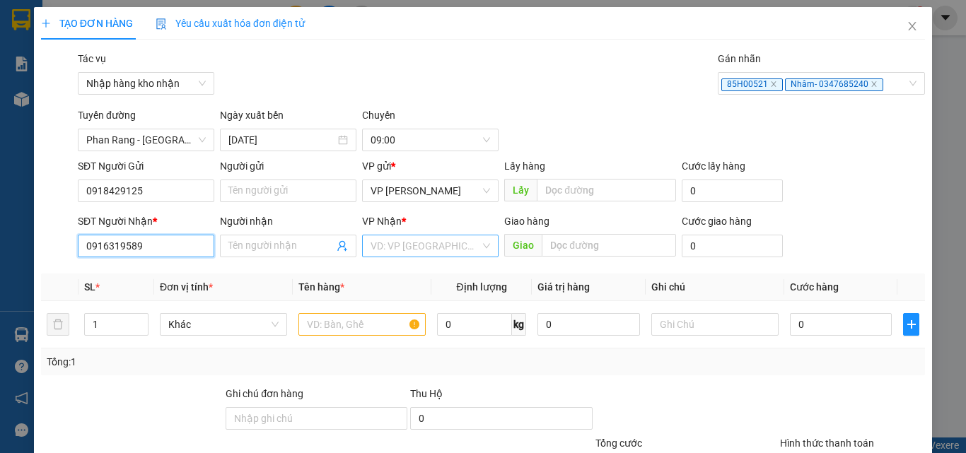
type input "0916319589"
click at [404, 252] on input "search" at bounding box center [425, 245] width 110 height 21
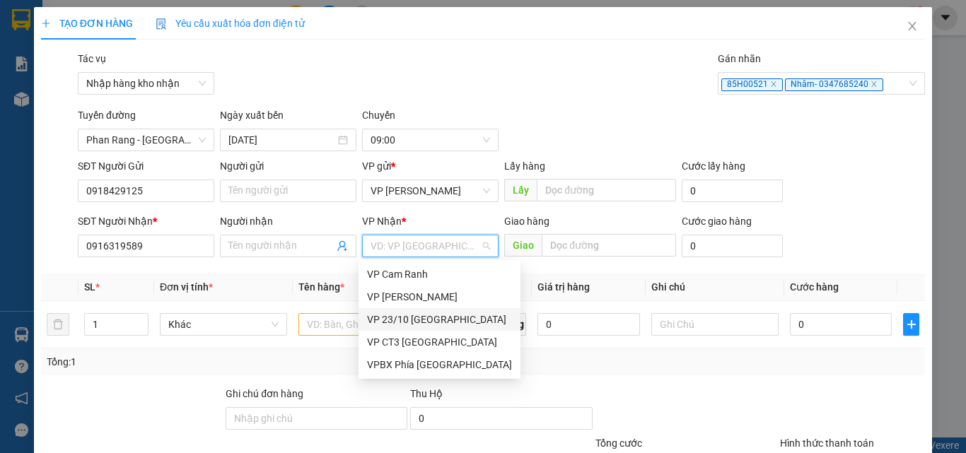
click at [404, 317] on div "VP 23/10 [GEOGRAPHIC_DATA]" at bounding box center [439, 320] width 145 height 16
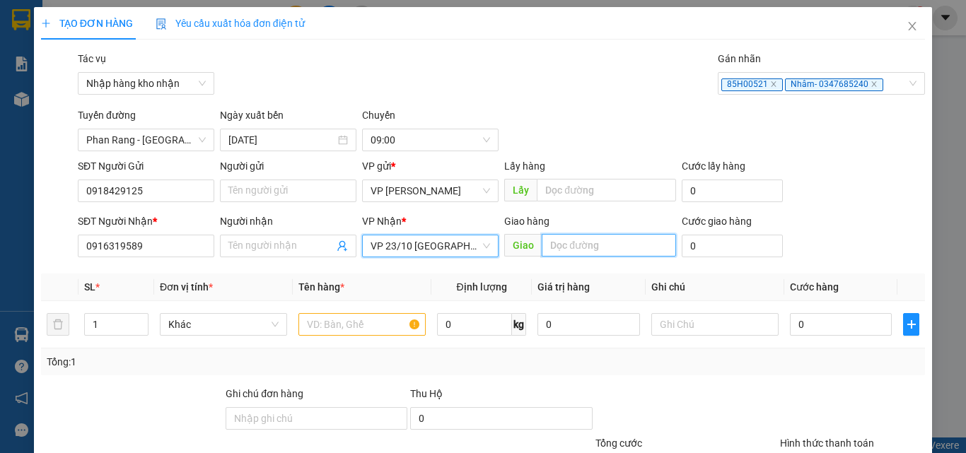
click at [556, 249] on input "text" at bounding box center [608, 245] width 134 height 23
type input "a"
type input "á"
click at [573, 240] on input "số 5 viện" at bounding box center [608, 245] width 134 height 23
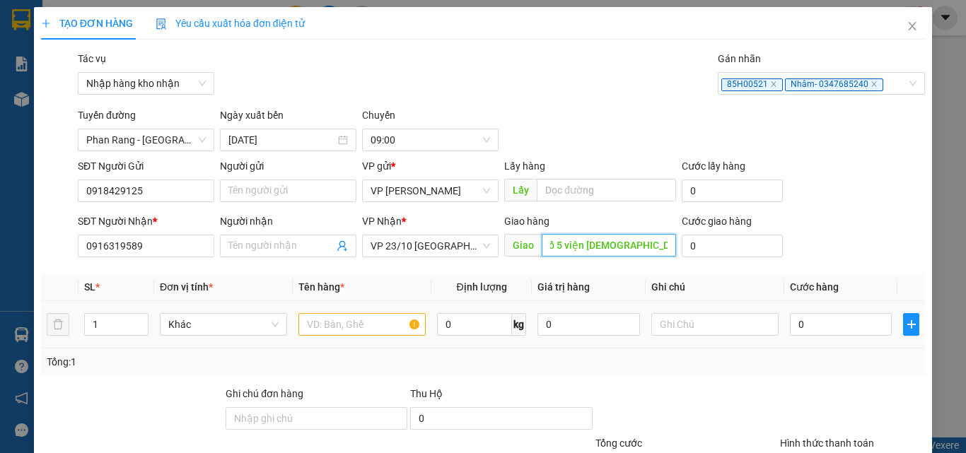
type input "số 5 viện [DEMOGRAPHIC_DATA] ( tận nơi )"
click at [333, 323] on input "text" at bounding box center [361, 324] width 127 height 23
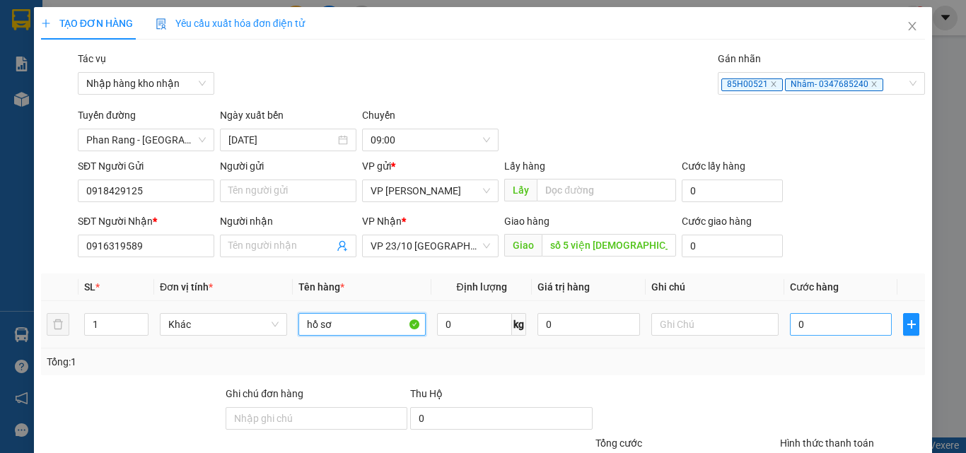
type input "hồ sơ"
click at [573, 332] on input "0" at bounding box center [841, 324] width 102 height 23
type input "7"
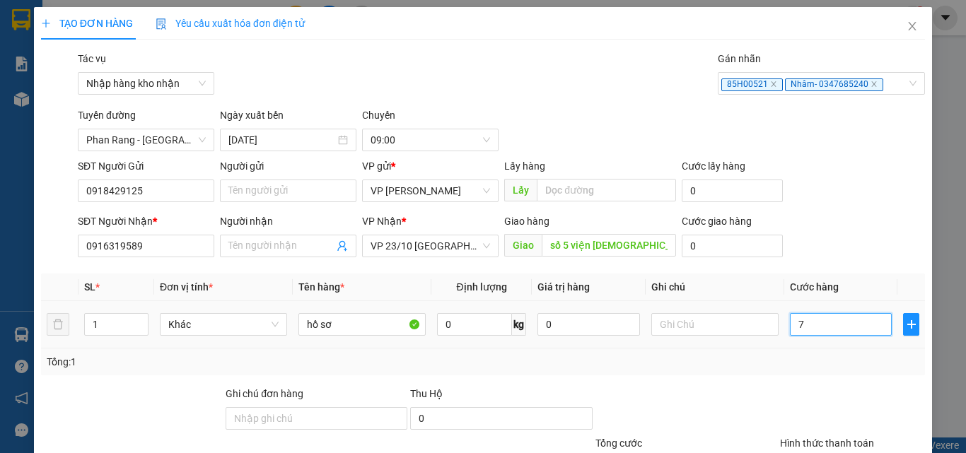
type input "70"
type input "700"
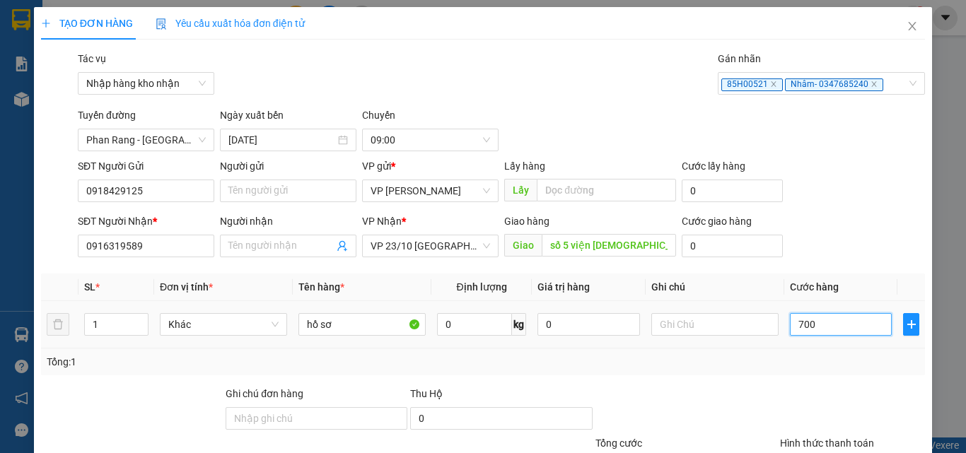
type input "700"
type input "7.000"
type input "70.000"
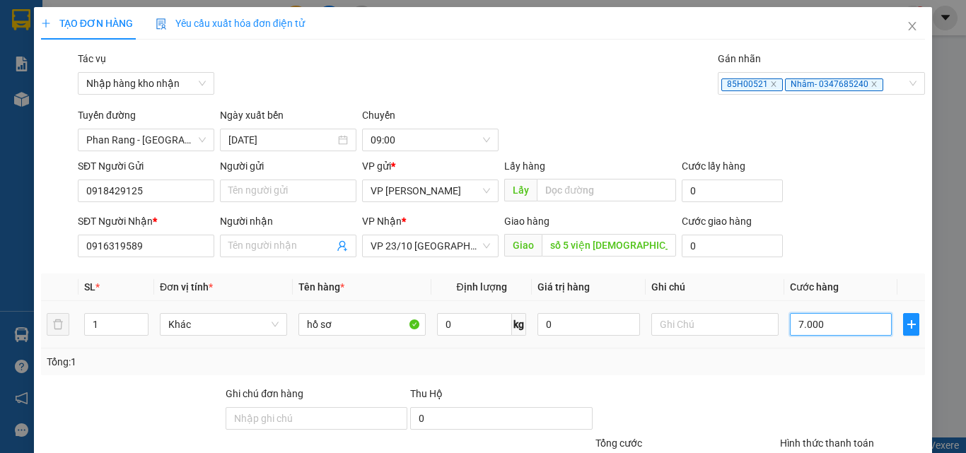
type input "70.000"
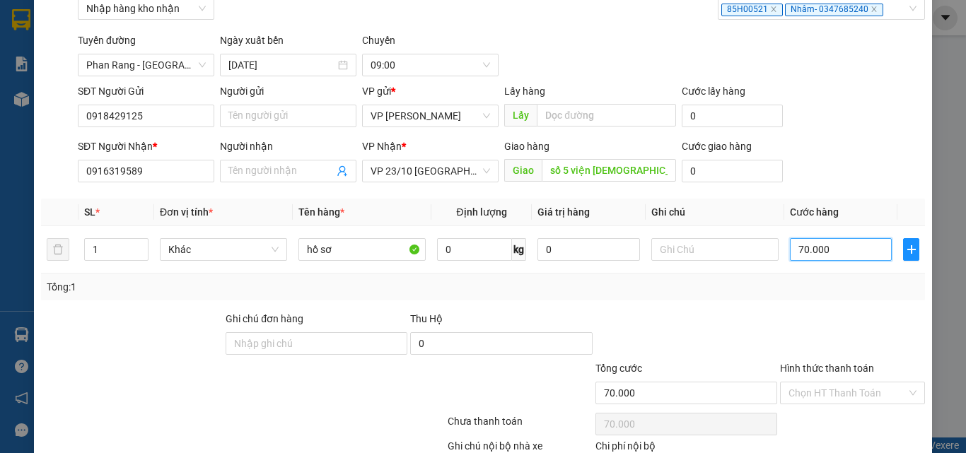
scroll to position [165, 0]
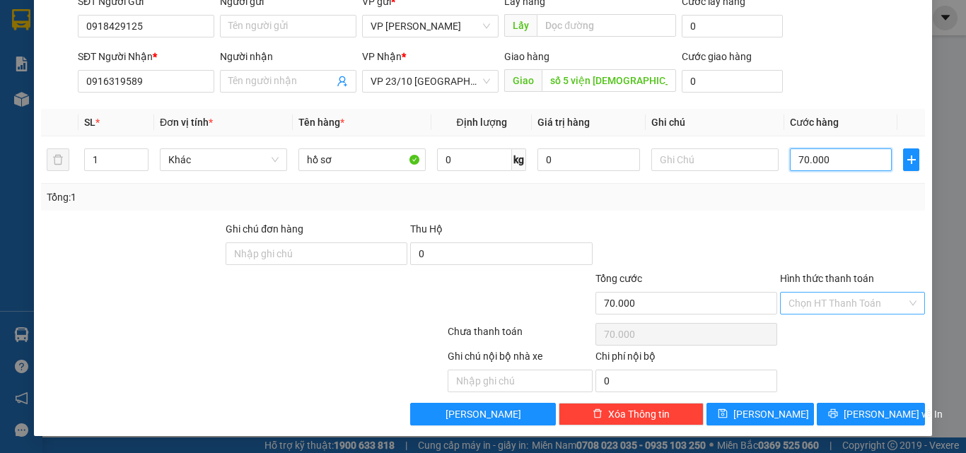
type input "70.000"
click at [573, 301] on input "Hình thức thanh toán" at bounding box center [847, 303] width 118 height 21
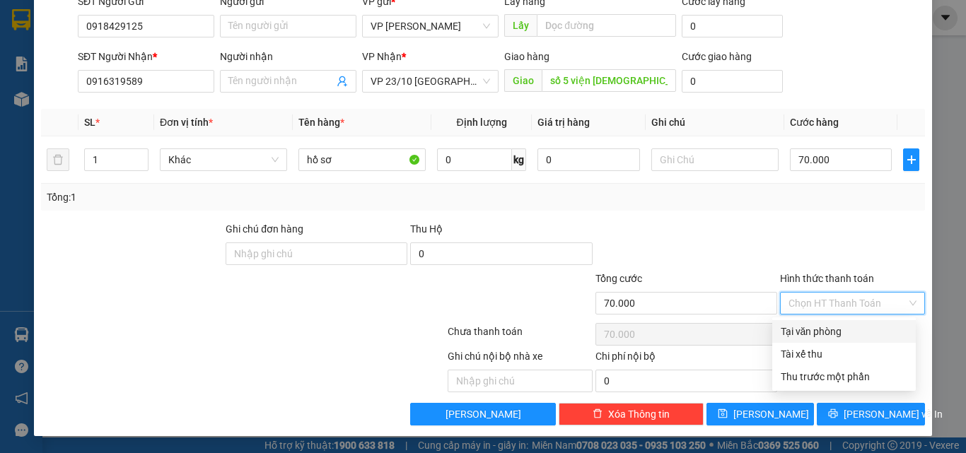
click at [573, 333] on div "Tại văn phòng" at bounding box center [843, 332] width 127 height 16
type input "0"
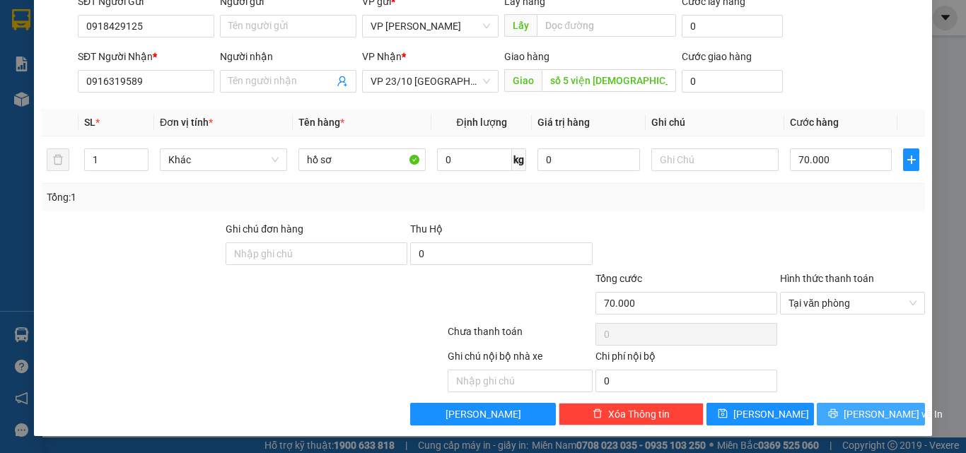
click at [573, 416] on span "[PERSON_NAME] và In" at bounding box center [892, 414] width 99 height 16
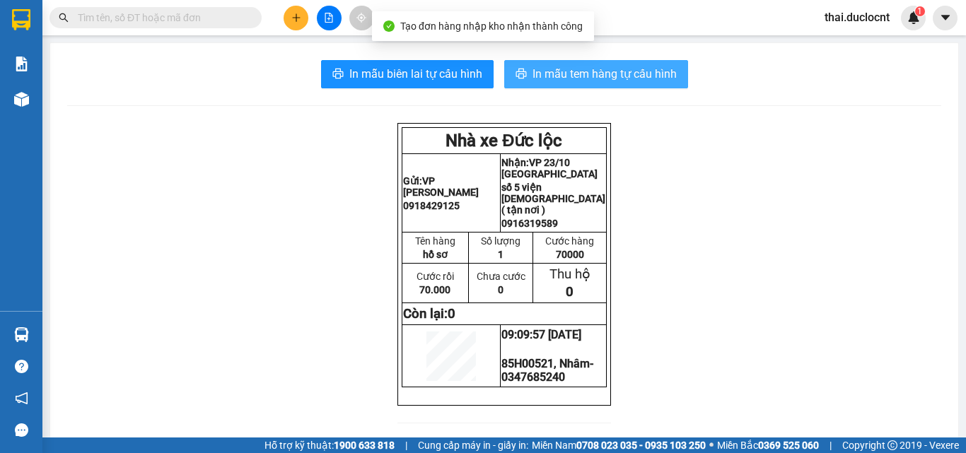
click at [559, 81] on span "In mẫu tem hàng tự cấu hình" at bounding box center [604, 74] width 144 height 18
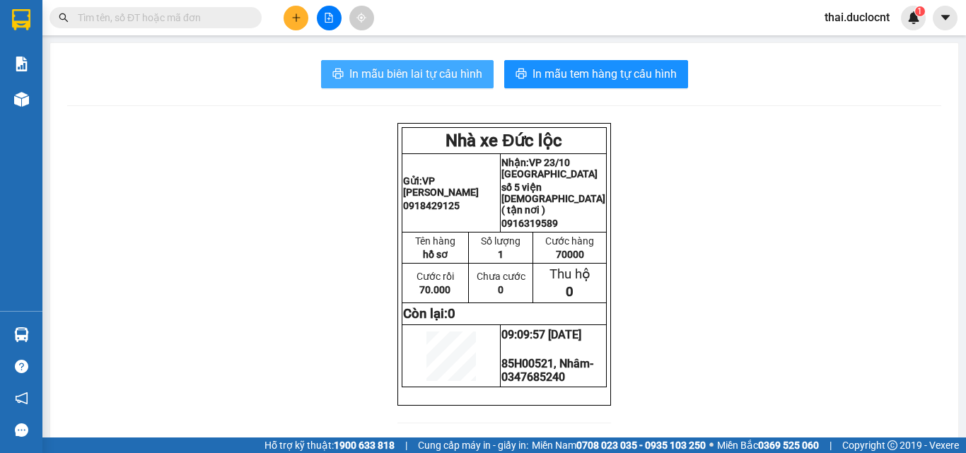
click at [423, 77] on span "In mẫu biên lai tự cấu hình" at bounding box center [415, 74] width 133 height 18
click at [295, 19] on icon "plus" at bounding box center [296, 18] width 10 height 10
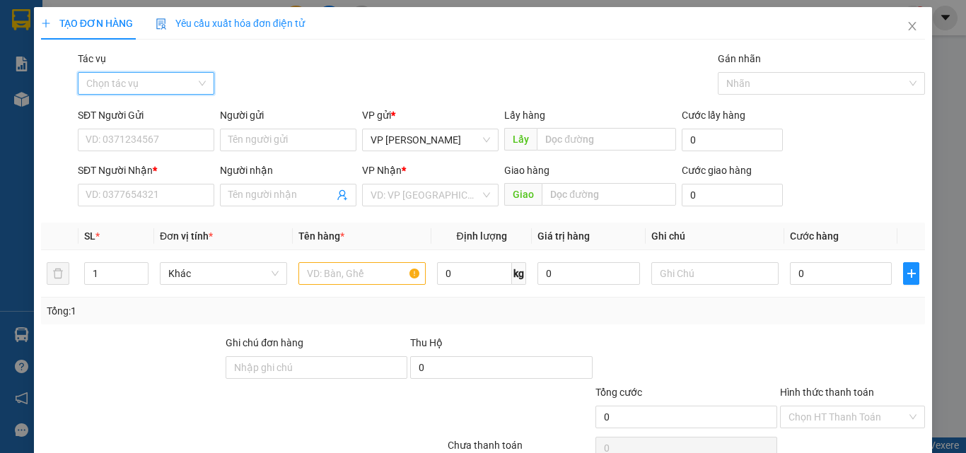
click at [181, 92] on input "Tác vụ" at bounding box center [141, 83] width 110 height 21
click at [168, 132] on div "Nhập hàng kho nhận" at bounding box center [145, 135] width 118 height 16
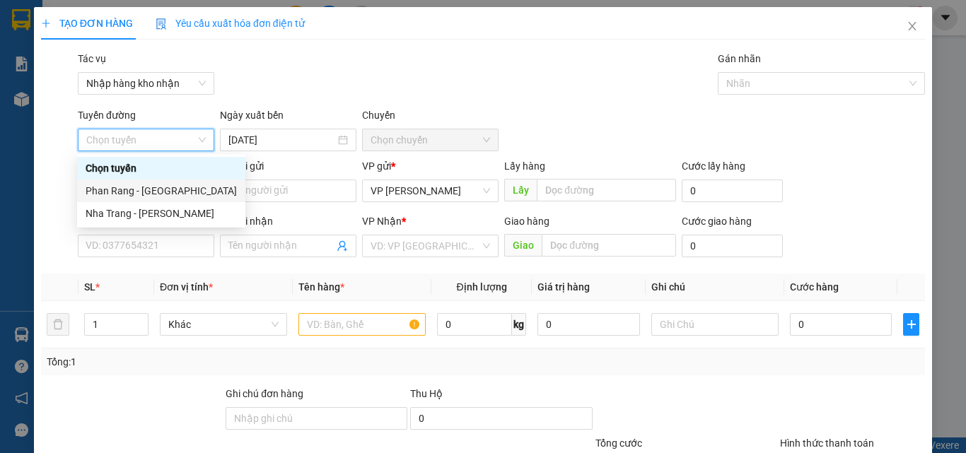
click at [134, 187] on div "Phan Rang - [GEOGRAPHIC_DATA]" at bounding box center [161, 191] width 151 height 16
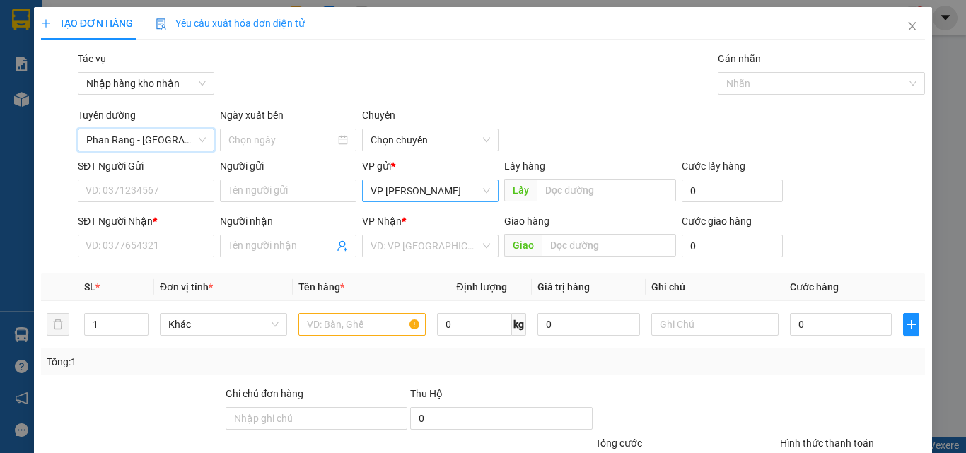
type input "[DATE]"
click at [573, 73] on div "Nhãn" at bounding box center [821, 83] width 208 height 23
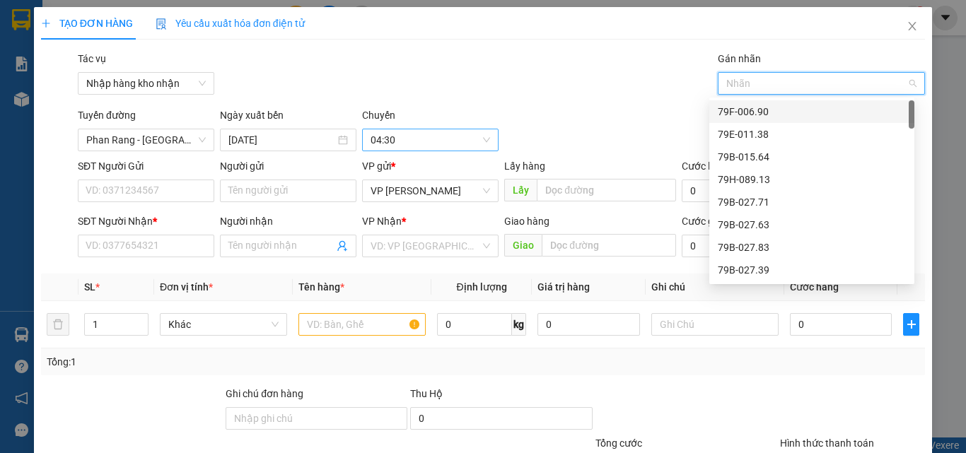
click at [402, 137] on span "04:30" at bounding box center [429, 139] width 119 height 21
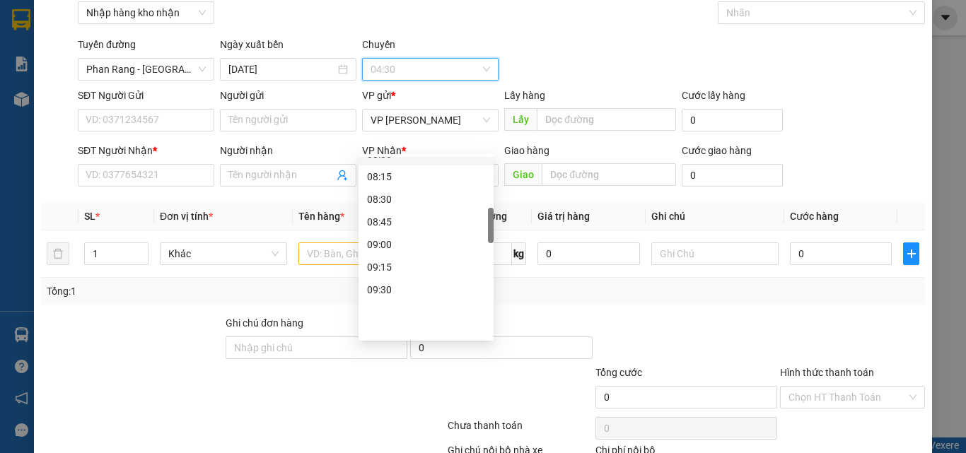
scroll to position [353, 0]
click at [381, 244] on div "09:00" at bounding box center [426, 245] width 118 height 16
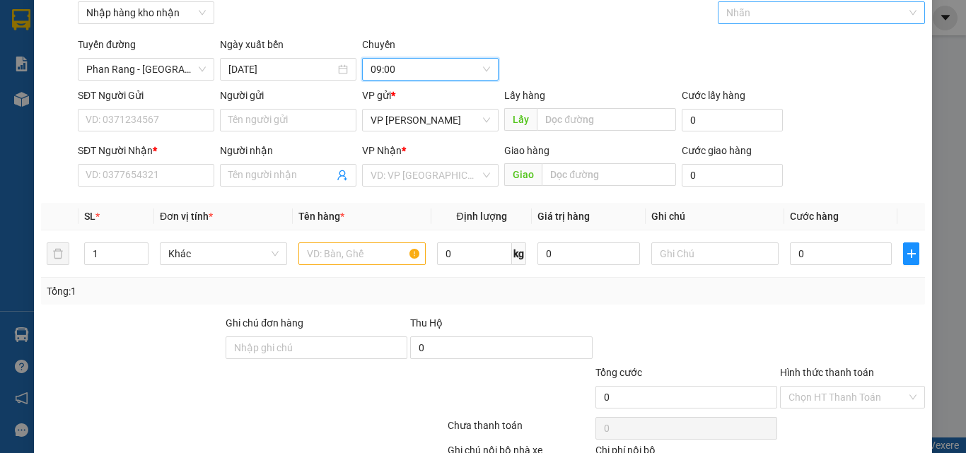
click at [573, 16] on div at bounding box center [814, 12] width 187 height 17
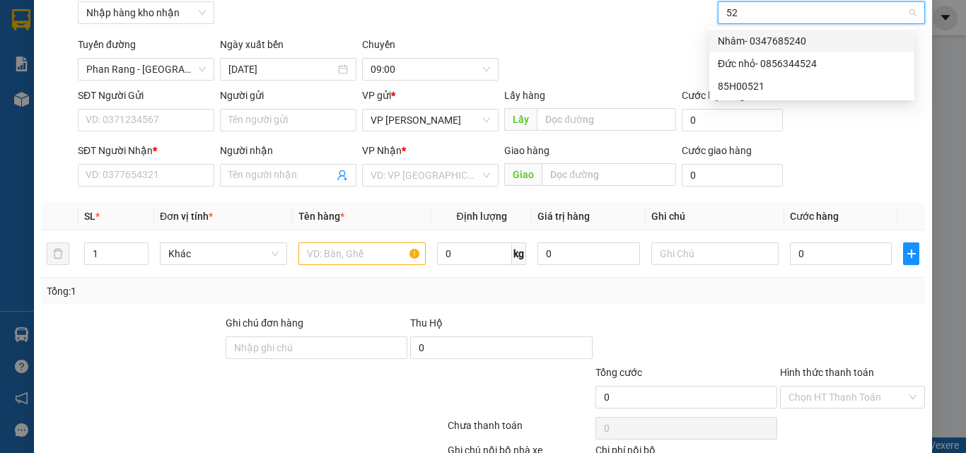
type input "521"
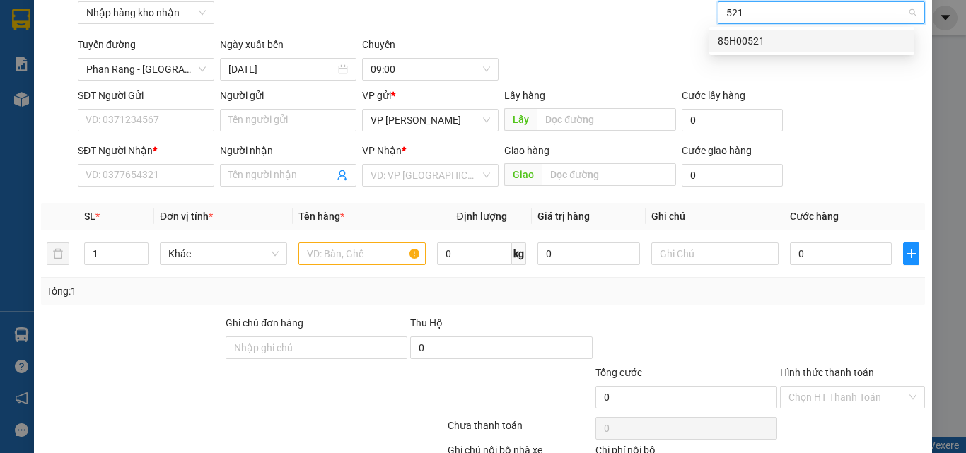
click at [573, 39] on div "85H00521" at bounding box center [811, 41] width 188 height 16
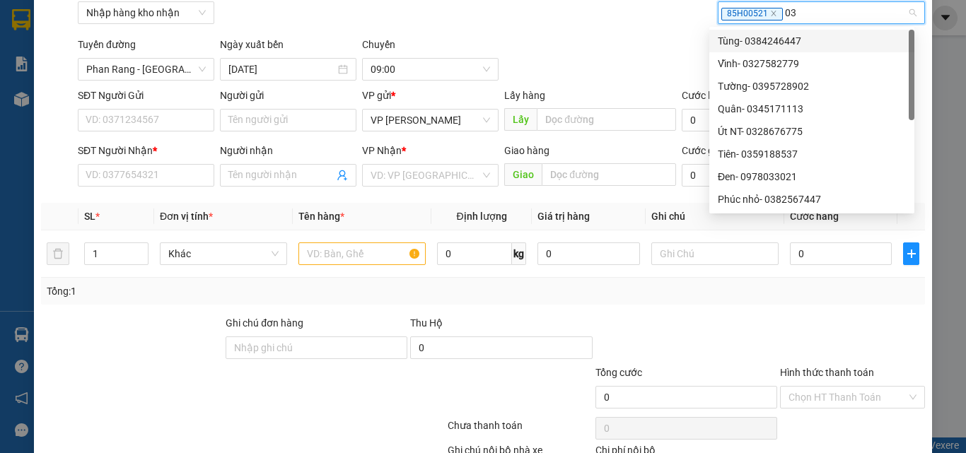
type input "034"
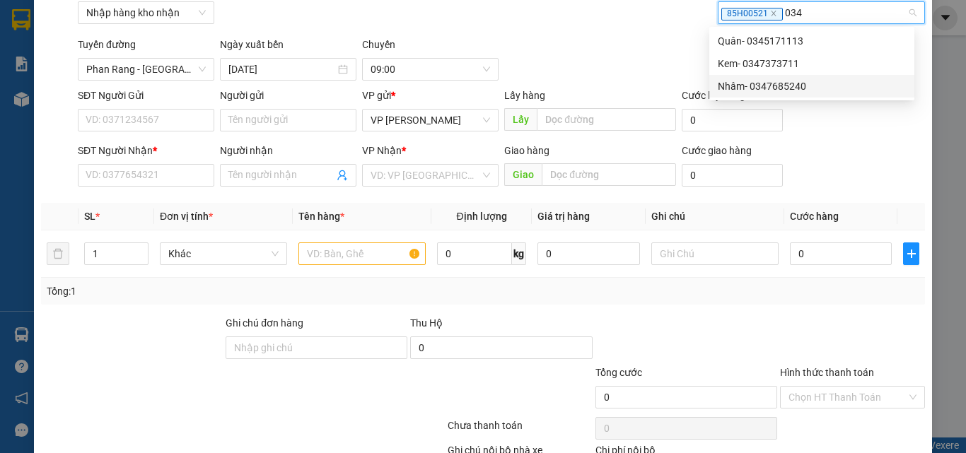
click at [573, 91] on div "Nhâm- 0347685240" at bounding box center [811, 86] width 188 height 16
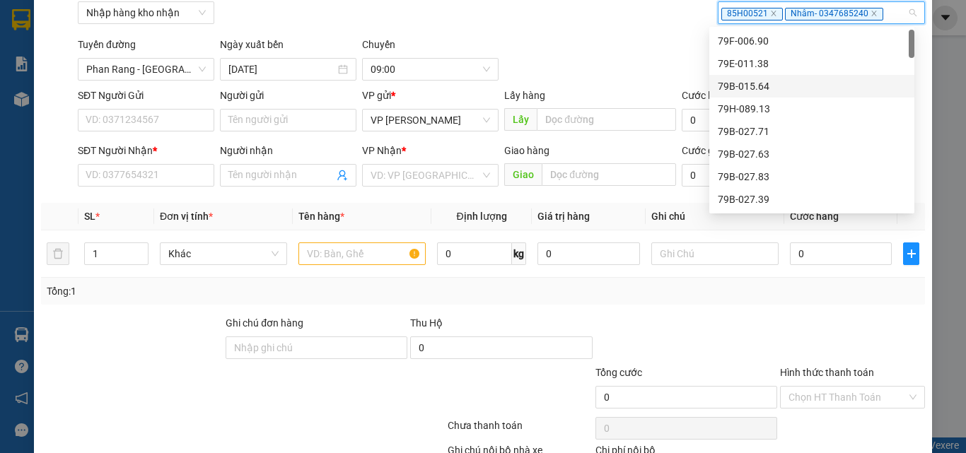
click at [573, 64] on div "Tuyến đường [GEOGRAPHIC_DATA] - [GEOGRAPHIC_DATA] Ngày xuất bến [DATE] [GEOGRAP…" at bounding box center [501, 59] width 853 height 44
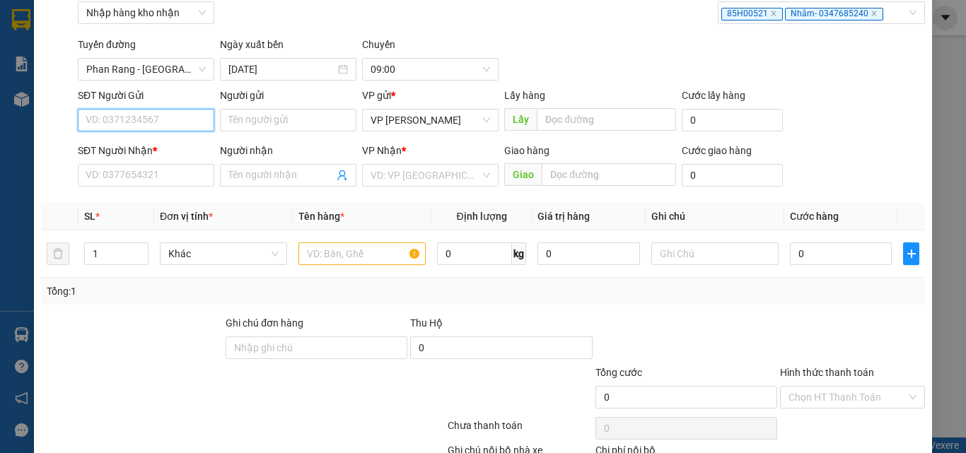
click at [109, 127] on input "SĐT Người Gửi" at bounding box center [146, 120] width 136 height 23
click at [112, 118] on input "SĐT Người Gửi" at bounding box center [146, 120] width 136 height 23
drag, startPoint x: 155, startPoint y: 124, endPoint x: 66, endPoint y: 122, distance: 88.4
click at [66, 122] on div "SĐT Người Gửi 0399646730 0399646730 Người gửi Tên người gửi VP gửi * VP [PERSON…" at bounding box center [483, 112] width 886 height 49
type input "0399646730"
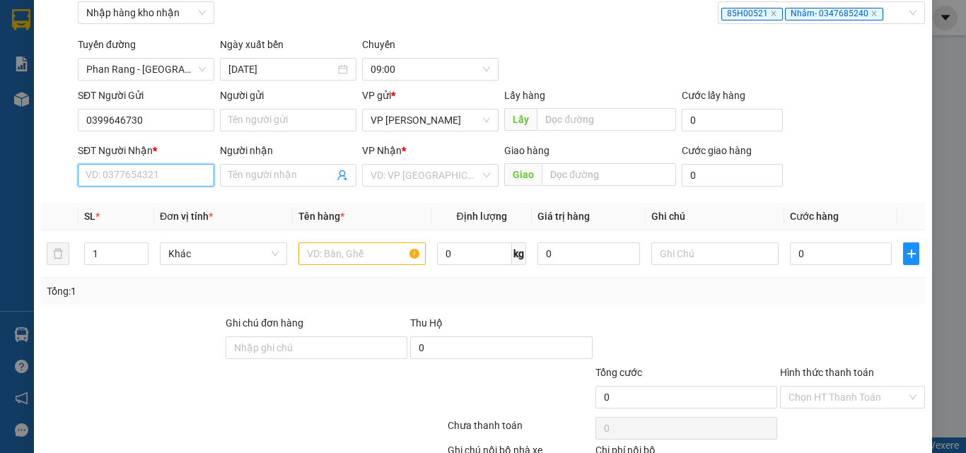
click at [134, 172] on input "SĐT Người Nhận *" at bounding box center [146, 175] width 136 height 23
paste input "0399646730"
type input "0399646730"
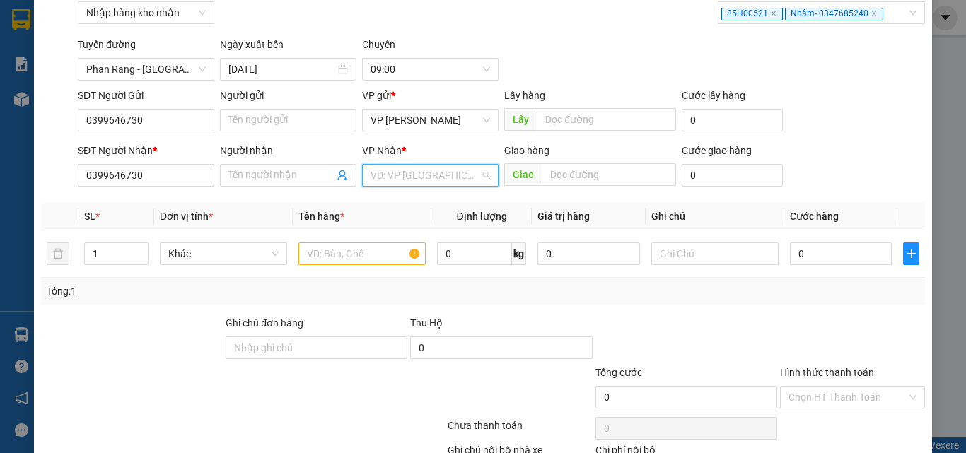
click at [434, 175] on input "search" at bounding box center [425, 175] width 110 height 21
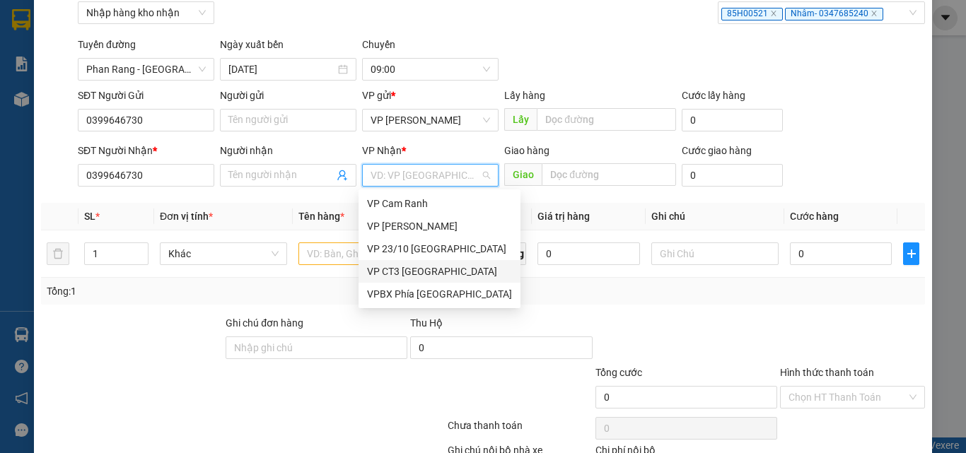
click at [411, 269] on div "VP CT3 [GEOGRAPHIC_DATA]" at bounding box center [439, 272] width 145 height 16
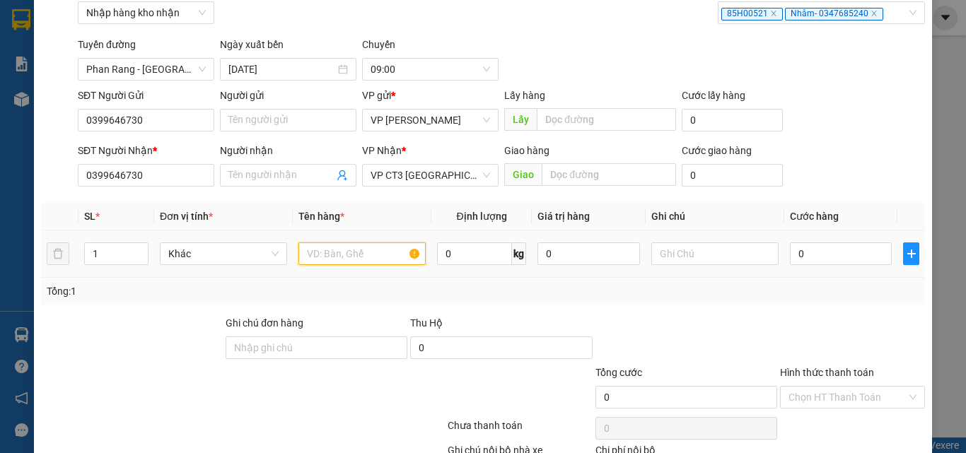
click at [371, 254] on input "text" at bounding box center [361, 253] width 127 height 23
type input "kiện"
click at [573, 245] on input "0" at bounding box center [841, 253] width 102 height 23
type input "5"
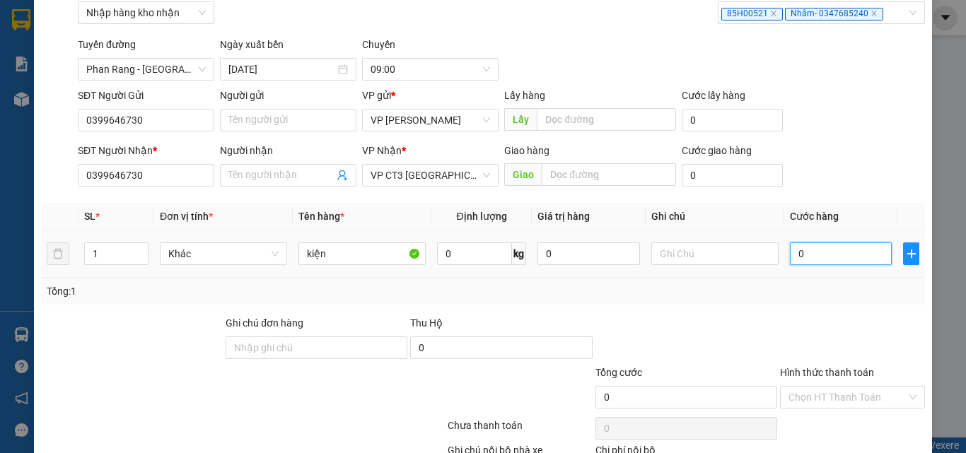
type input "5"
type input "50"
type input "500"
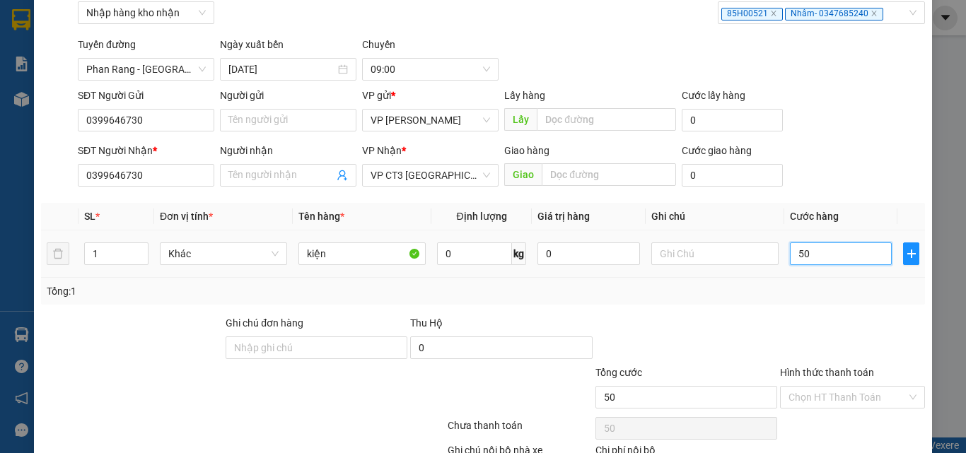
type input "500"
type input "5.000"
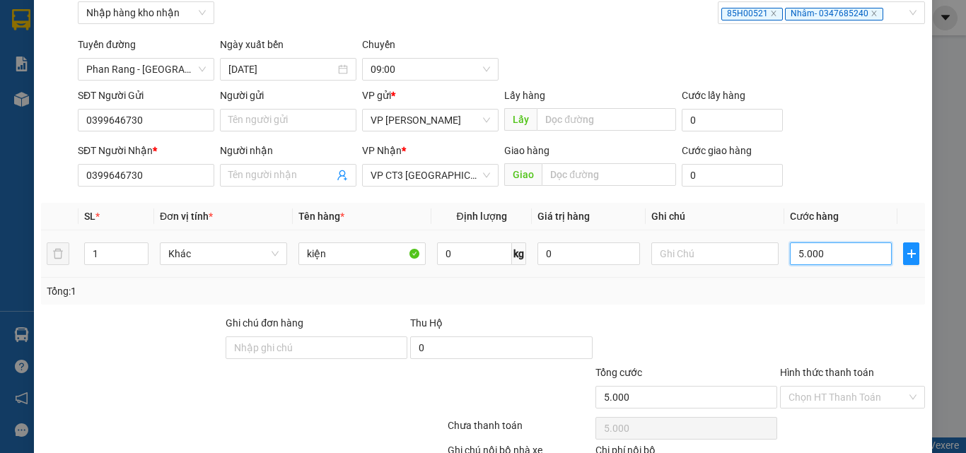
type input "50.000"
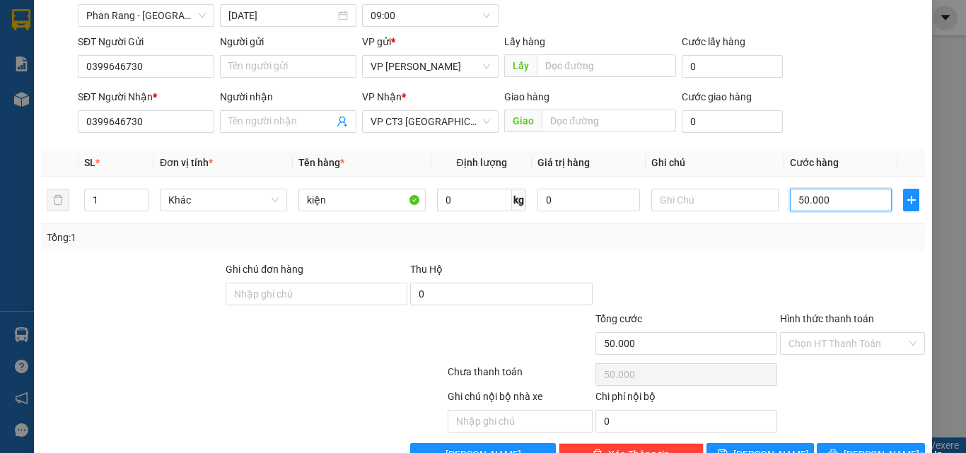
scroll to position [165, 0]
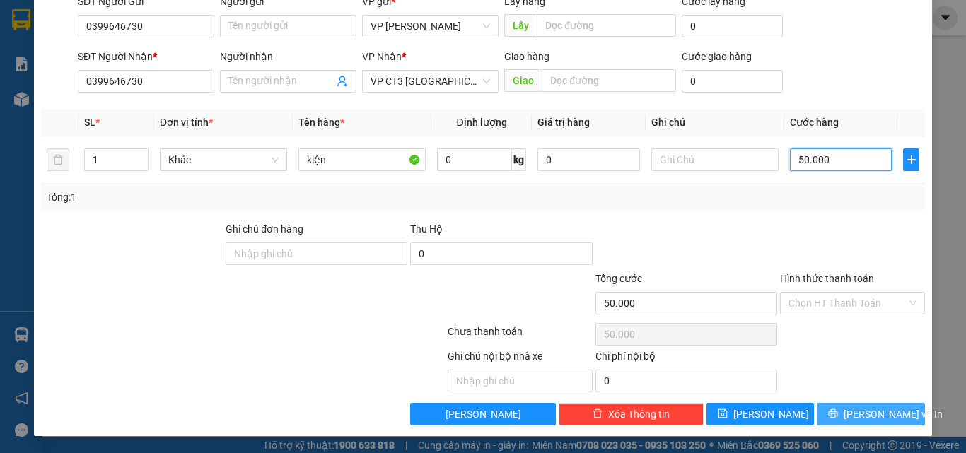
type input "50.000"
click at [573, 416] on span "[PERSON_NAME] và In" at bounding box center [892, 414] width 99 height 16
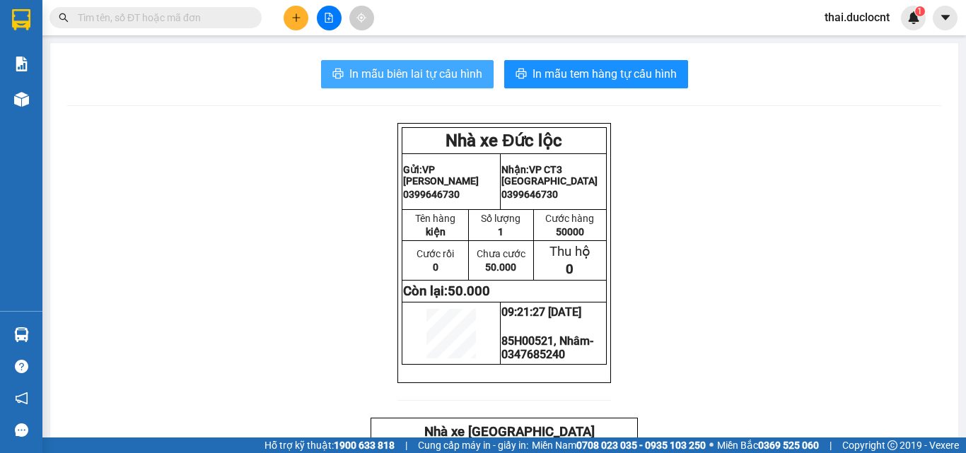
click at [410, 68] on span "In mẫu biên lai tự cấu hình" at bounding box center [415, 74] width 133 height 18
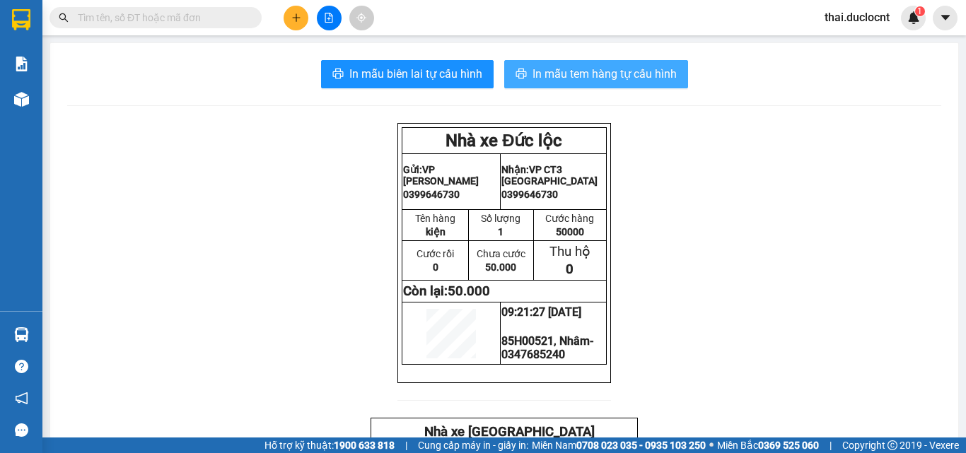
click at [573, 75] on span "In mẫu tem hàng tự cấu hình" at bounding box center [604, 74] width 144 height 18
click at [288, 25] on button at bounding box center [295, 18] width 25 height 25
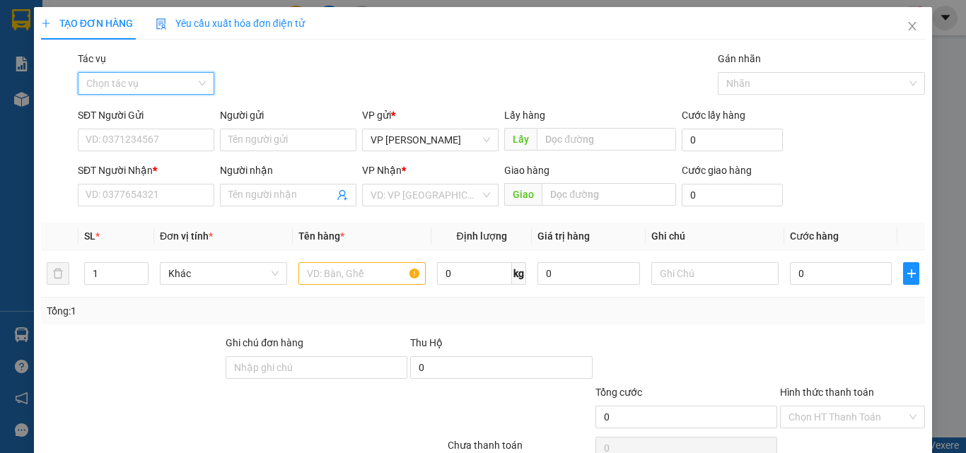
click at [155, 80] on input "Tác vụ" at bounding box center [141, 83] width 110 height 21
click at [132, 132] on div "Nhập hàng kho nhận" at bounding box center [145, 135] width 118 height 16
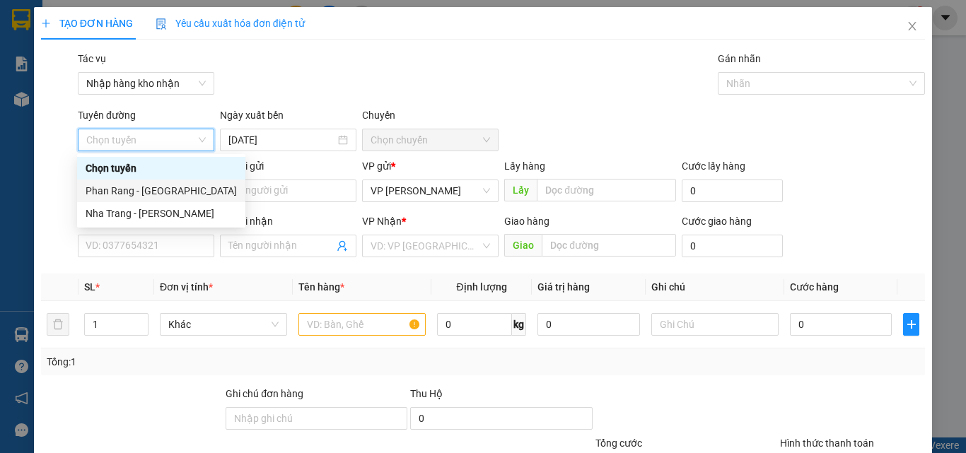
click at [148, 189] on div "Phan Rang - [GEOGRAPHIC_DATA]" at bounding box center [161, 191] width 151 height 16
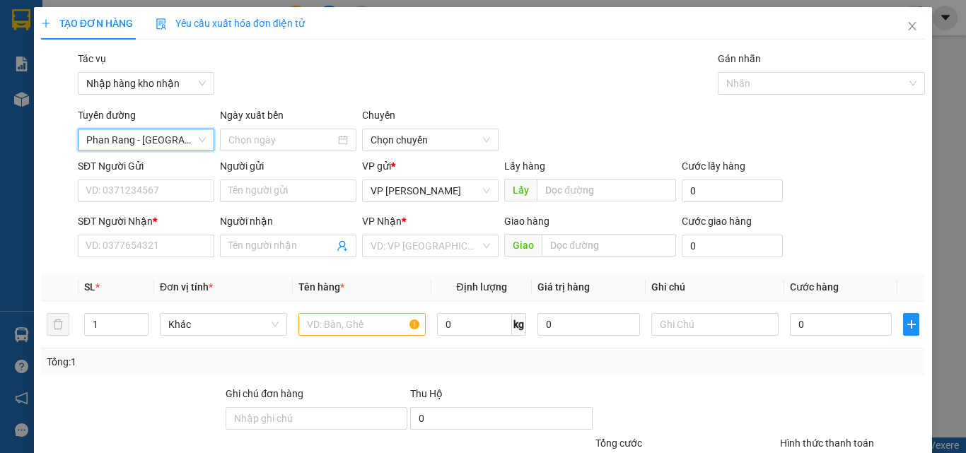
click at [424, 127] on div "Chuyến" at bounding box center [430, 117] width 136 height 21
type input "[DATE]"
click at [421, 134] on span "04:30" at bounding box center [429, 139] width 119 height 21
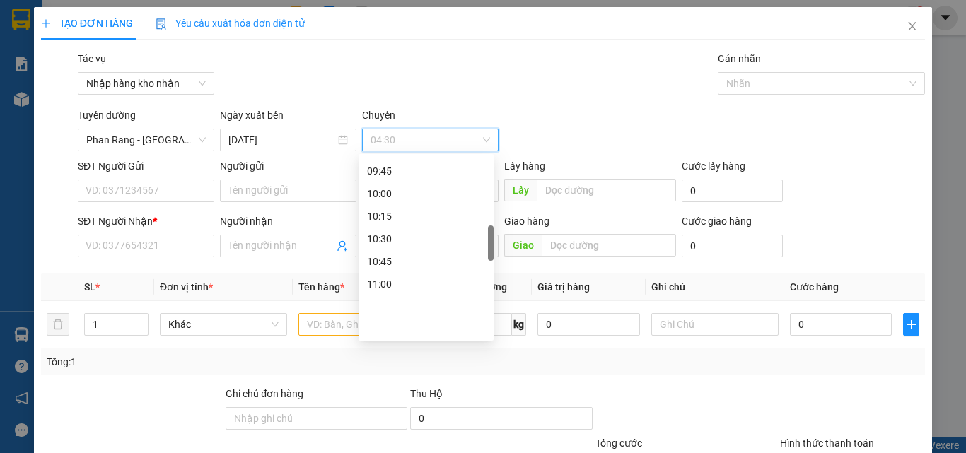
scroll to position [424, 0]
click at [391, 220] on div "09:30" at bounding box center [426, 219] width 118 height 16
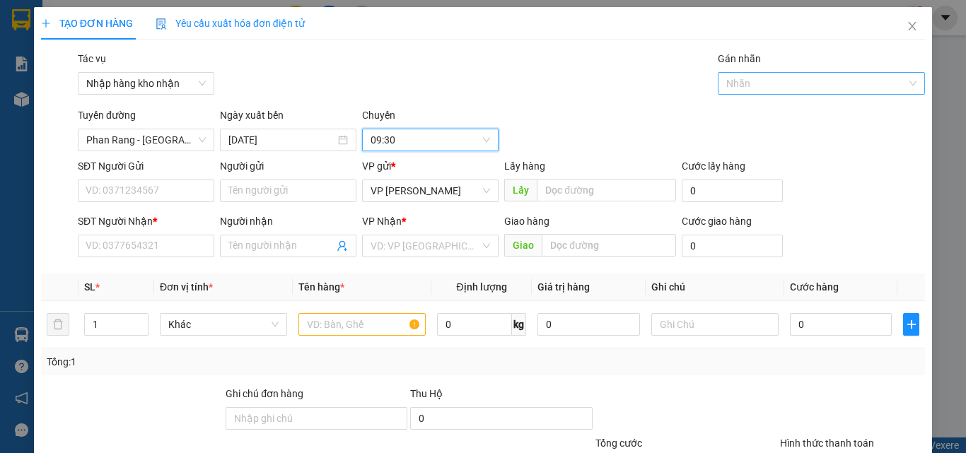
click at [573, 88] on div at bounding box center [814, 83] width 187 height 17
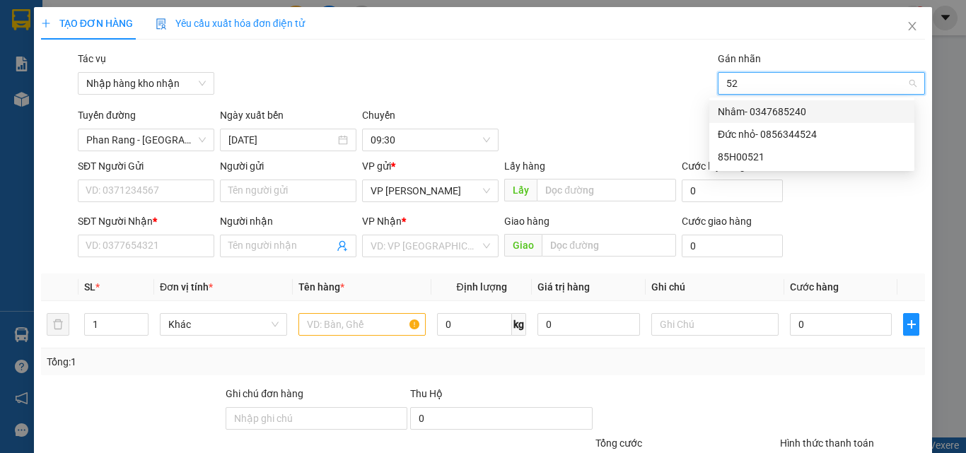
type input "5"
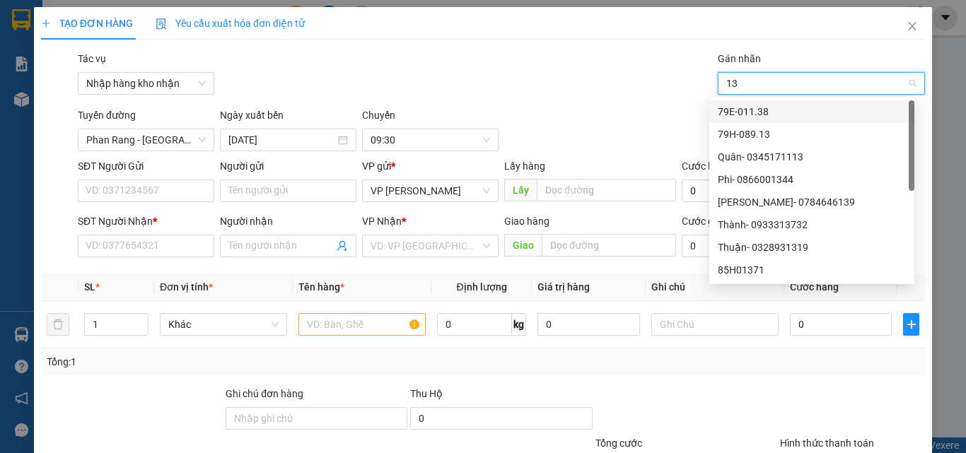
type input "137"
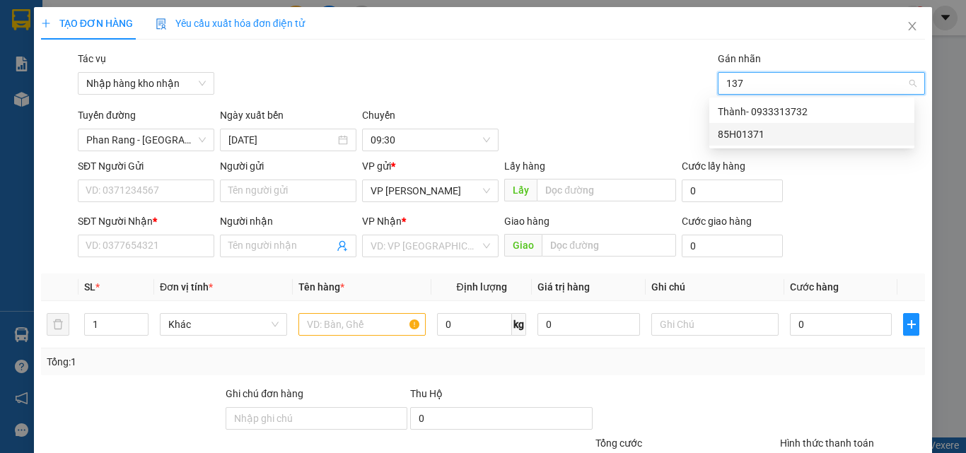
click at [573, 133] on div "85H01371" at bounding box center [811, 135] width 188 height 16
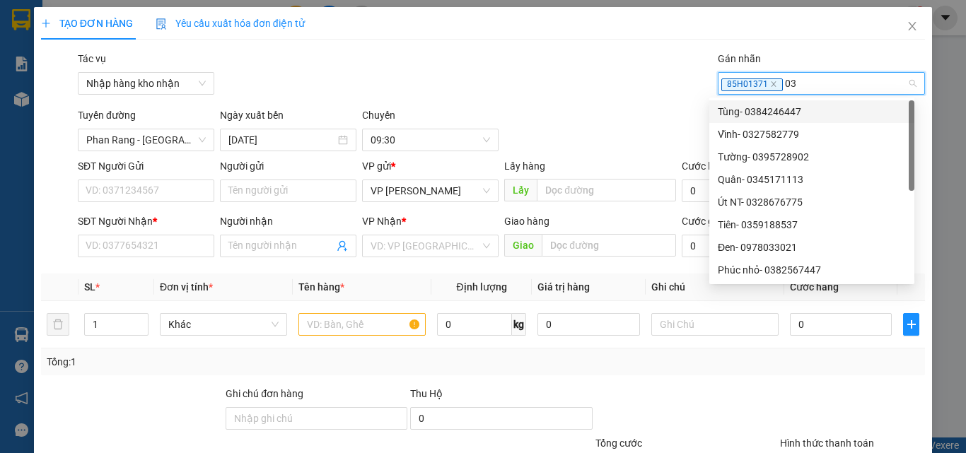
type input "038"
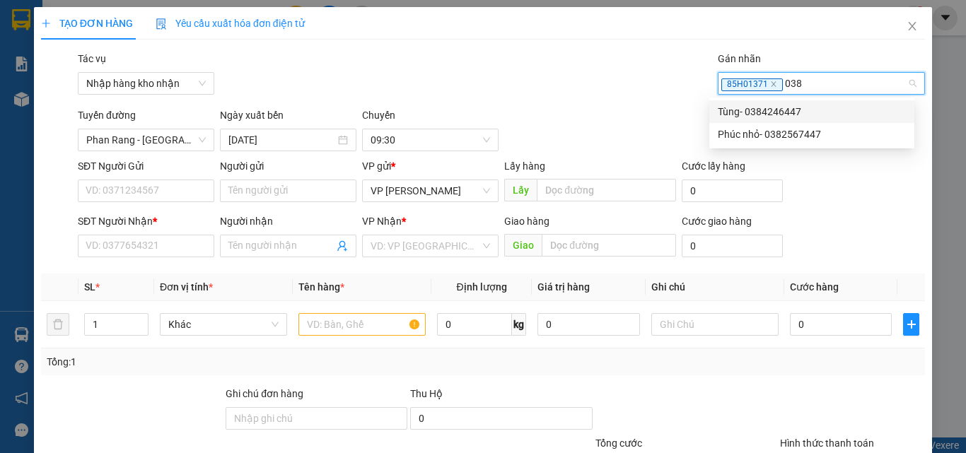
click at [573, 115] on div "Tùng- 0384246447" at bounding box center [811, 112] width 188 height 16
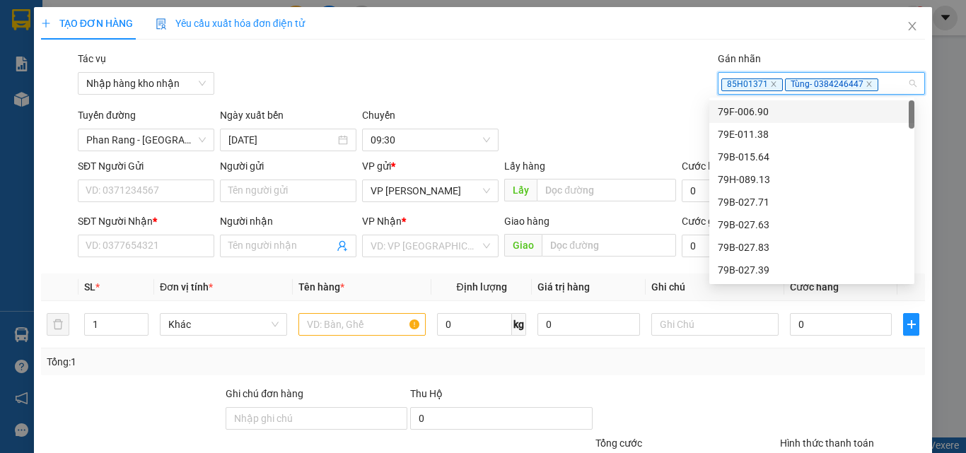
click at [544, 78] on div "Tác vụ Nhập hàng kho nhận Gán nhãn 85H01371 Tùng- 0384246447" at bounding box center [501, 75] width 853 height 49
